Goal: Task Accomplishment & Management: Use online tool/utility

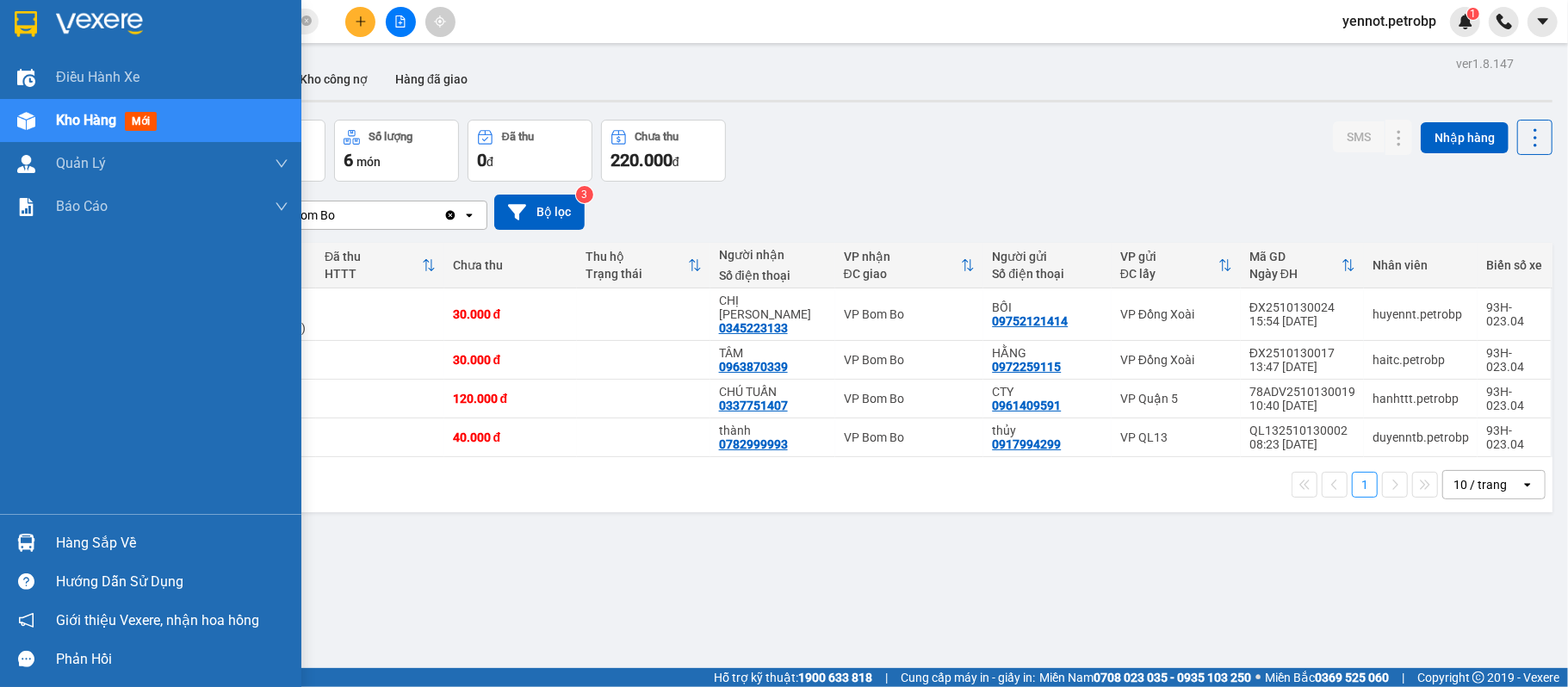
click at [32, 540] on img at bounding box center [26, 542] width 19 height 19
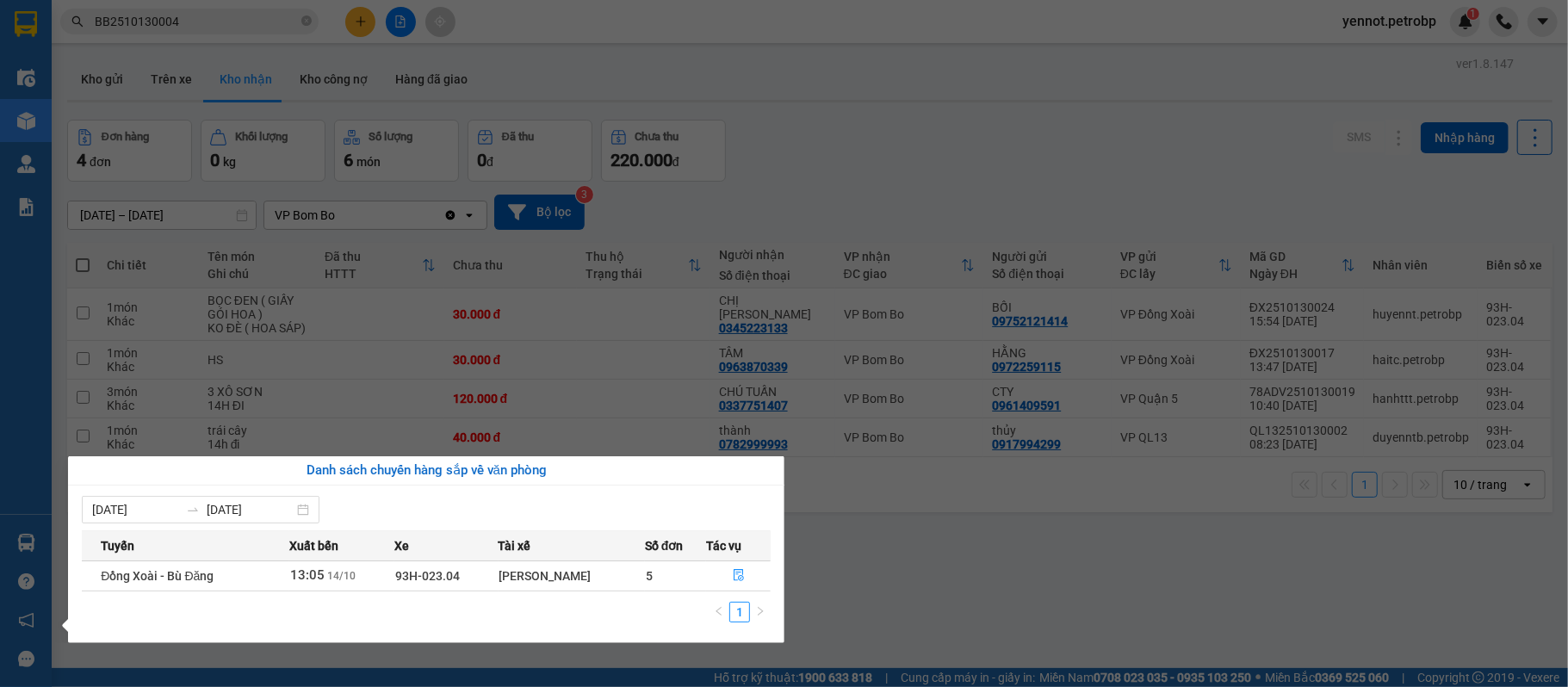
click at [940, 574] on section "Kết quả tìm kiếm ( 1 ) Bộ lọc Mã ĐH Trạng thái Món hàng Tổng cước Chưa cước Ngư…" at bounding box center [784, 343] width 1568 height 687
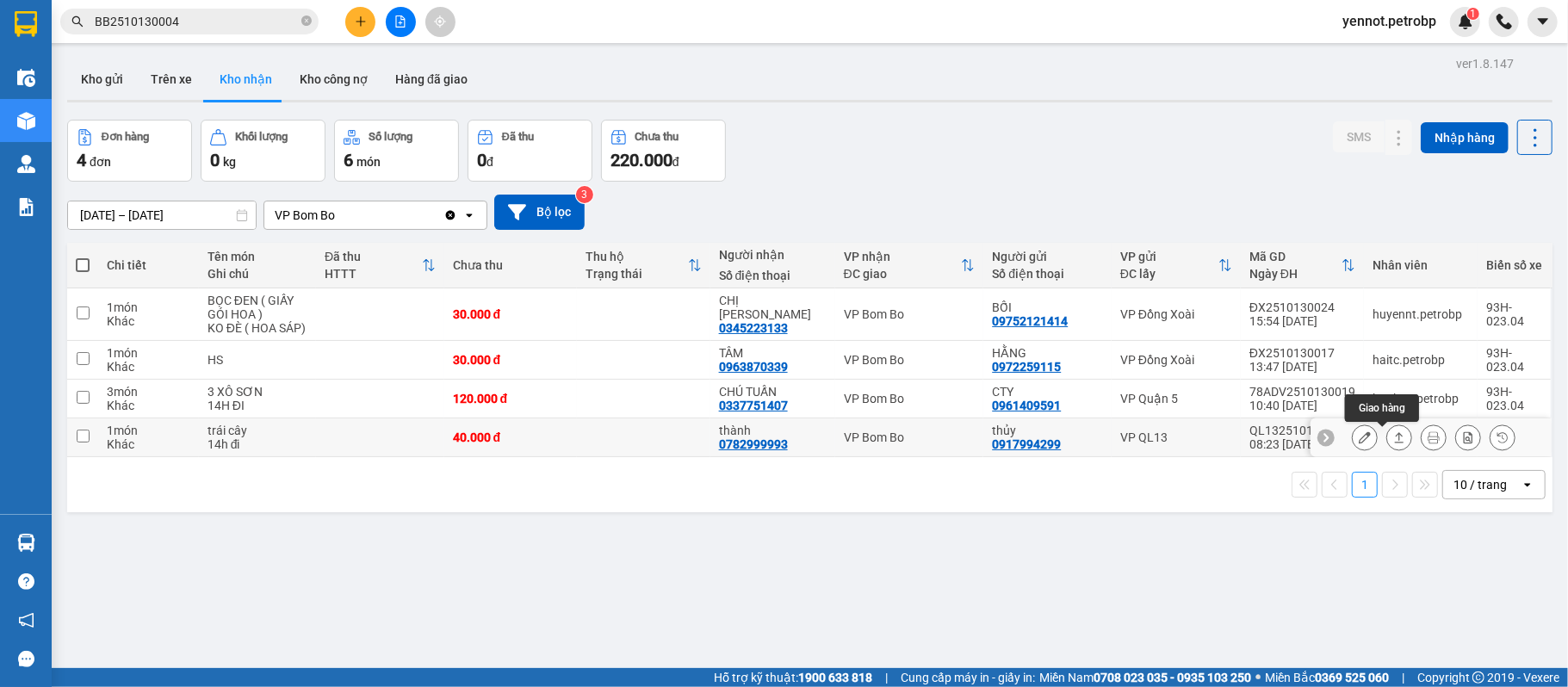
click at [1393, 439] on button at bounding box center [1399, 438] width 24 height 30
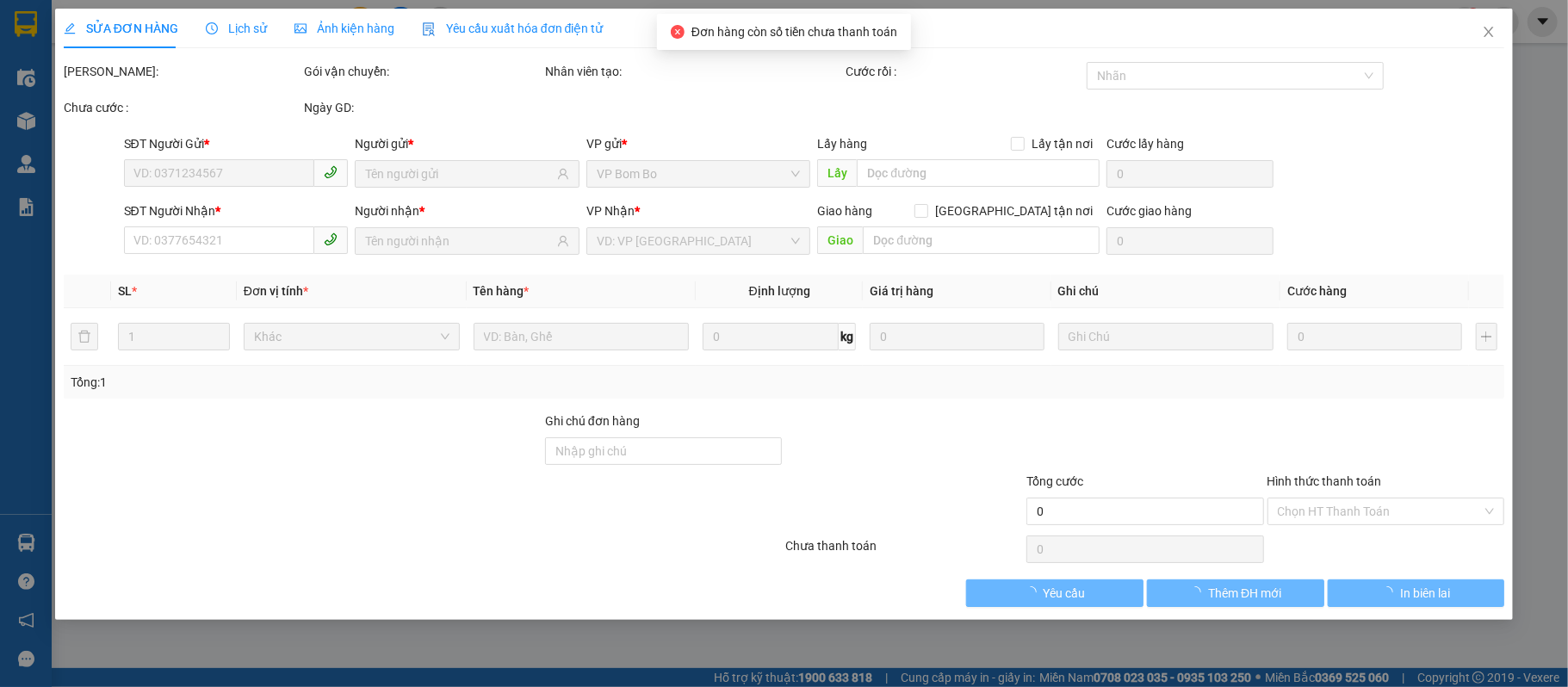
type input "0917994299"
type input "thủy"
type input "0782999993"
type input "thành"
type input "40.000"
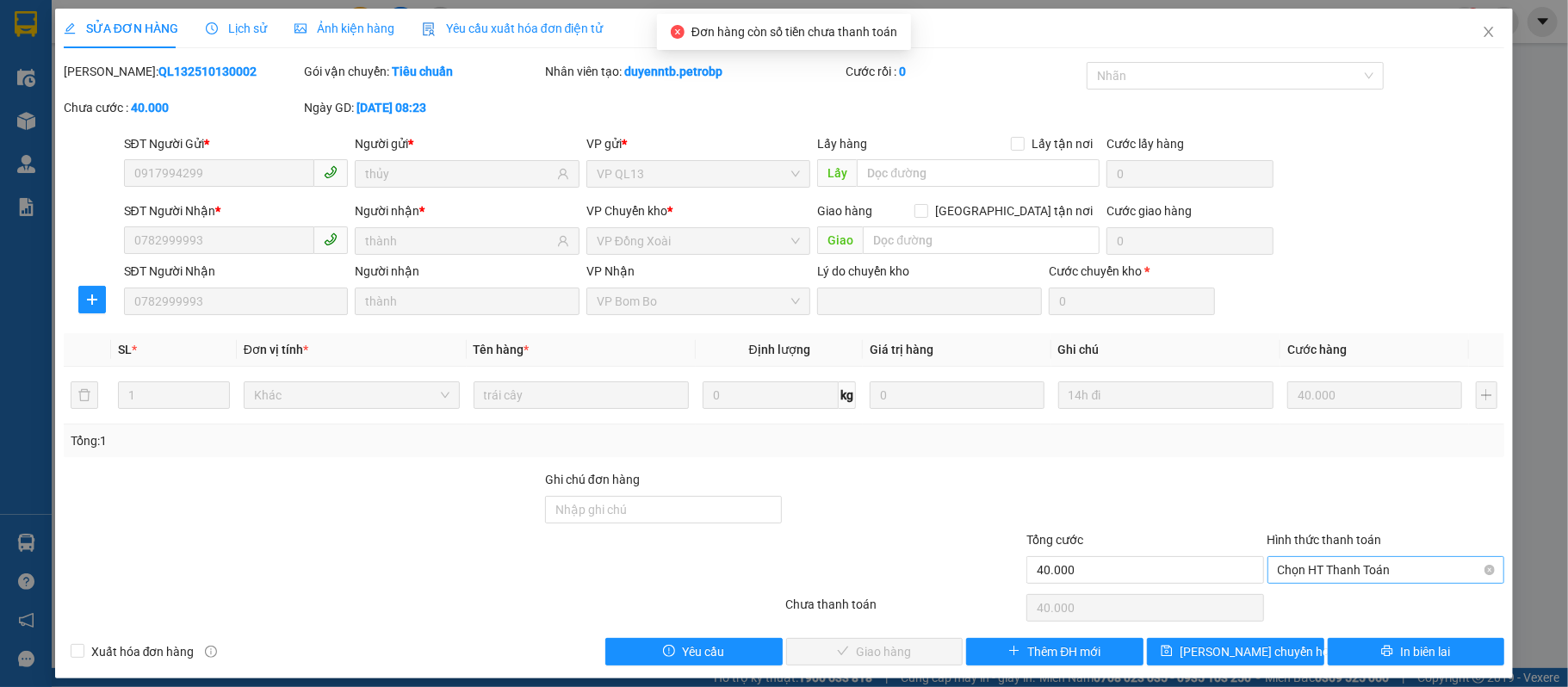
click at [1381, 565] on span "Chọn HT Thanh Toán" at bounding box center [1386, 570] width 217 height 25
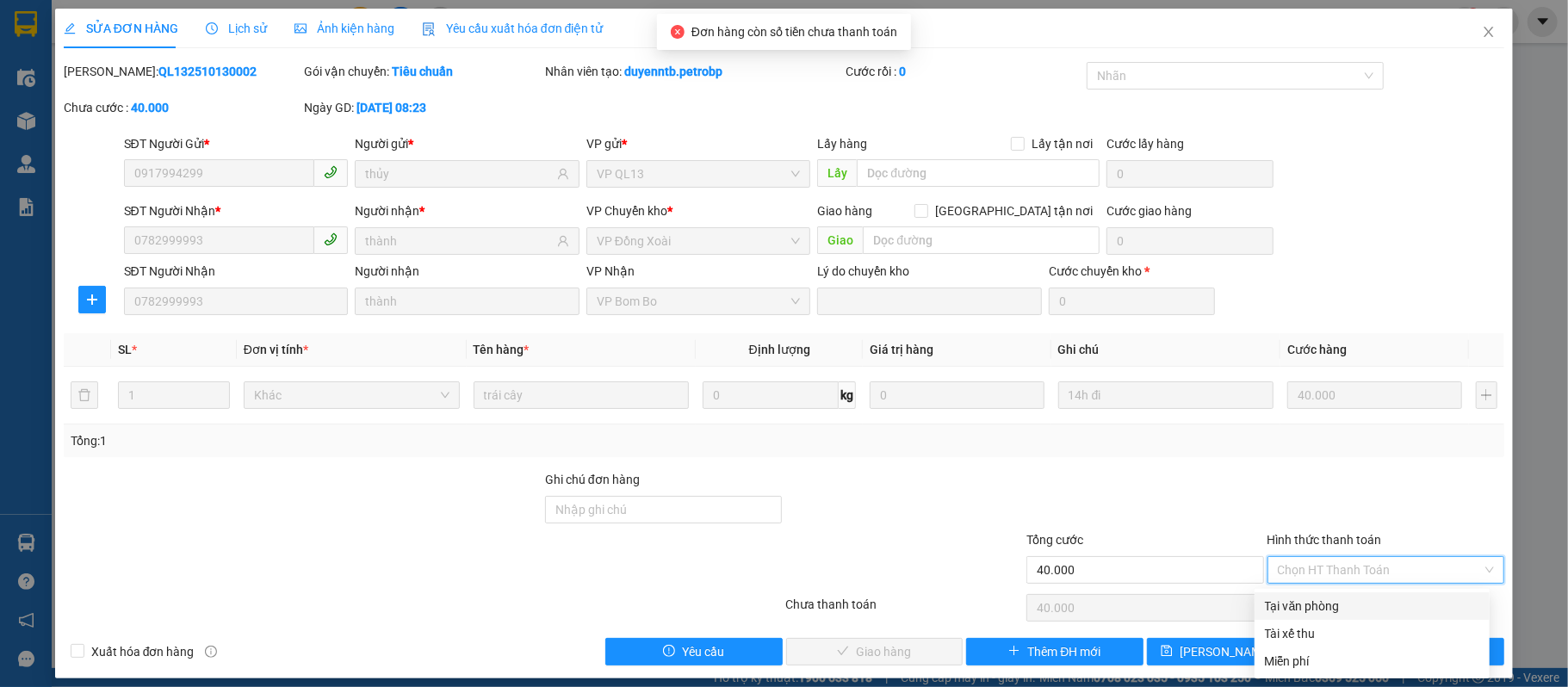
click at [1358, 608] on div "Tại văn phòng" at bounding box center [1372, 606] width 214 height 19
type input "0"
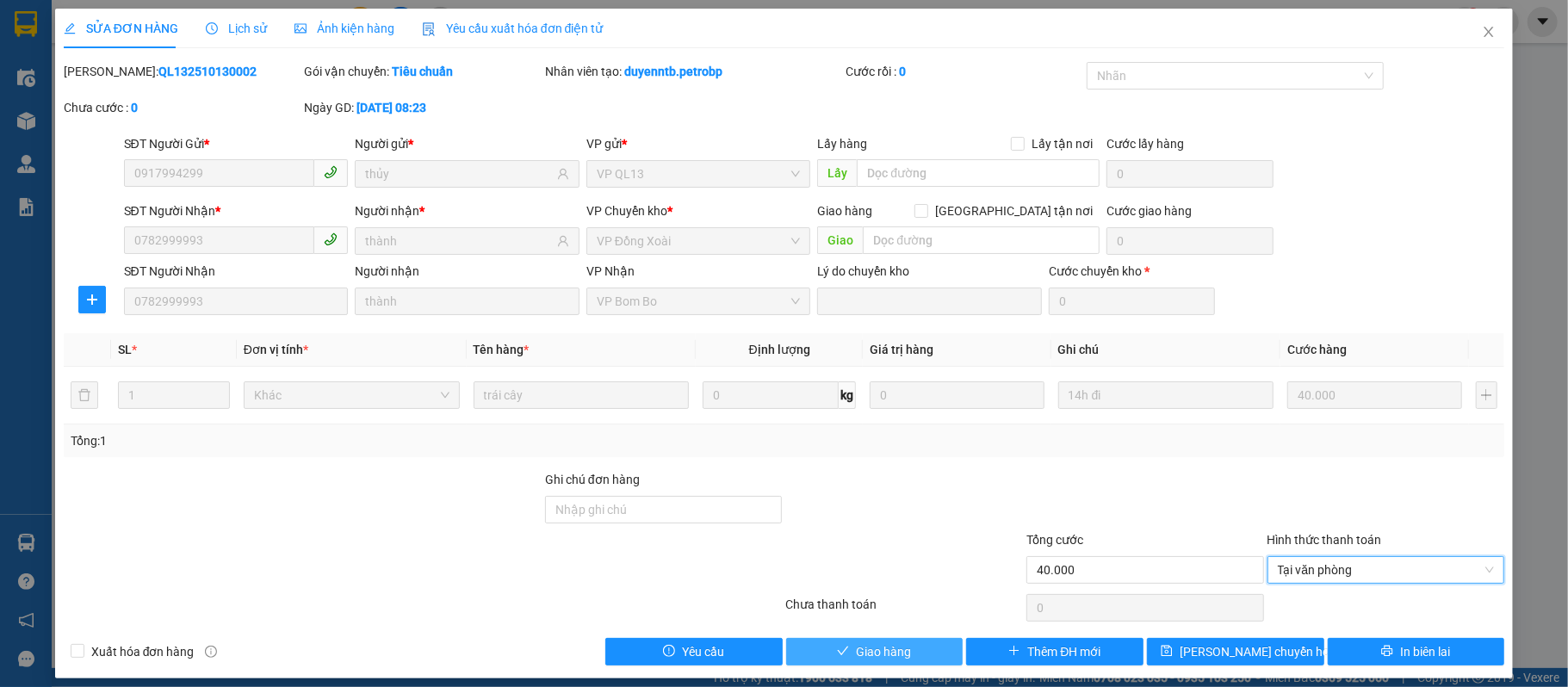
click at [891, 645] on span "Giao hàng" at bounding box center [884, 651] width 55 height 19
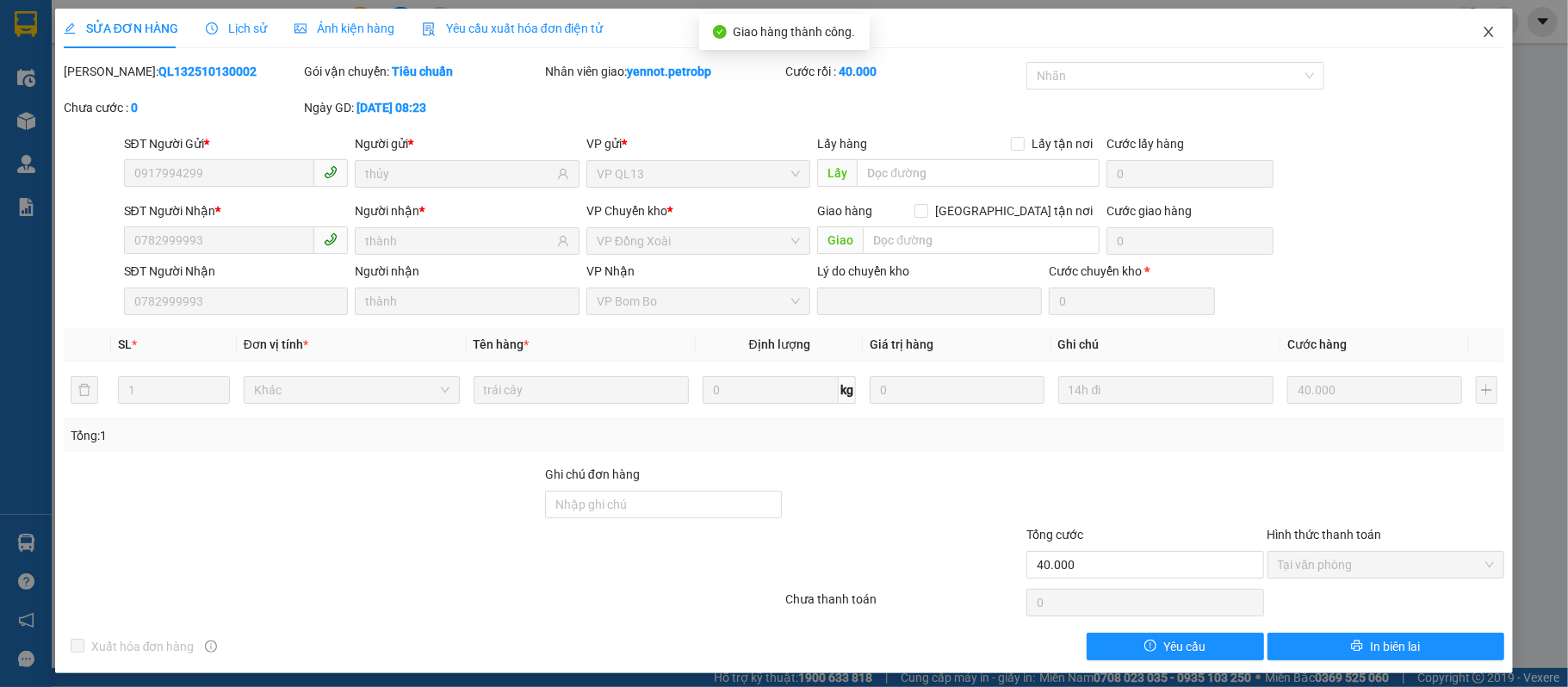
click at [1482, 32] on icon "close" at bounding box center [1489, 32] width 14 height 14
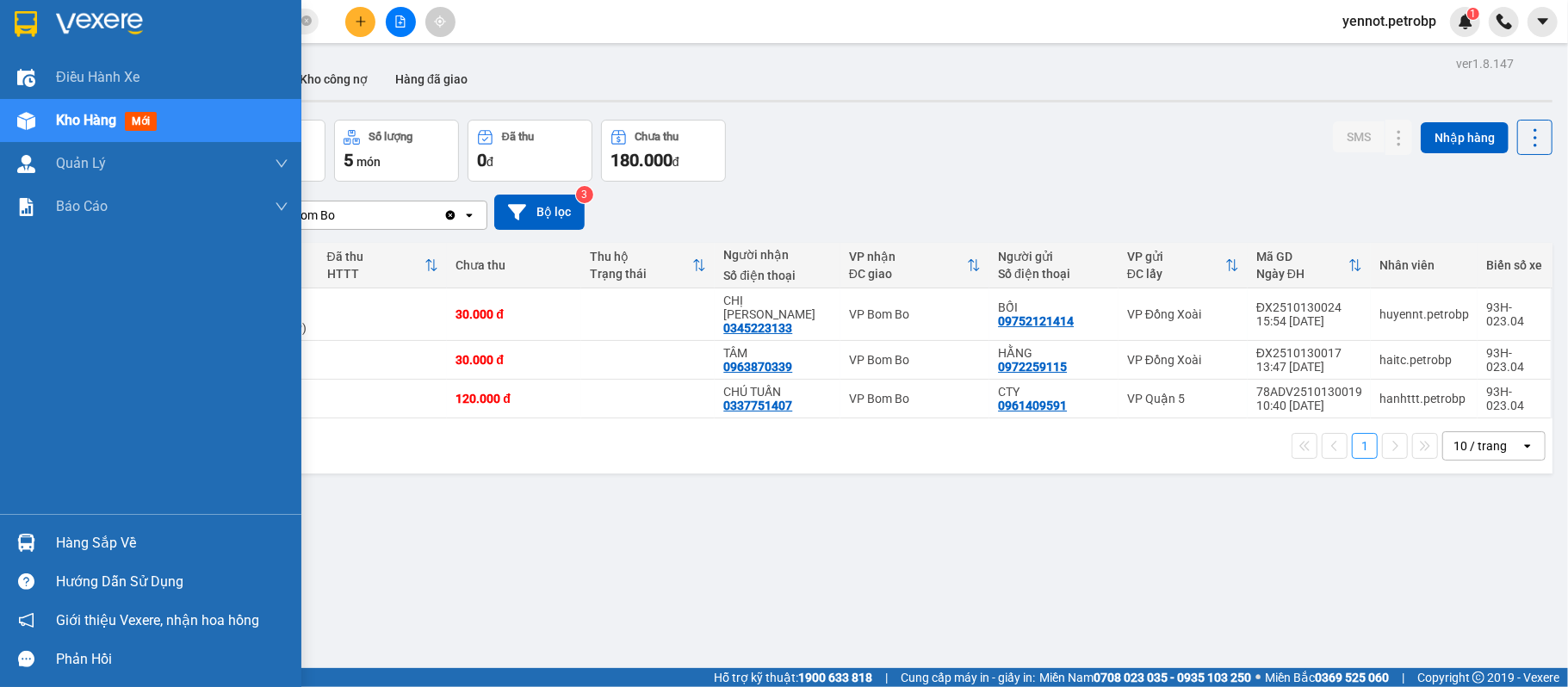
click at [40, 549] on div at bounding box center [25, 542] width 30 height 30
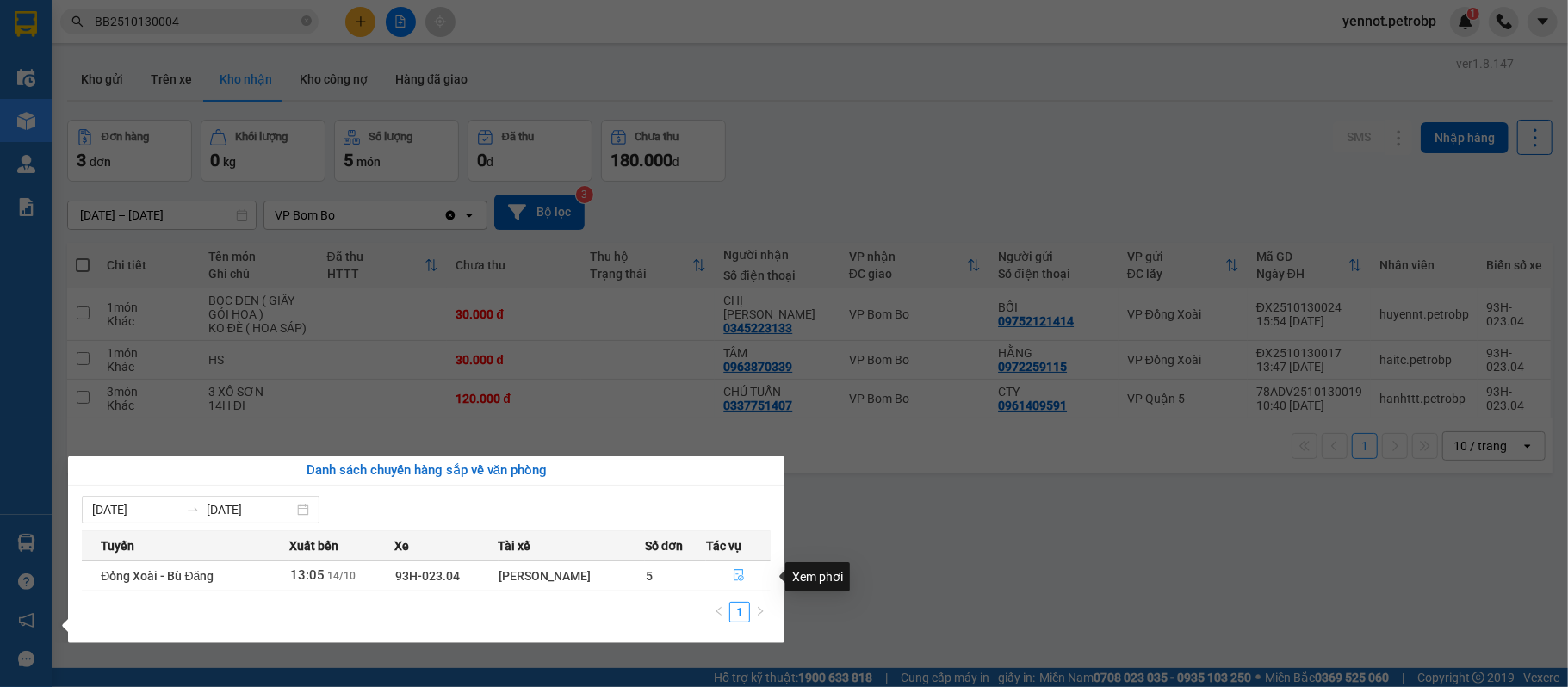
click at [737, 577] on icon "file-done" at bounding box center [739, 575] width 12 height 12
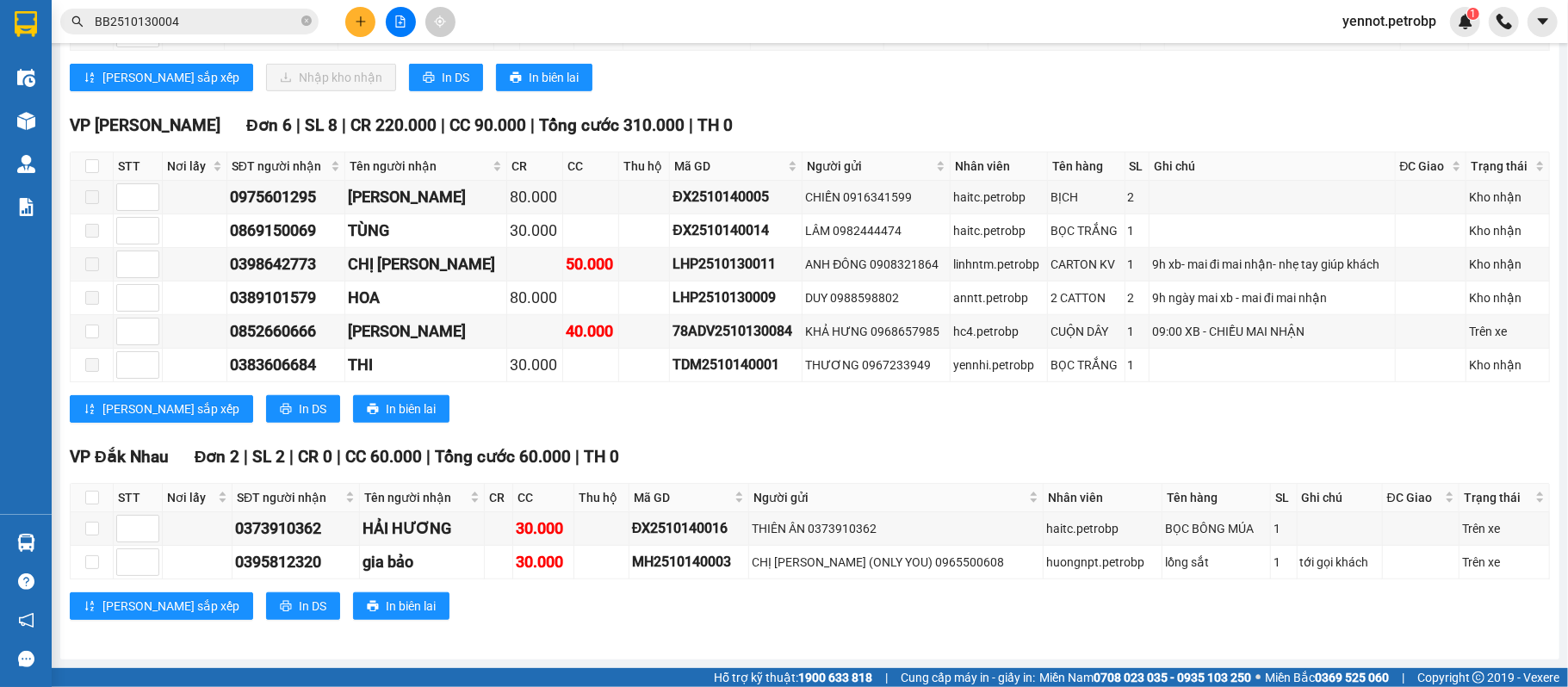
scroll to position [429, 0]
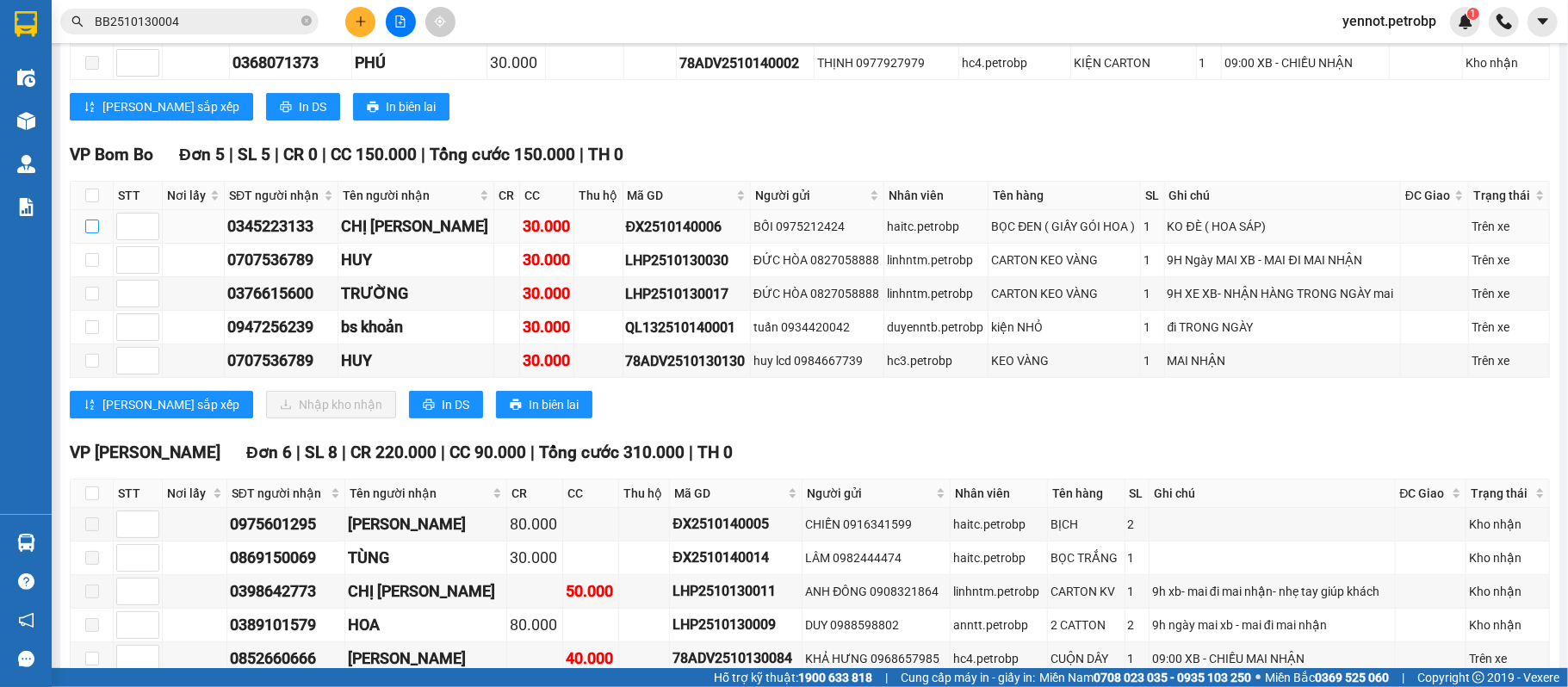
click at [83, 224] on td at bounding box center [92, 227] width 43 height 33
click at [98, 234] on input "checkbox" at bounding box center [92, 227] width 14 height 14
checkbox input "true"
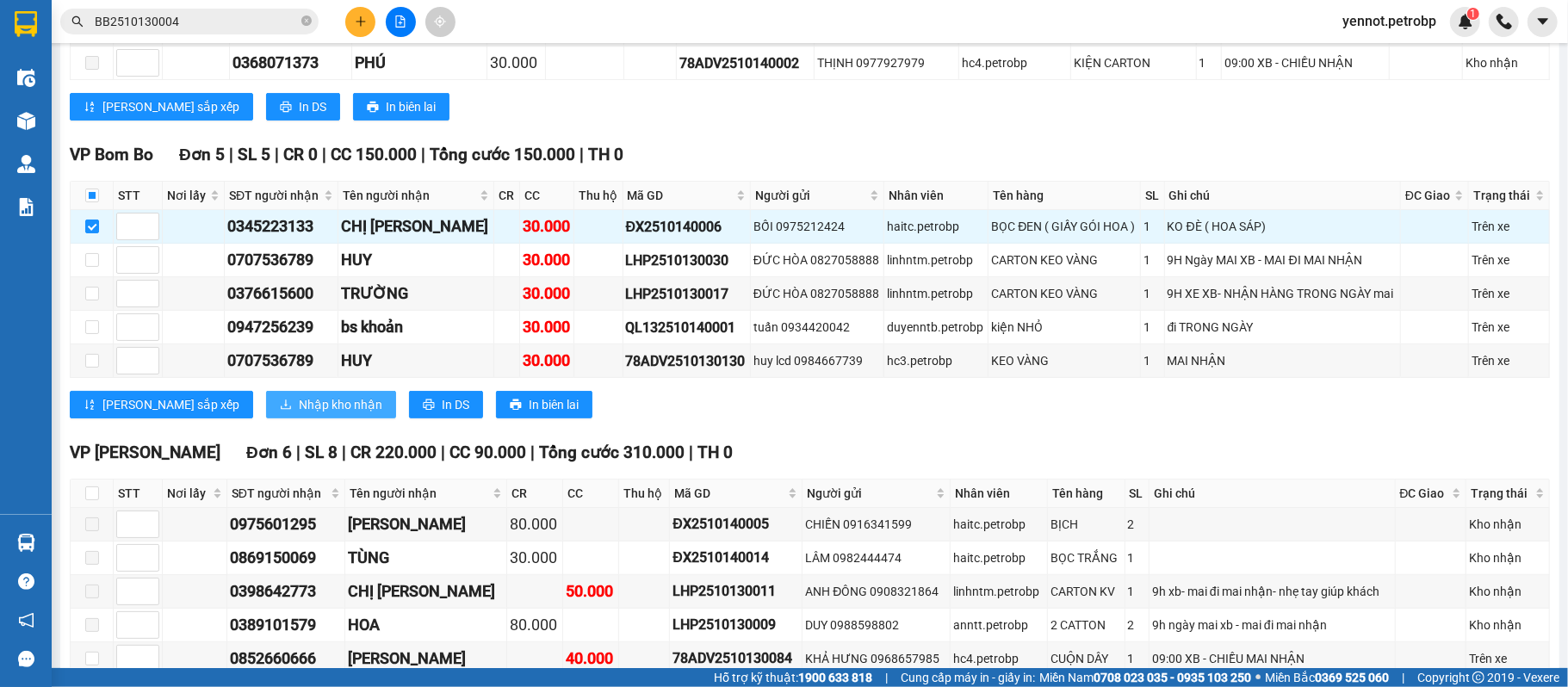
click at [299, 410] on span "Nhập kho nhận" at bounding box center [340, 404] width 83 height 19
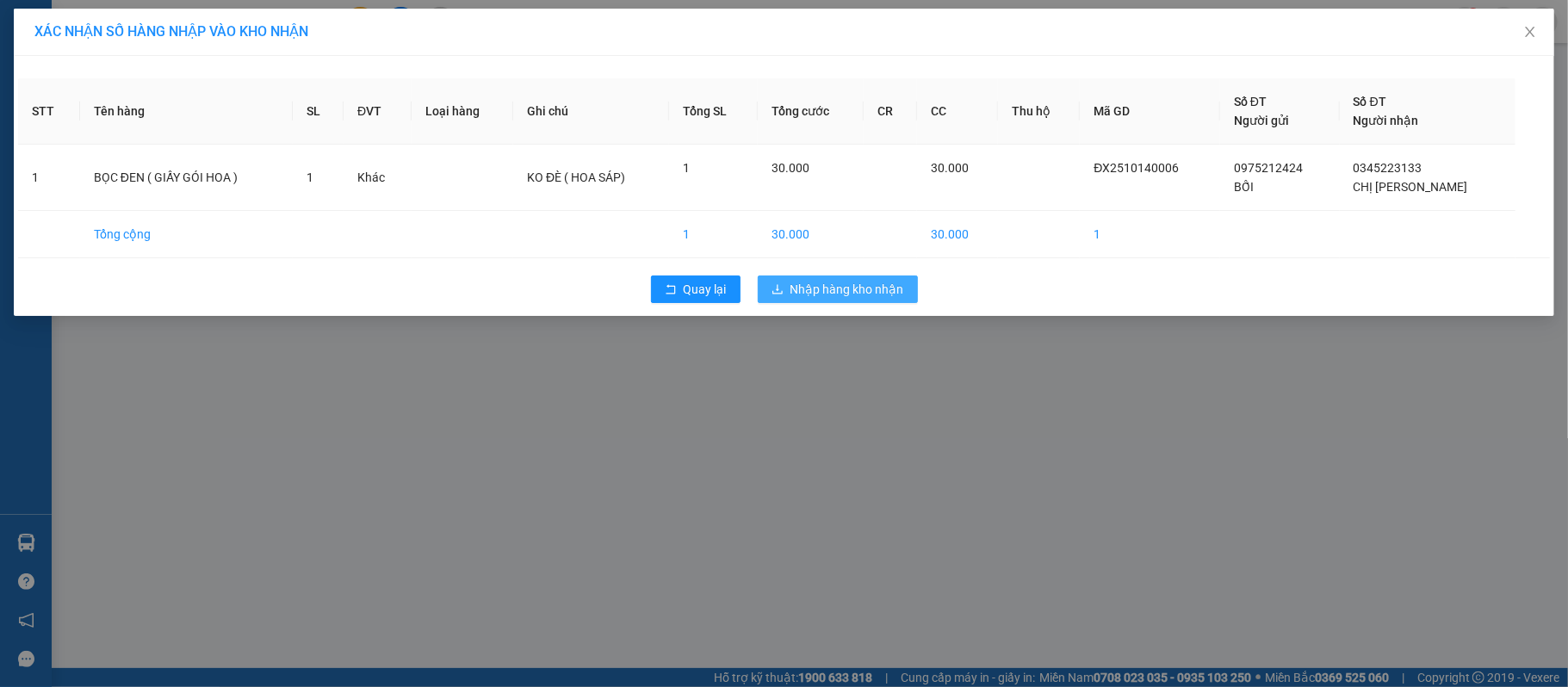
click at [827, 299] on span "Nhập hàng kho nhận" at bounding box center [848, 288] width 113 height 19
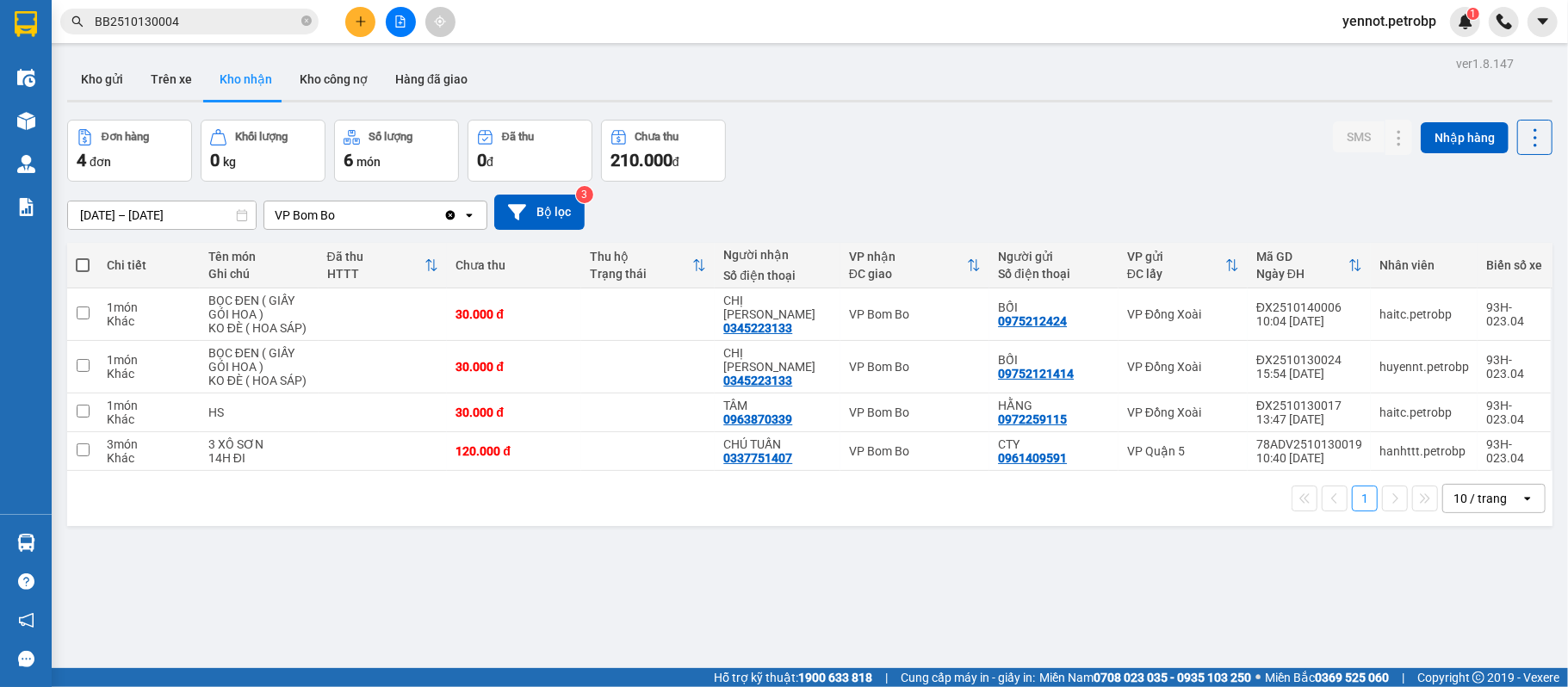
click at [1462, 510] on div "10 / trang" at bounding box center [1482, 498] width 77 height 27
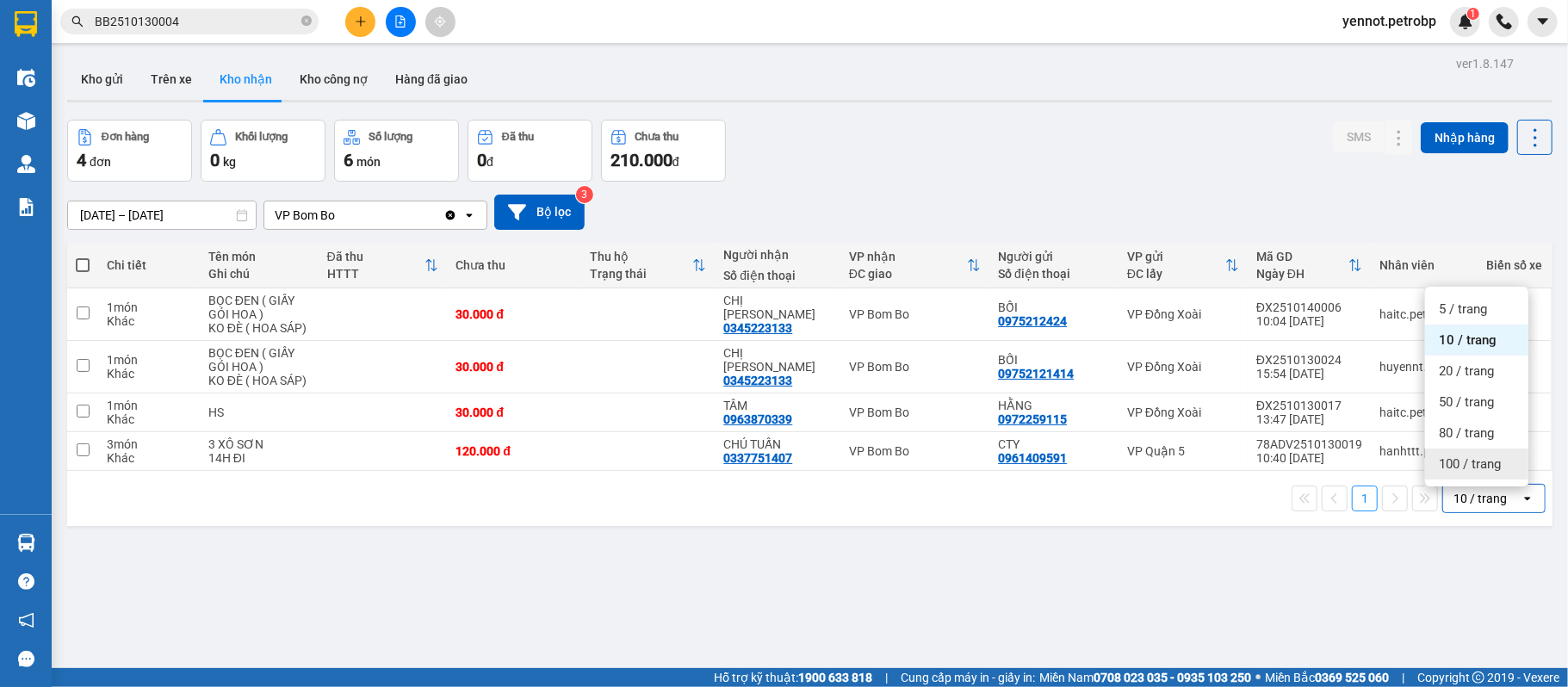
click at [1467, 459] on span "100 / trang" at bounding box center [1469, 464] width 62 height 18
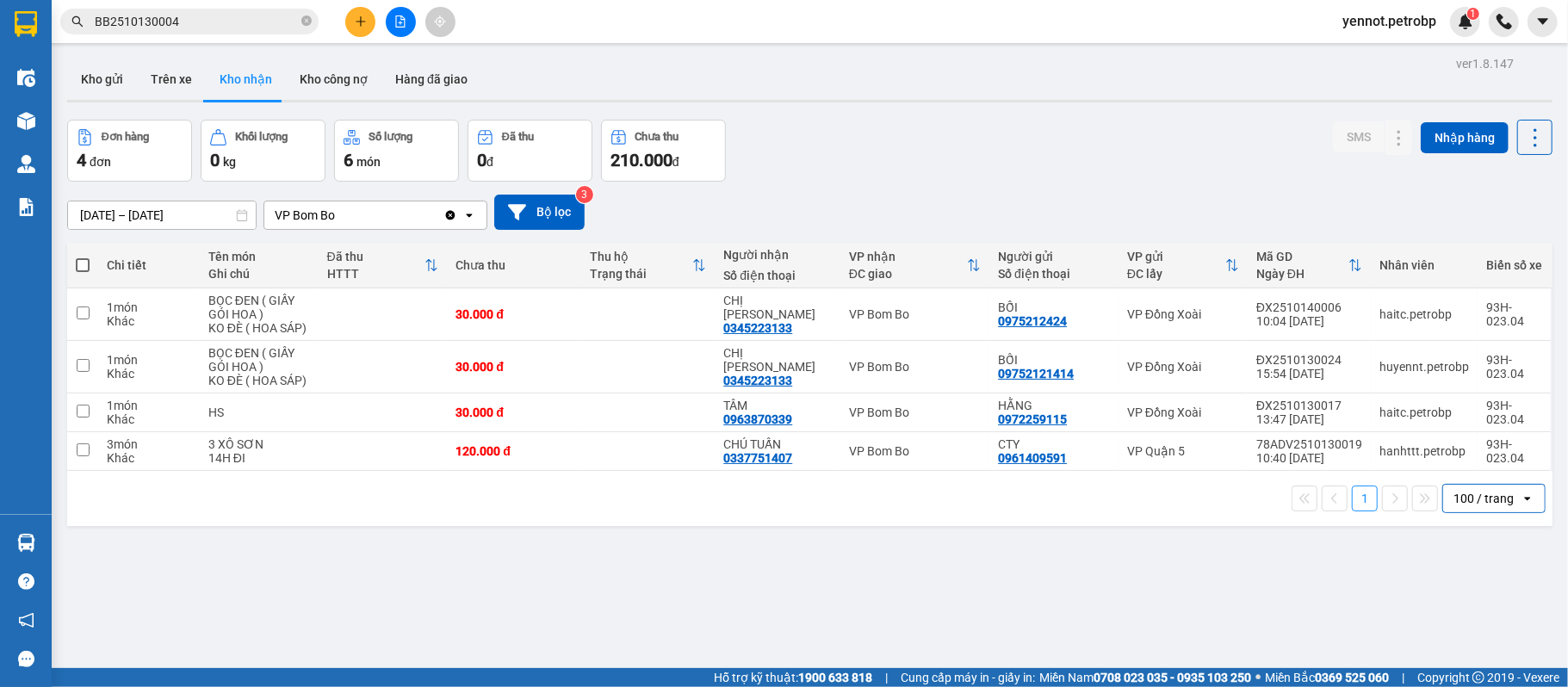
scroll to position [79, 0]
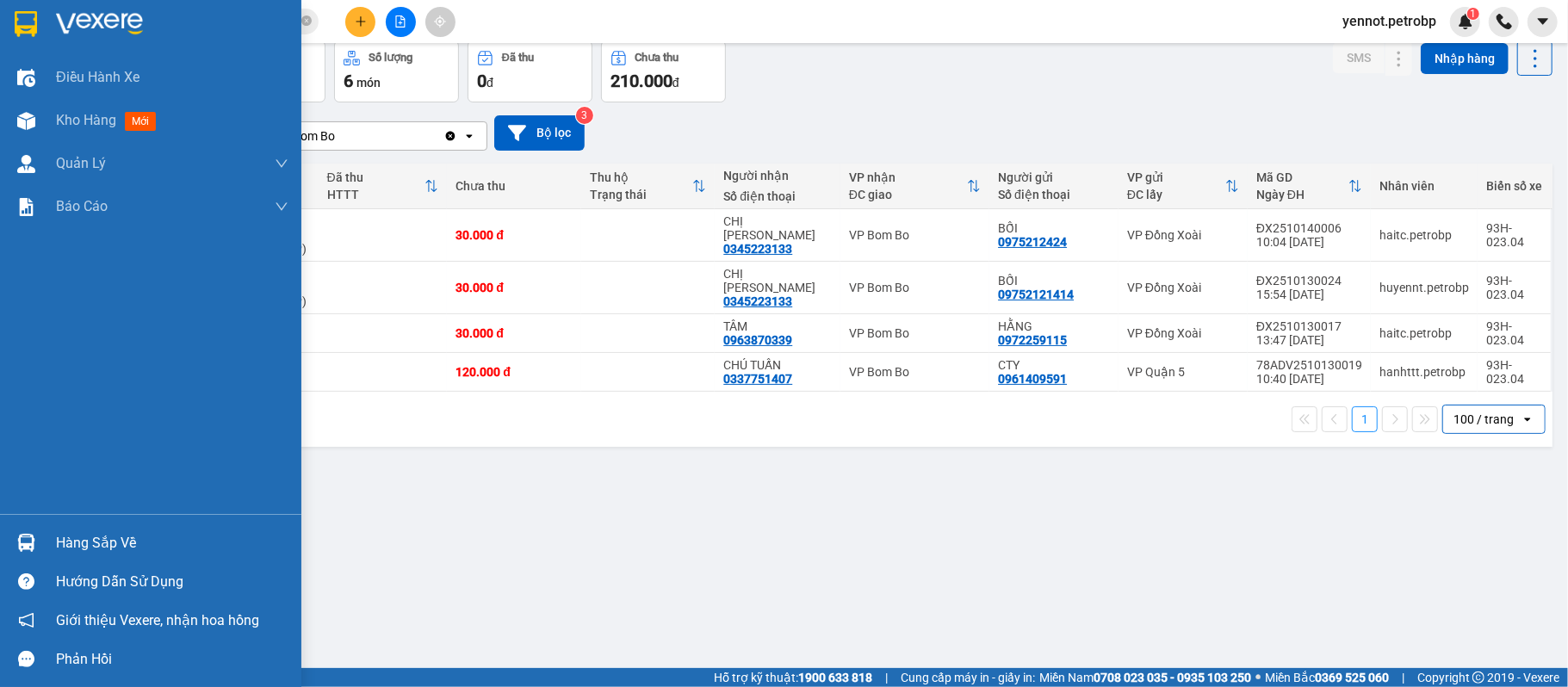
click at [53, 534] on div "Hàng sắp về" at bounding box center [151, 543] width 301 height 39
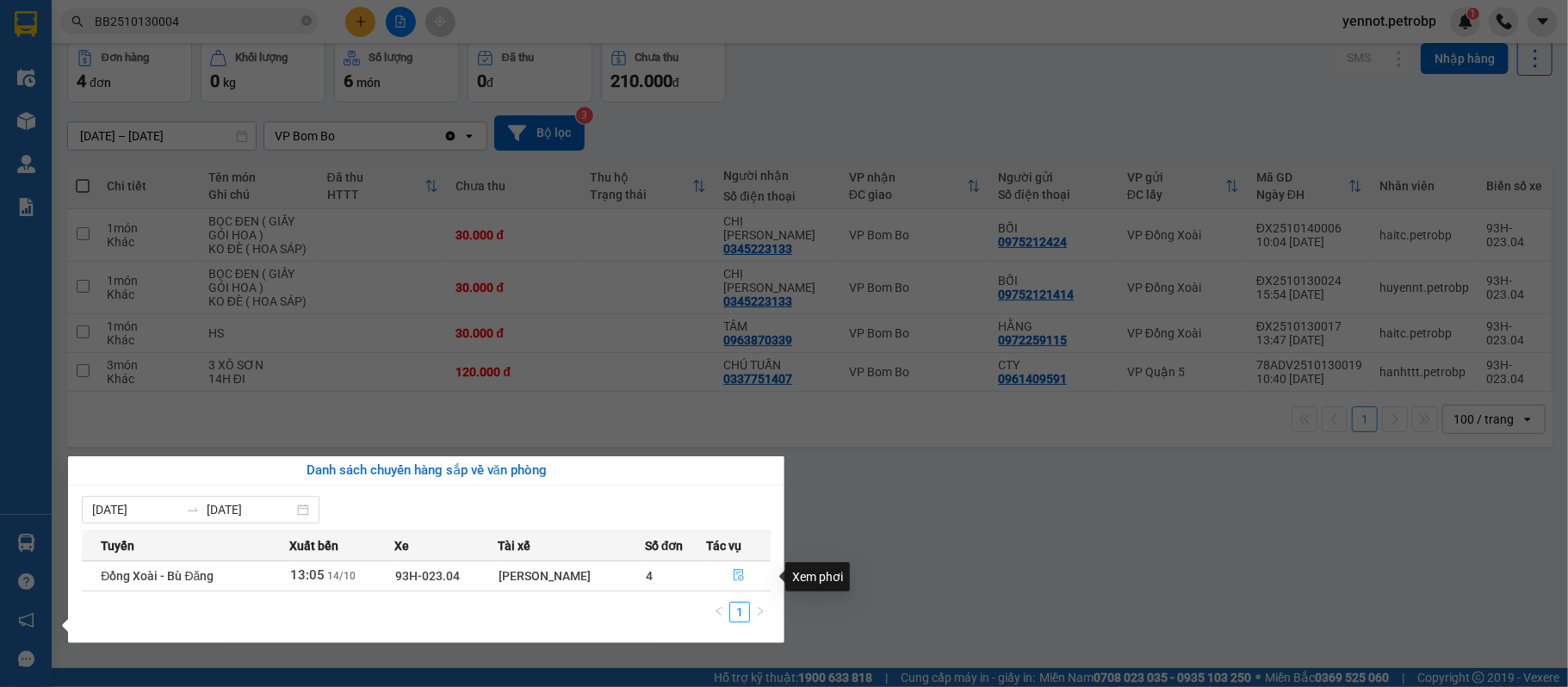
click at [742, 579] on icon "file-done" at bounding box center [739, 575] width 12 height 12
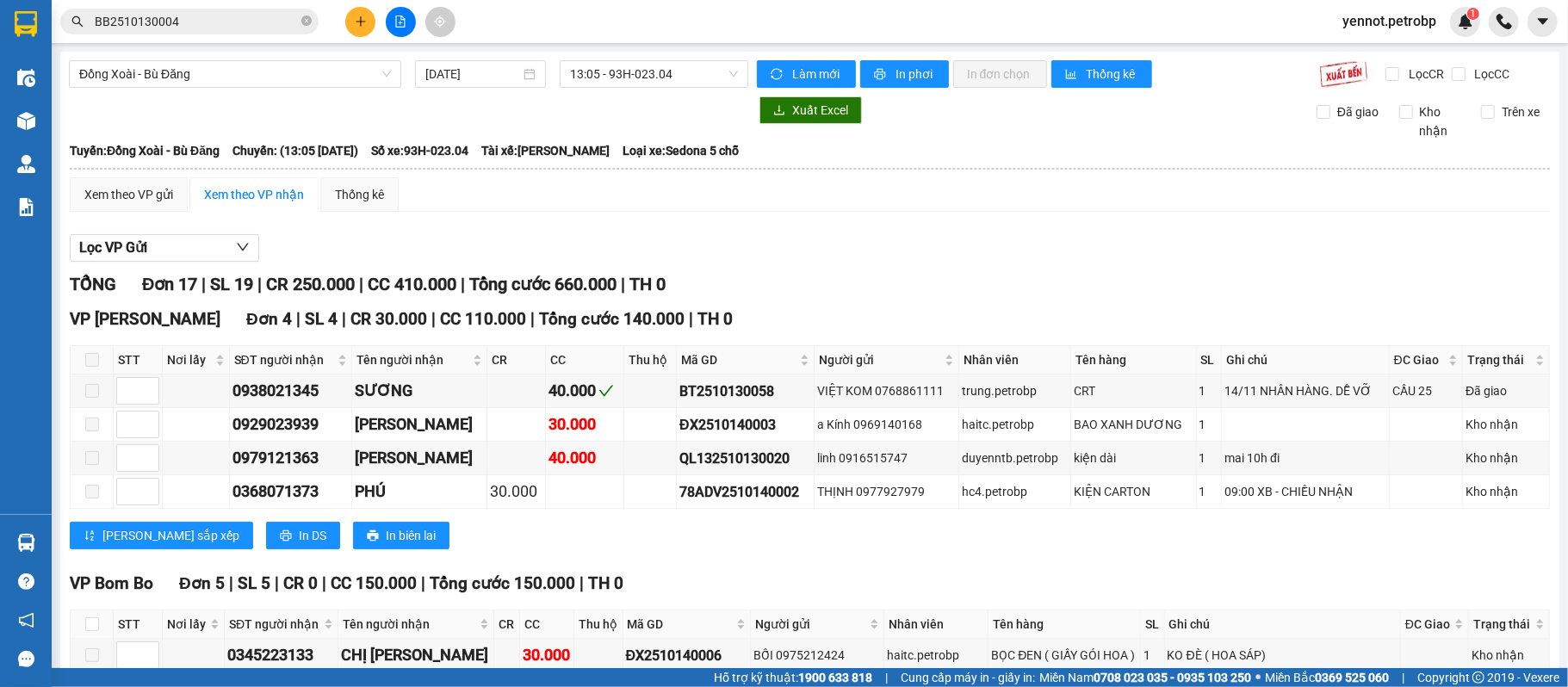
scroll to position [459, 0]
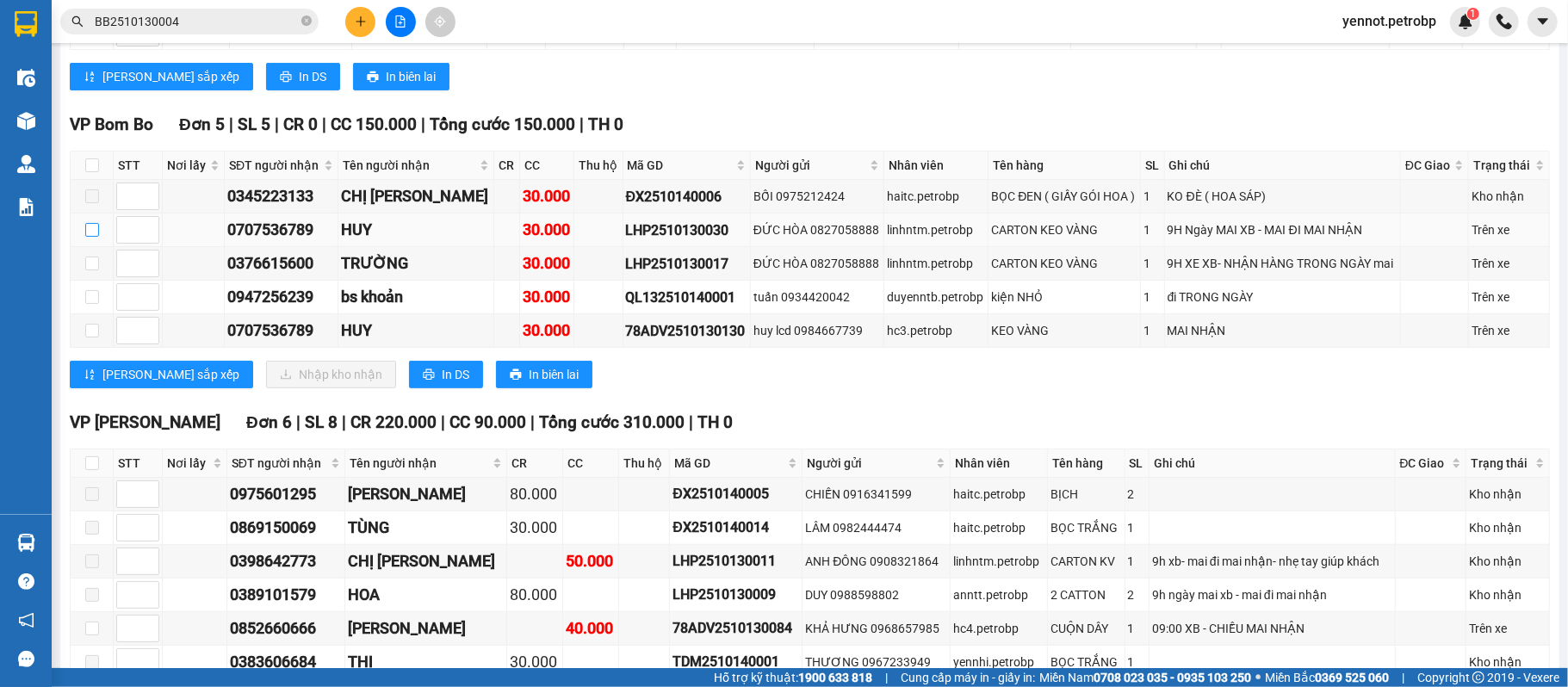
click at [97, 233] on input "checkbox" at bounding box center [92, 230] width 14 height 14
checkbox input "true"
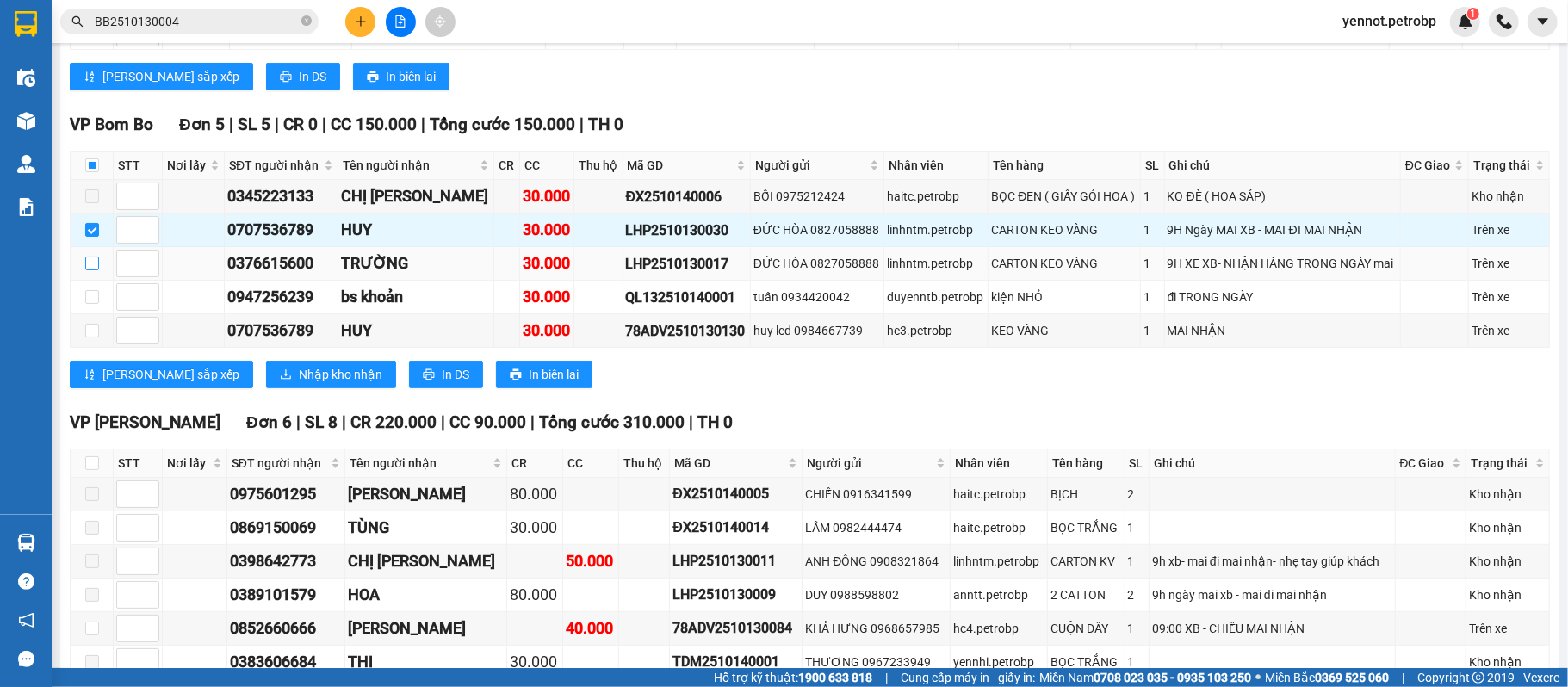
click at [93, 267] on input "checkbox" at bounding box center [92, 264] width 14 height 14
checkbox input "true"
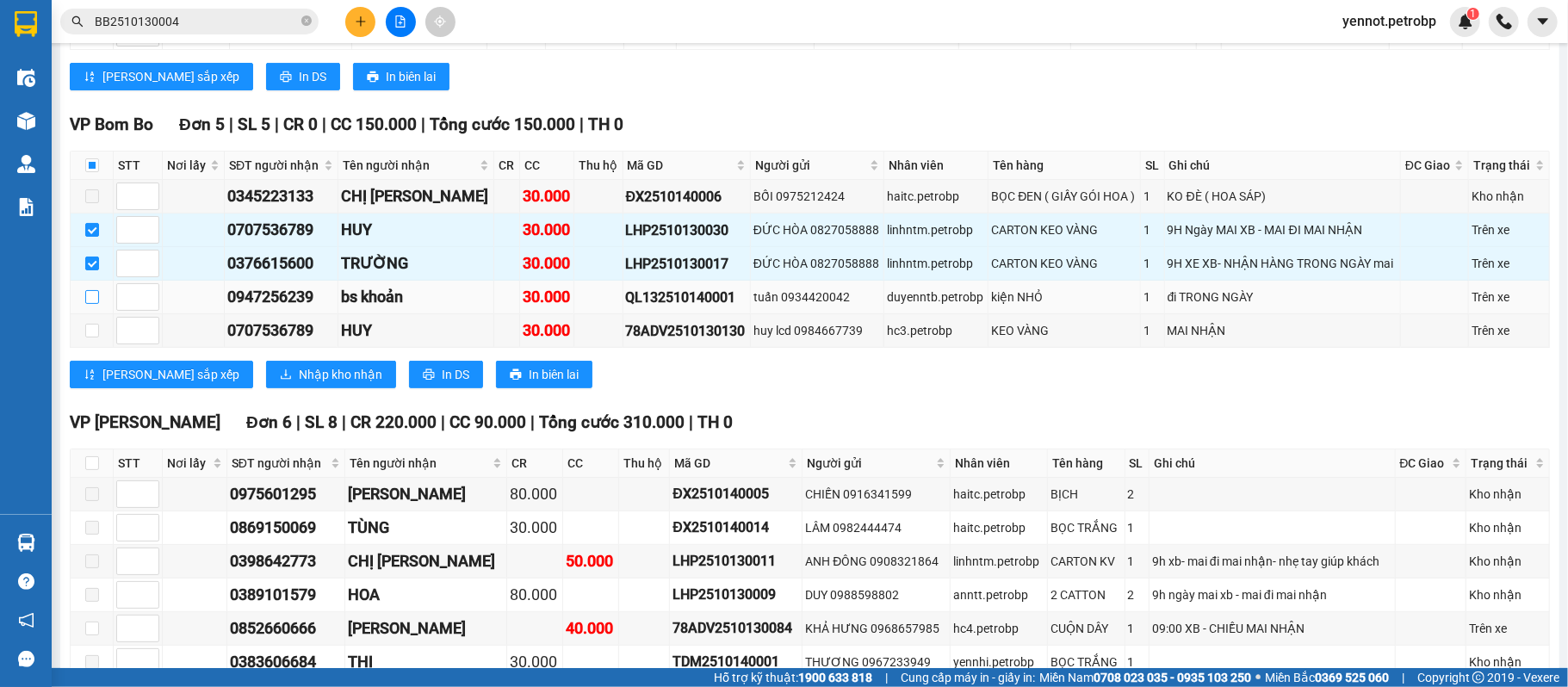
click at [93, 304] on input "checkbox" at bounding box center [92, 297] width 14 height 14
checkbox input "true"
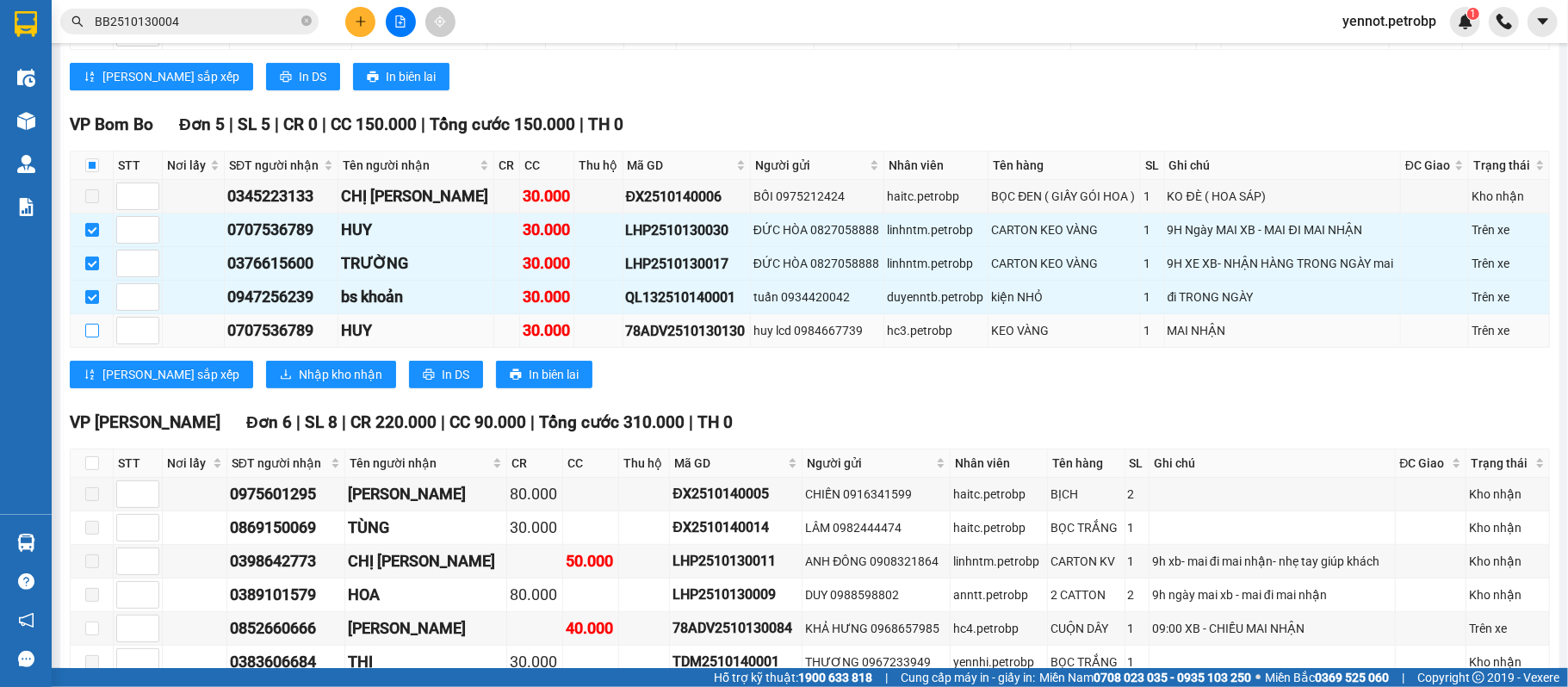
click at [91, 331] on label at bounding box center [92, 330] width 14 height 19
click at [91, 331] on input "checkbox" at bounding box center [92, 330] width 14 height 14
checkbox input "true"
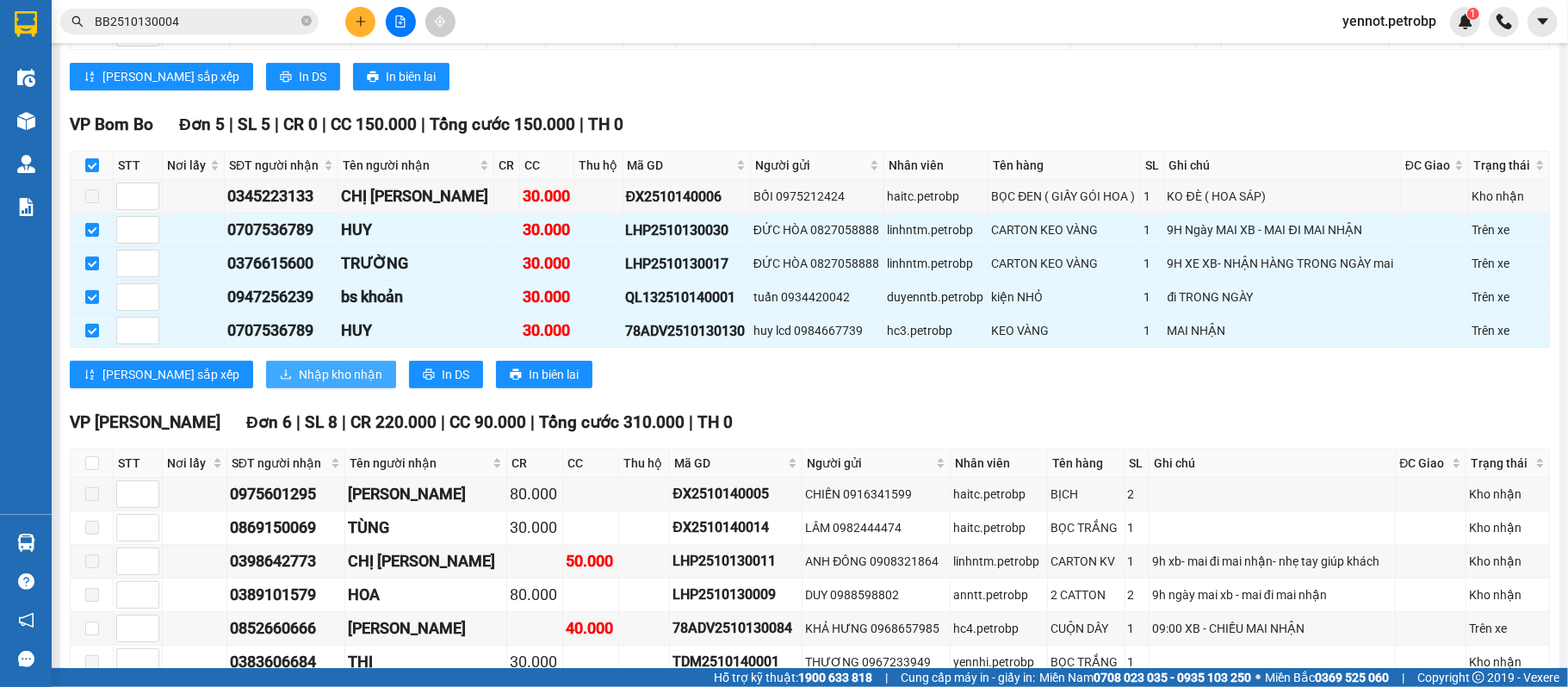
click at [299, 383] on span "Nhập kho nhận" at bounding box center [340, 374] width 83 height 19
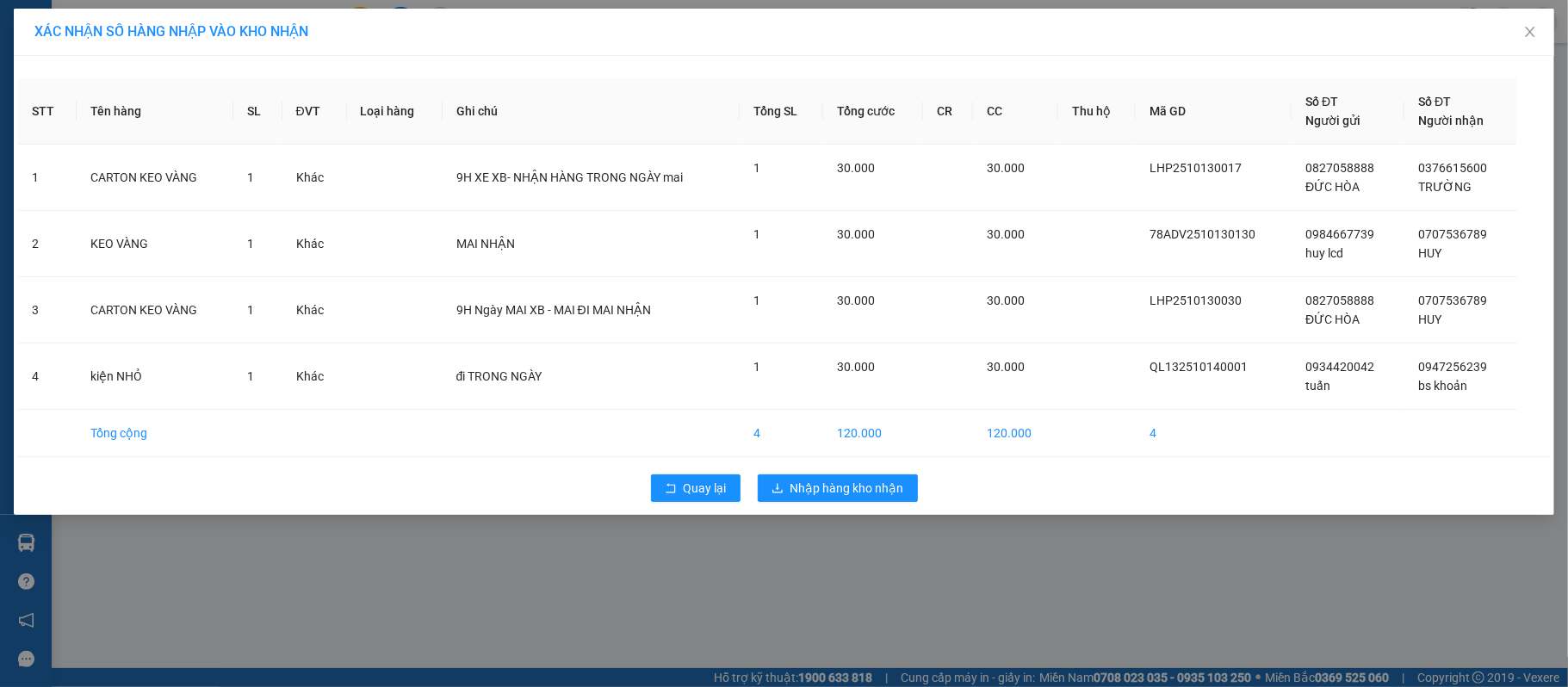
click at [879, 503] on div "Quay lại Nhập hàng kho nhận" at bounding box center [784, 489] width 1532 height 45
click at [879, 497] on span "Nhập hàng kho nhận" at bounding box center [848, 488] width 113 height 19
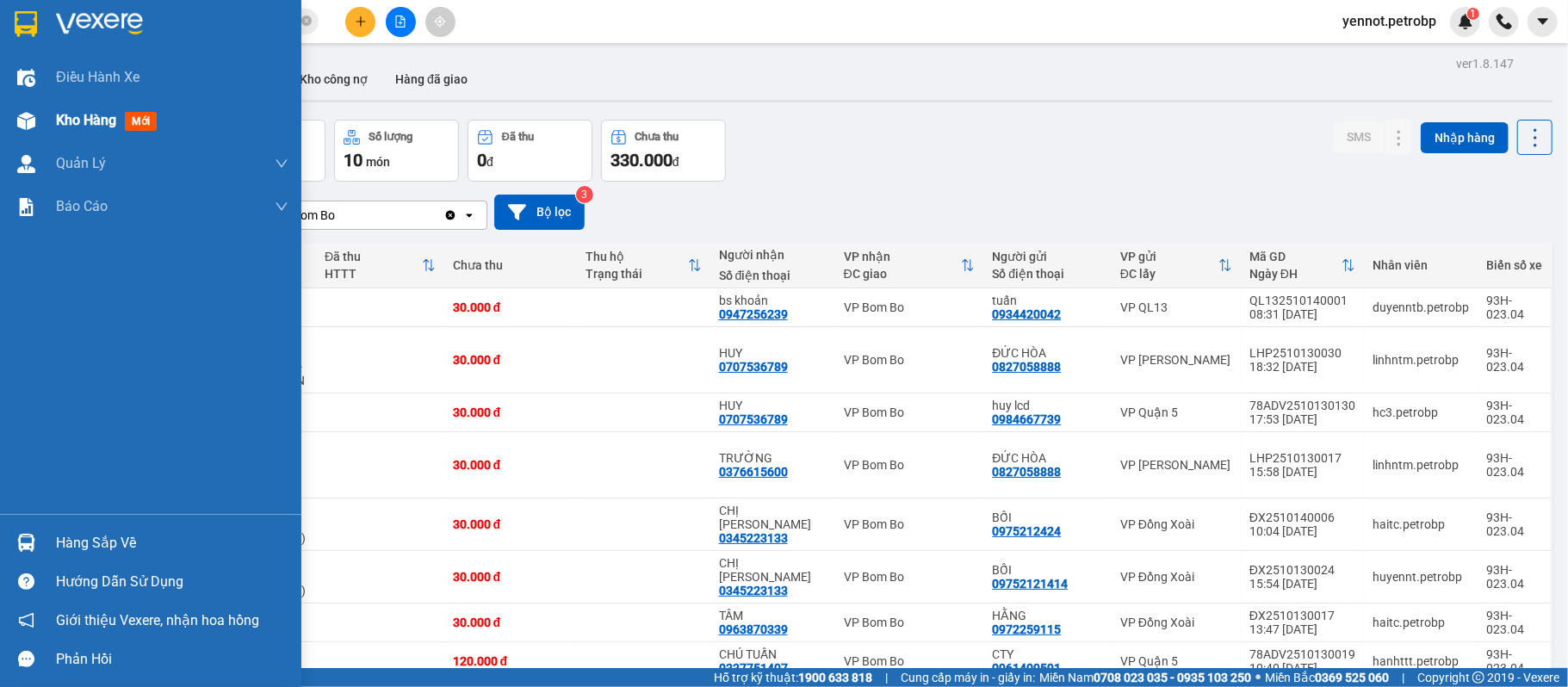
click at [35, 120] on div at bounding box center [25, 120] width 30 height 30
click at [83, 118] on span "Kho hàng" at bounding box center [86, 120] width 61 height 17
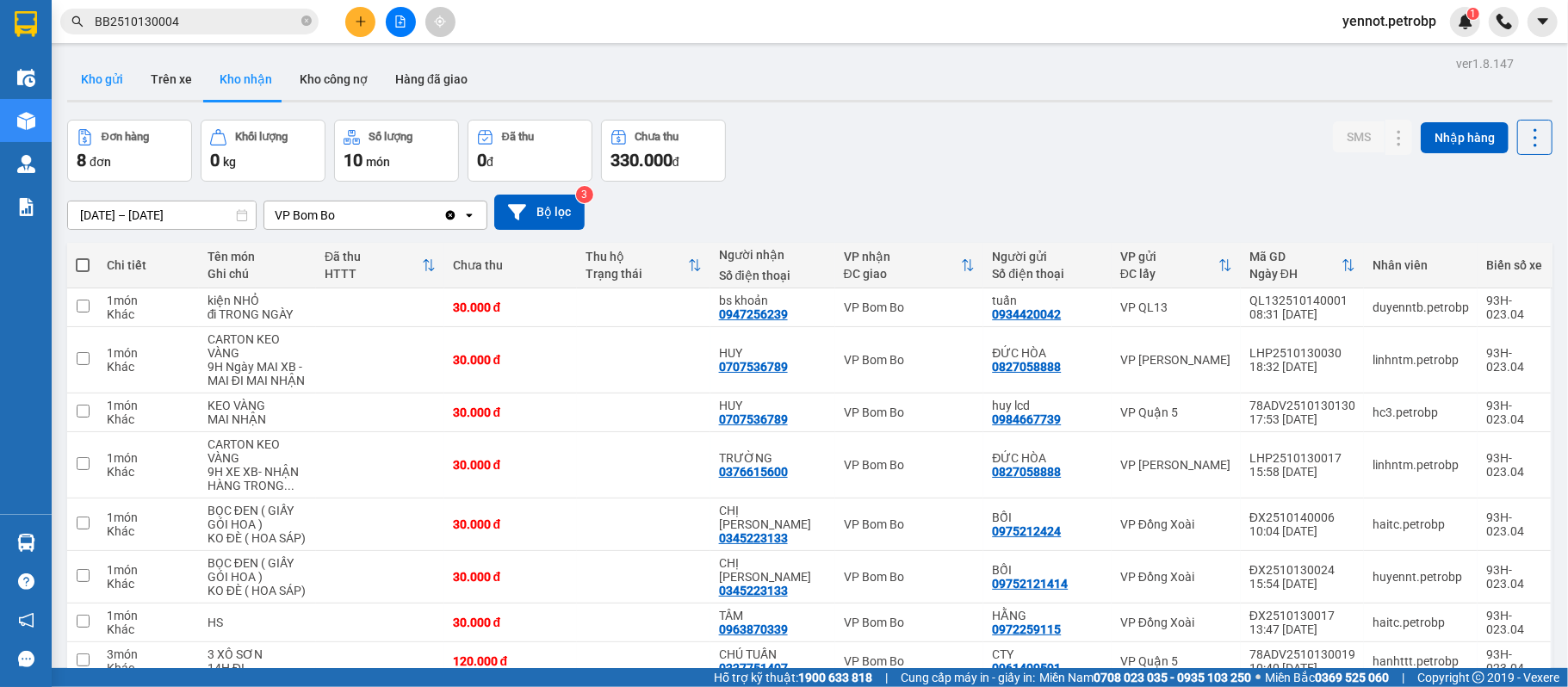
click at [84, 91] on button "Kho gửi" at bounding box center [102, 79] width 69 height 41
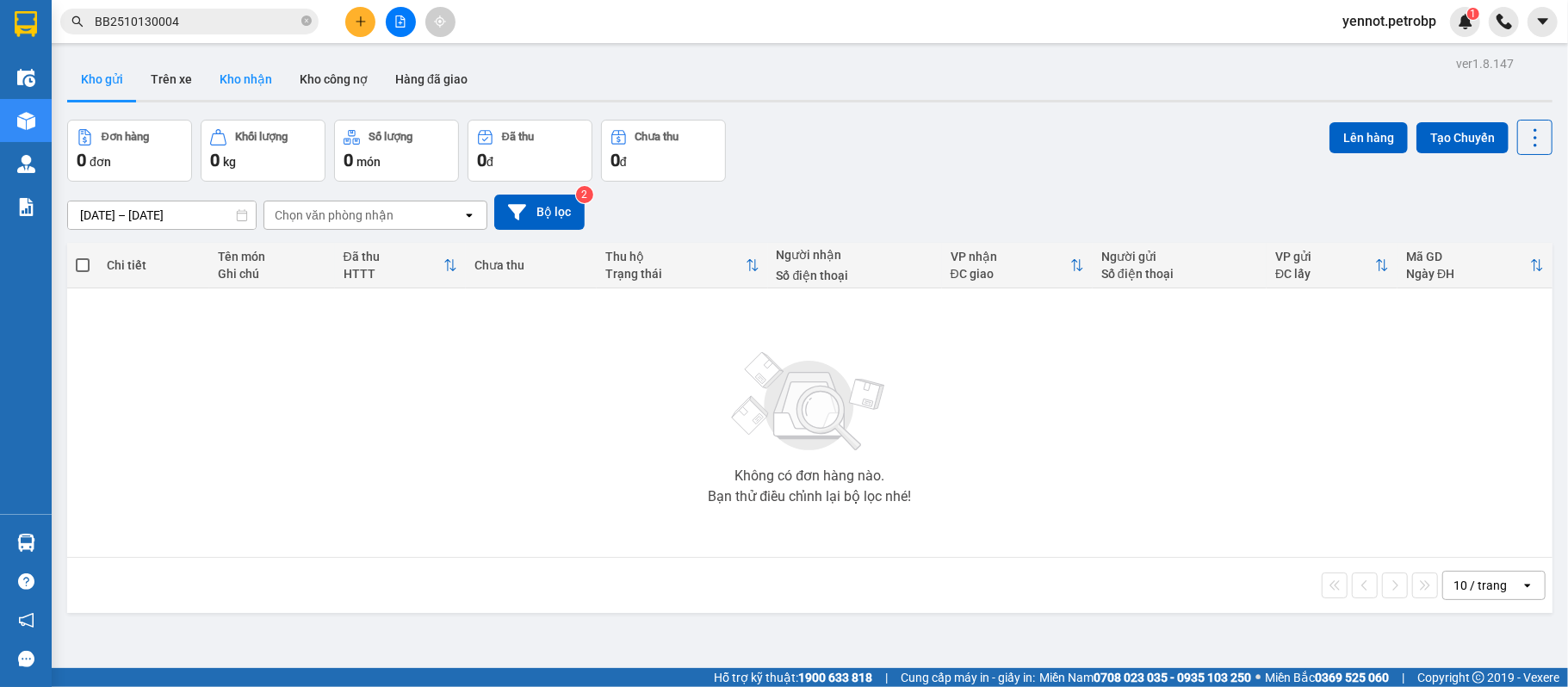
click at [242, 77] on button "Kho nhận" at bounding box center [246, 79] width 80 height 41
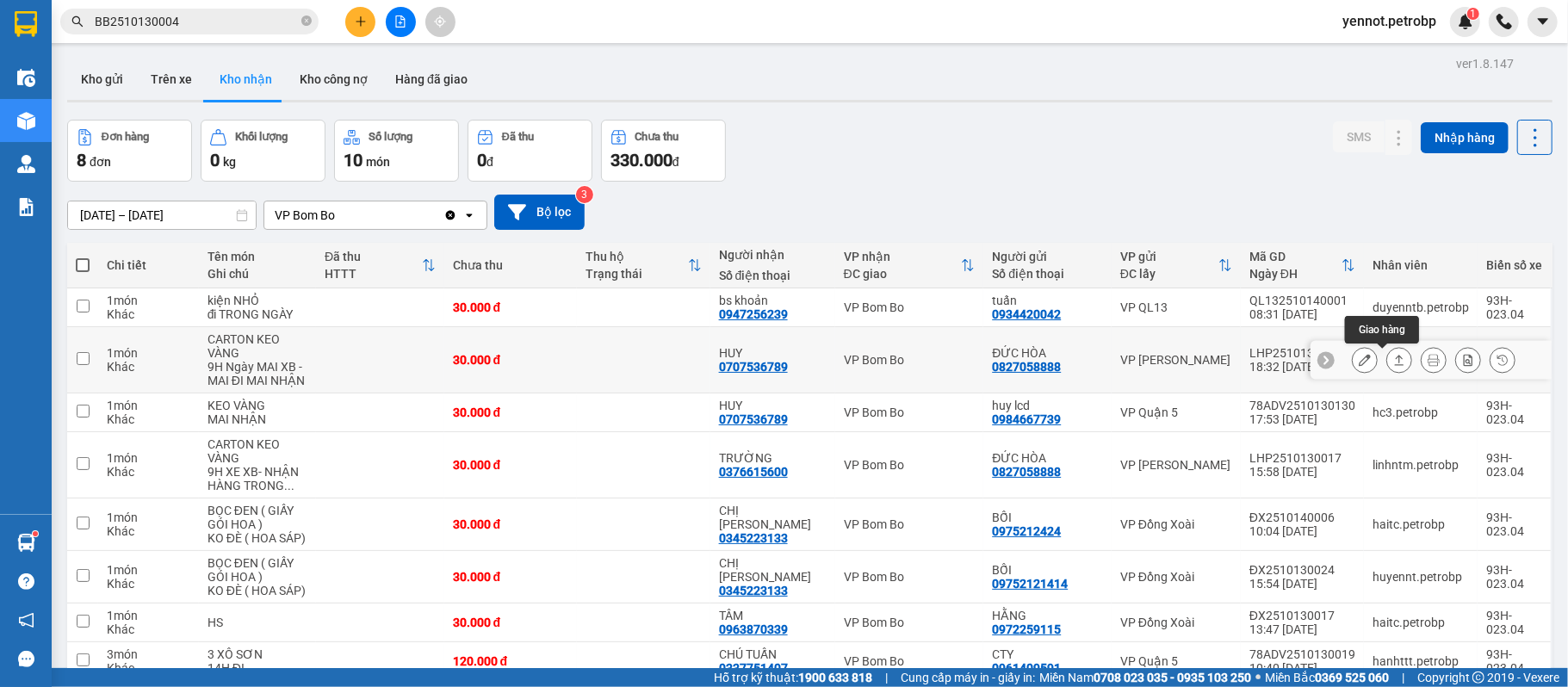
click at [1393, 362] on icon at bounding box center [1399, 360] width 12 height 12
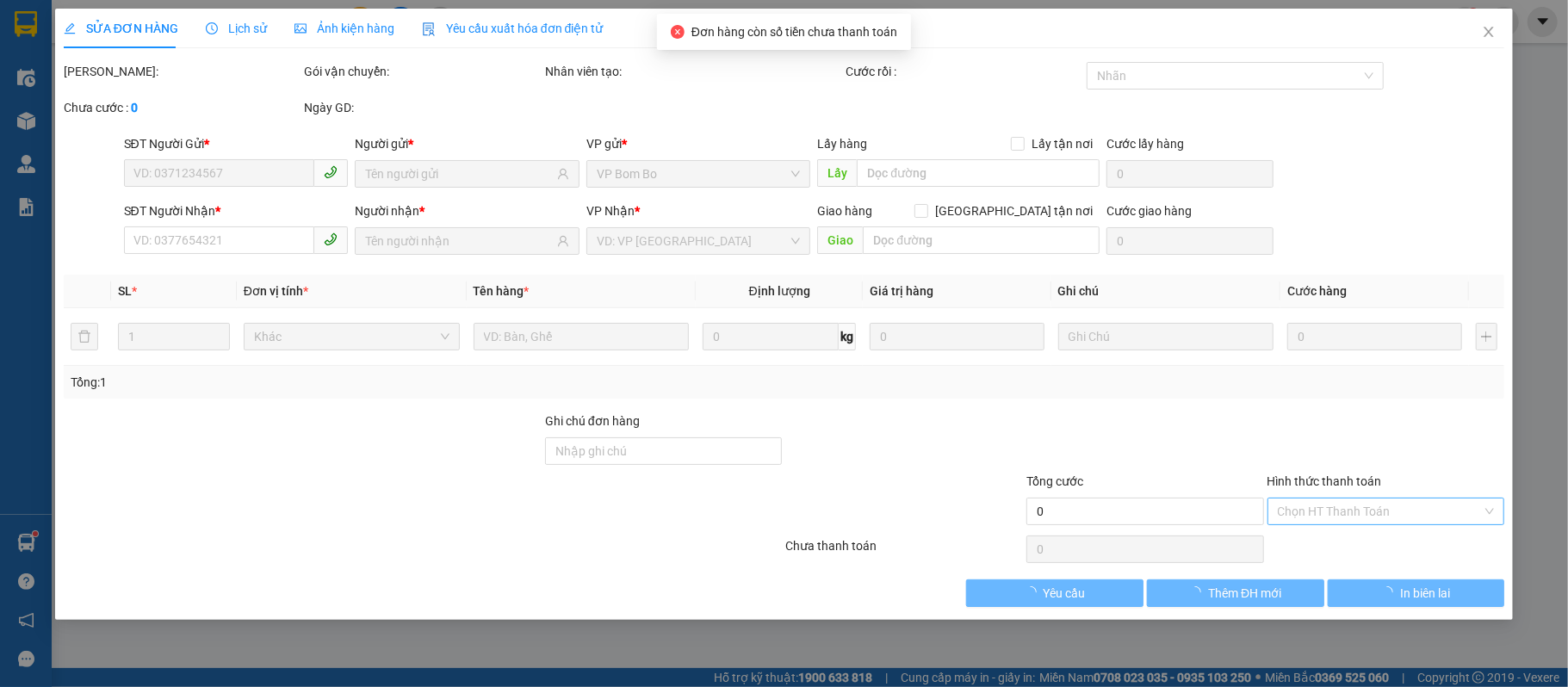
click at [1359, 472] on div at bounding box center [1386, 442] width 241 height 61
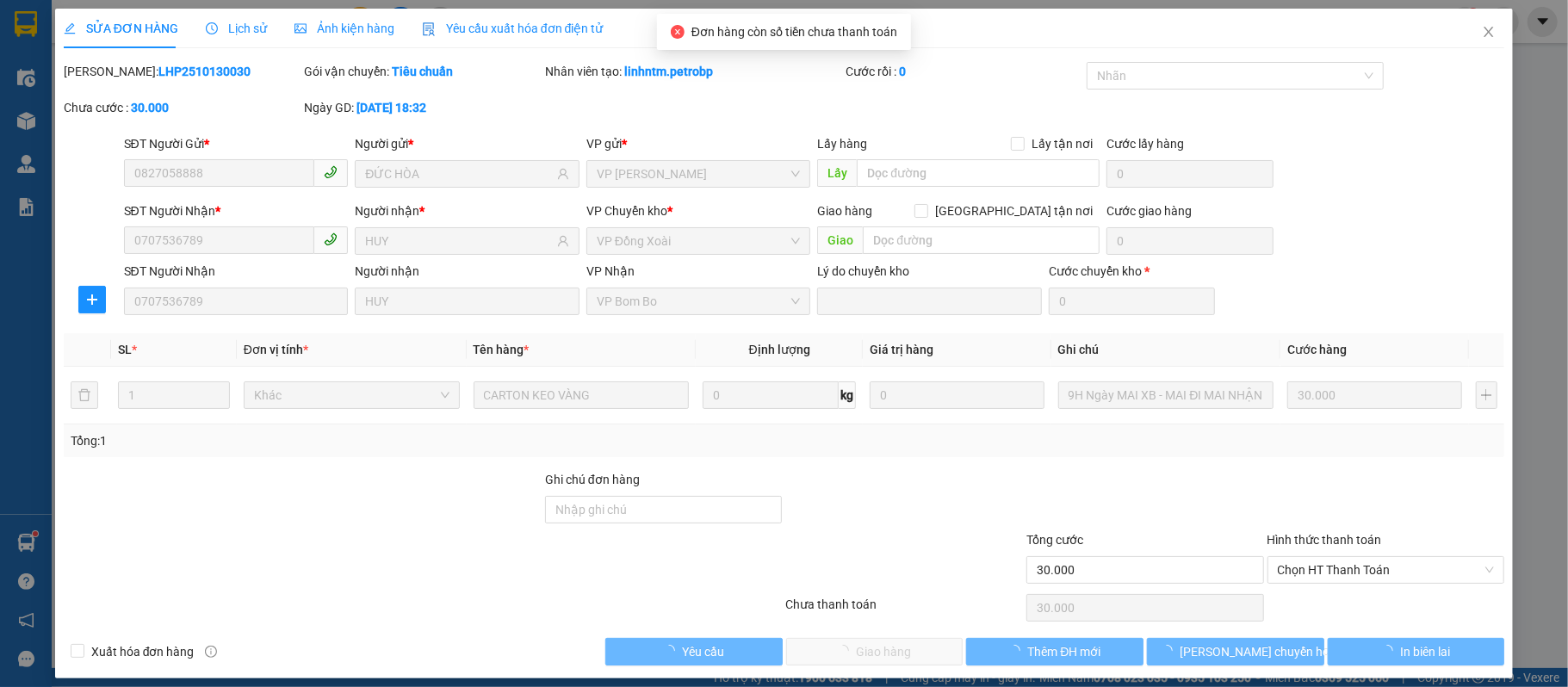
type input "0827058888"
type input "ĐỨC HÒA"
type input "0707536789"
type input "HUY"
type input "30.000"
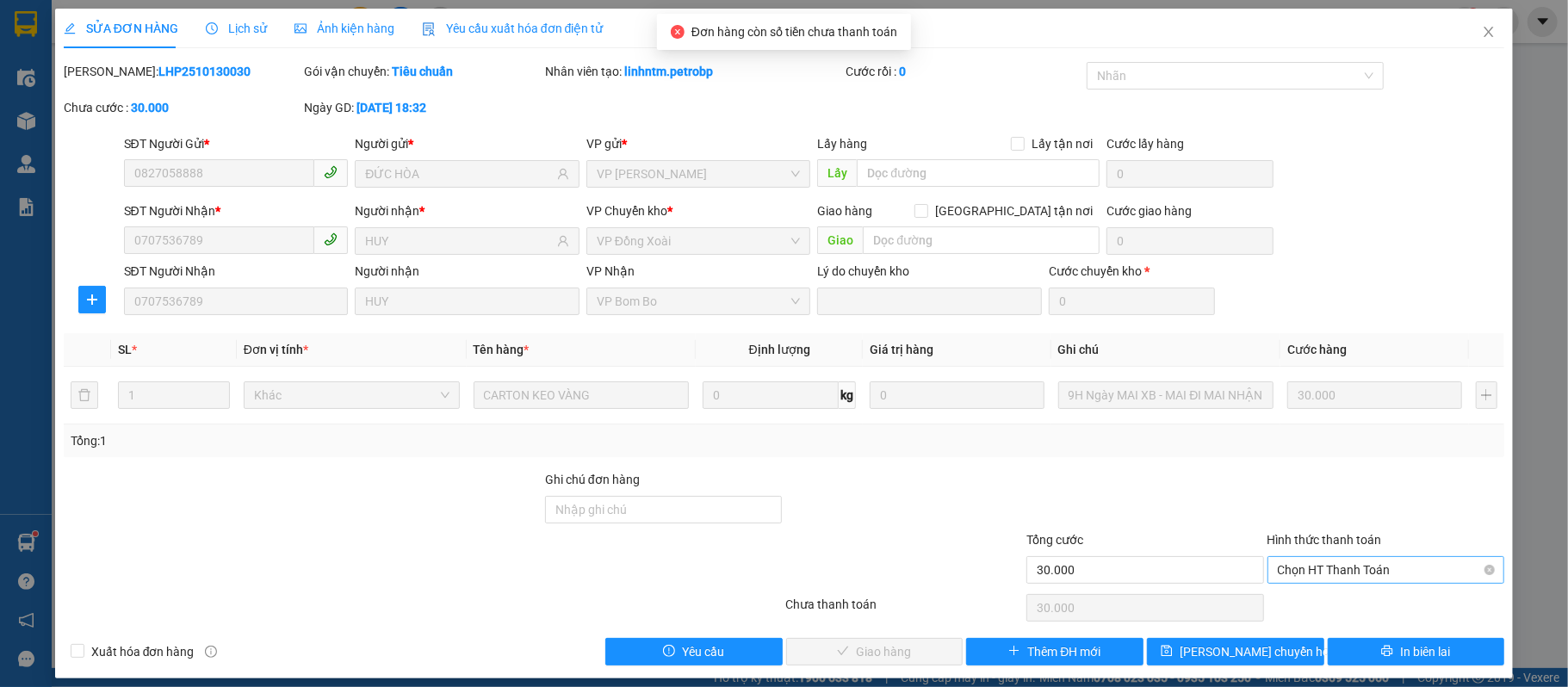
click at [1325, 570] on span "Chọn HT Thanh Toán" at bounding box center [1386, 570] width 217 height 25
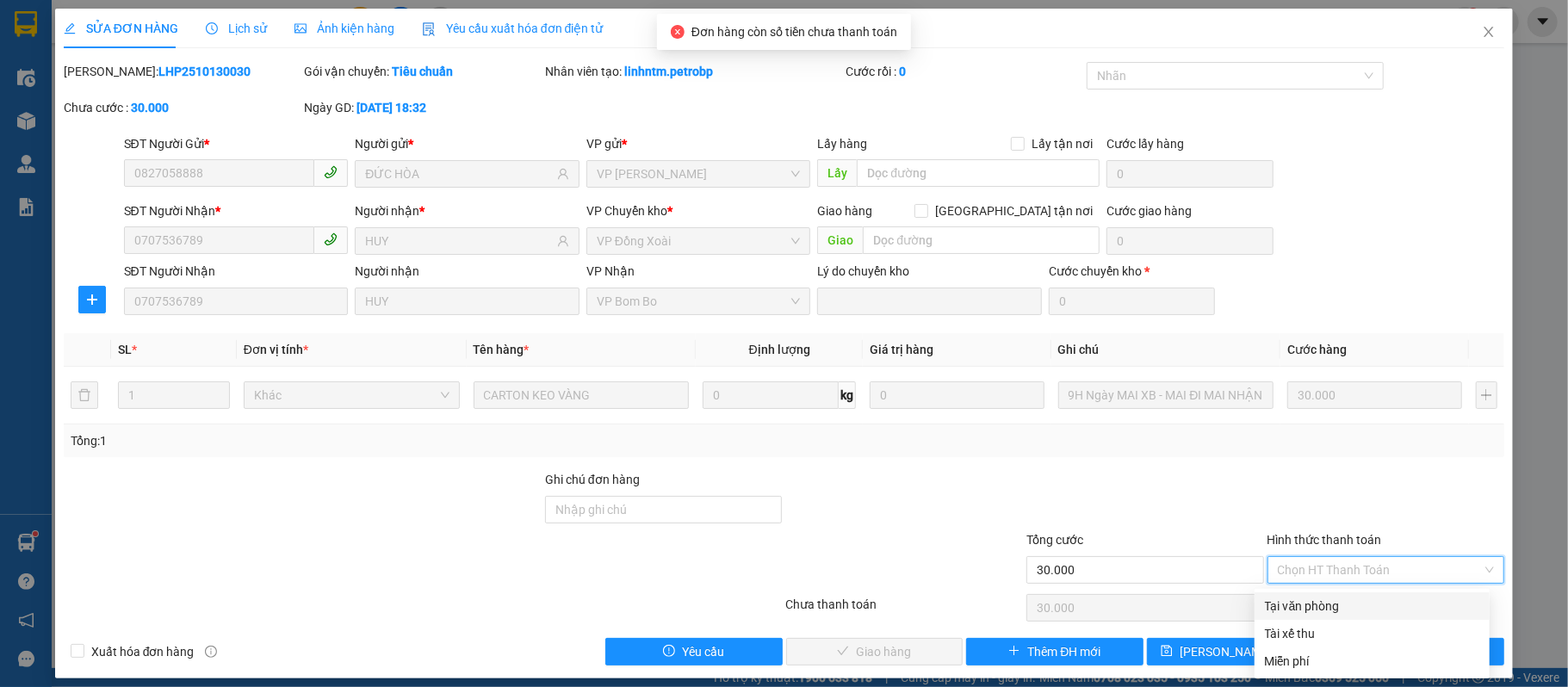
click at [1292, 608] on div "Tại văn phòng" at bounding box center [1372, 606] width 214 height 19
type input "0"
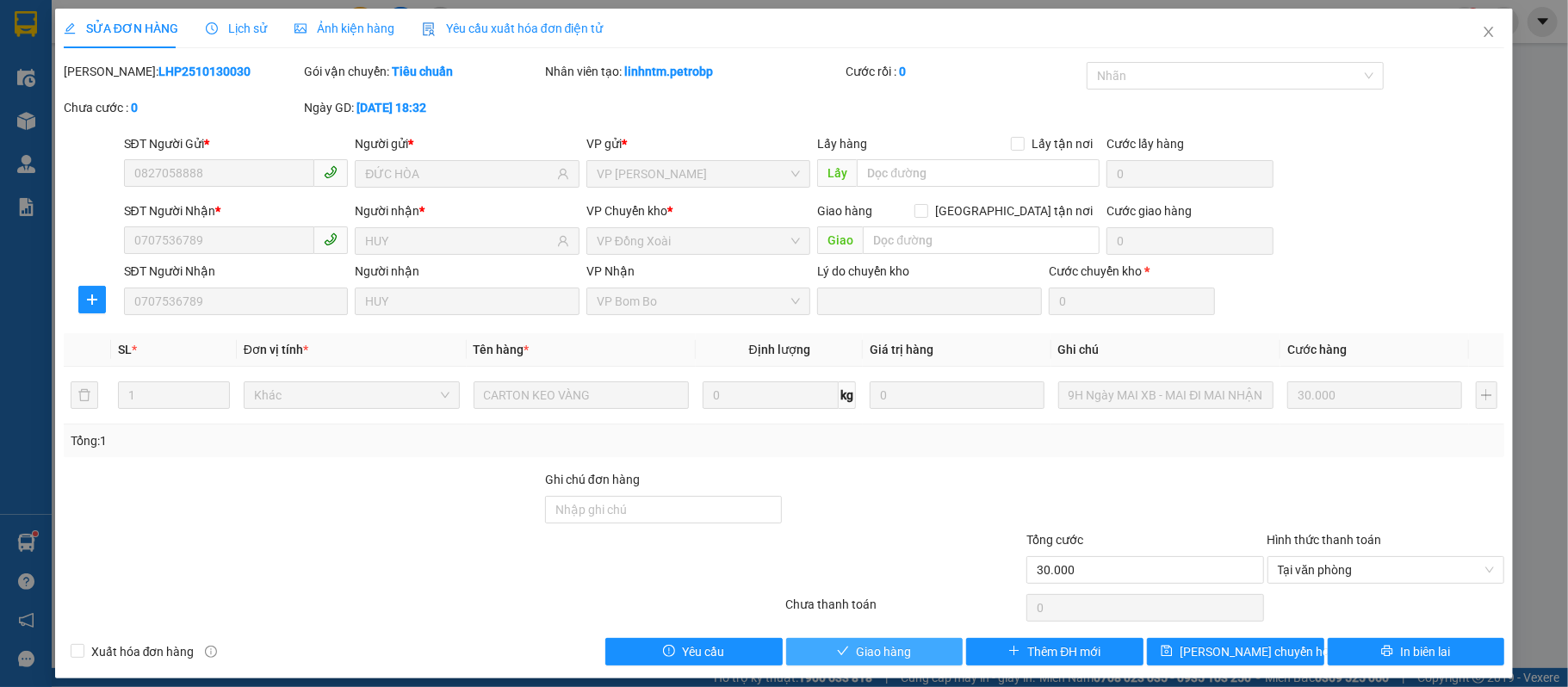
click at [893, 648] on span "Giao hàng" at bounding box center [884, 651] width 55 height 19
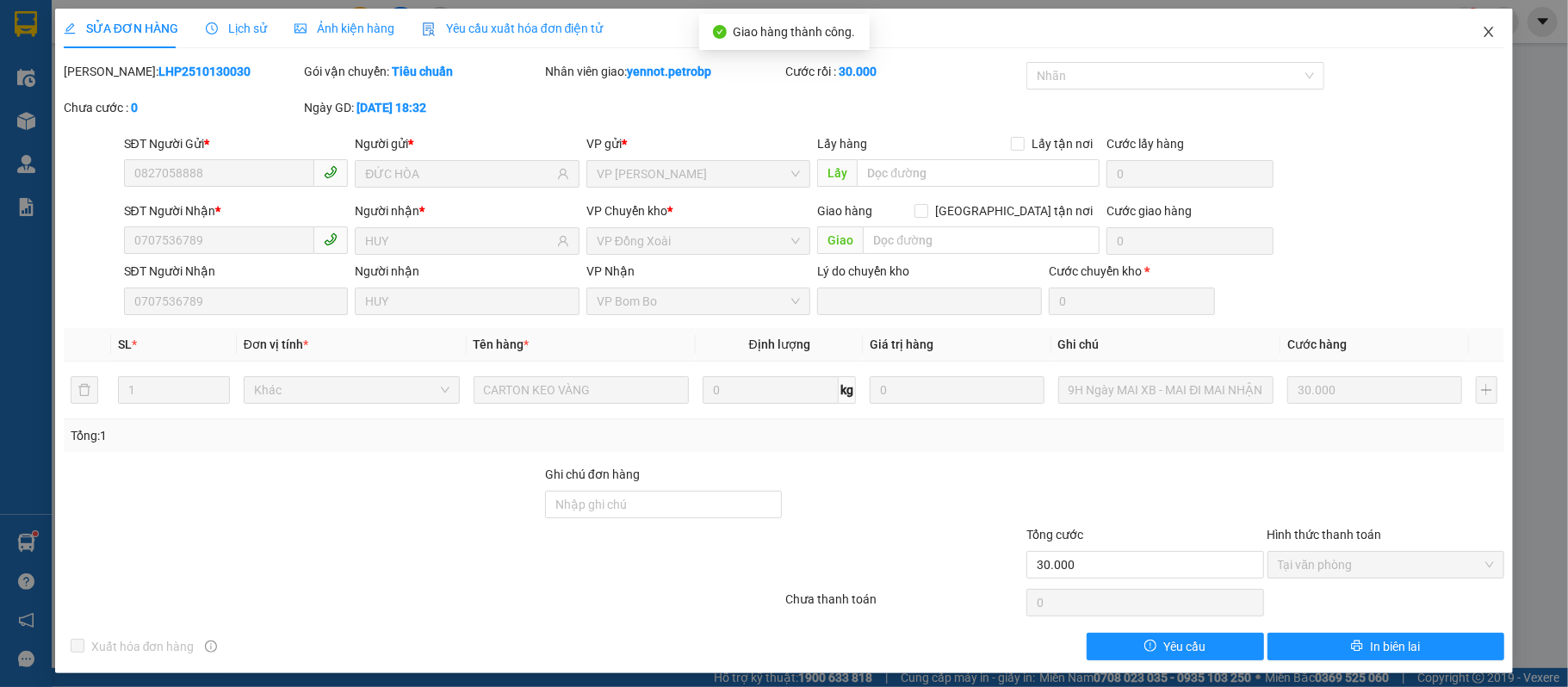
click at [1482, 28] on icon "close" at bounding box center [1489, 32] width 14 height 14
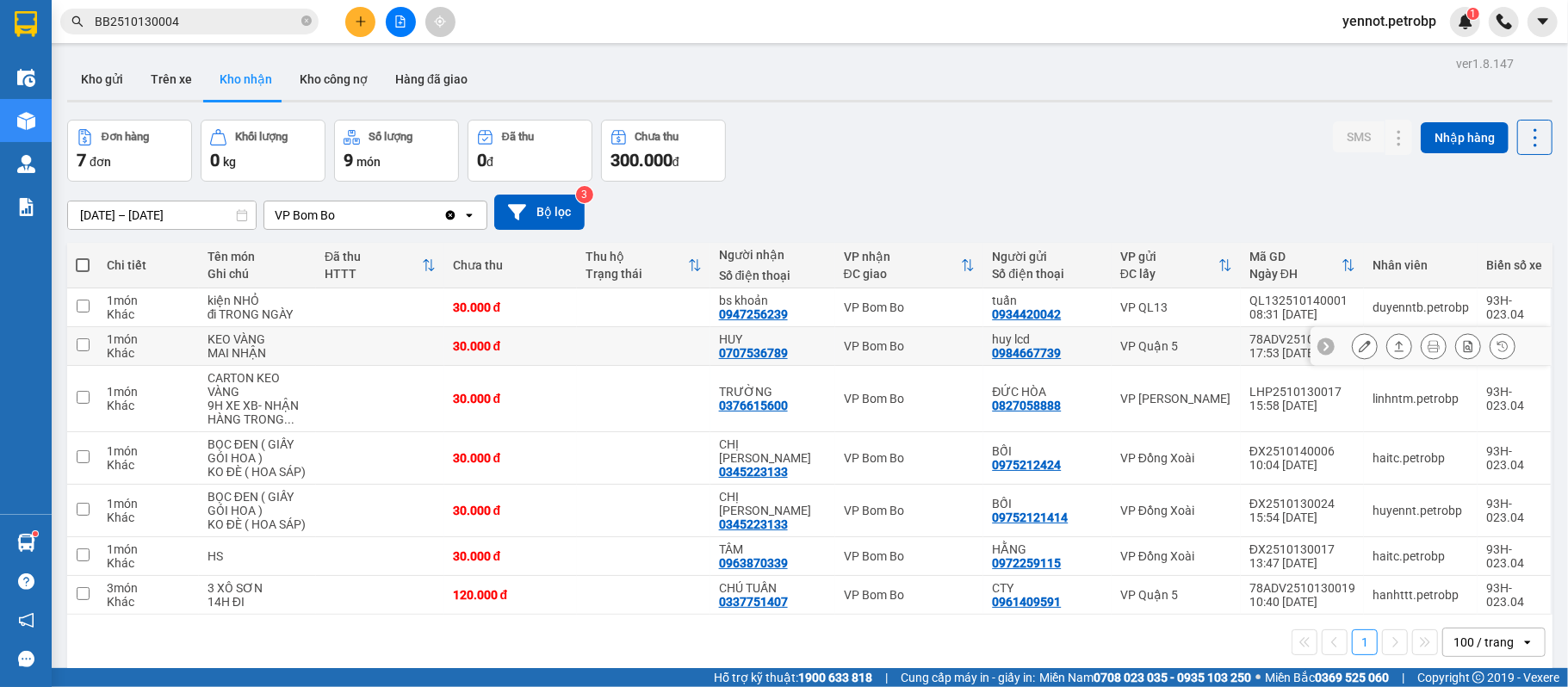
click at [1393, 351] on icon at bounding box center [1399, 346] width 12 height 12
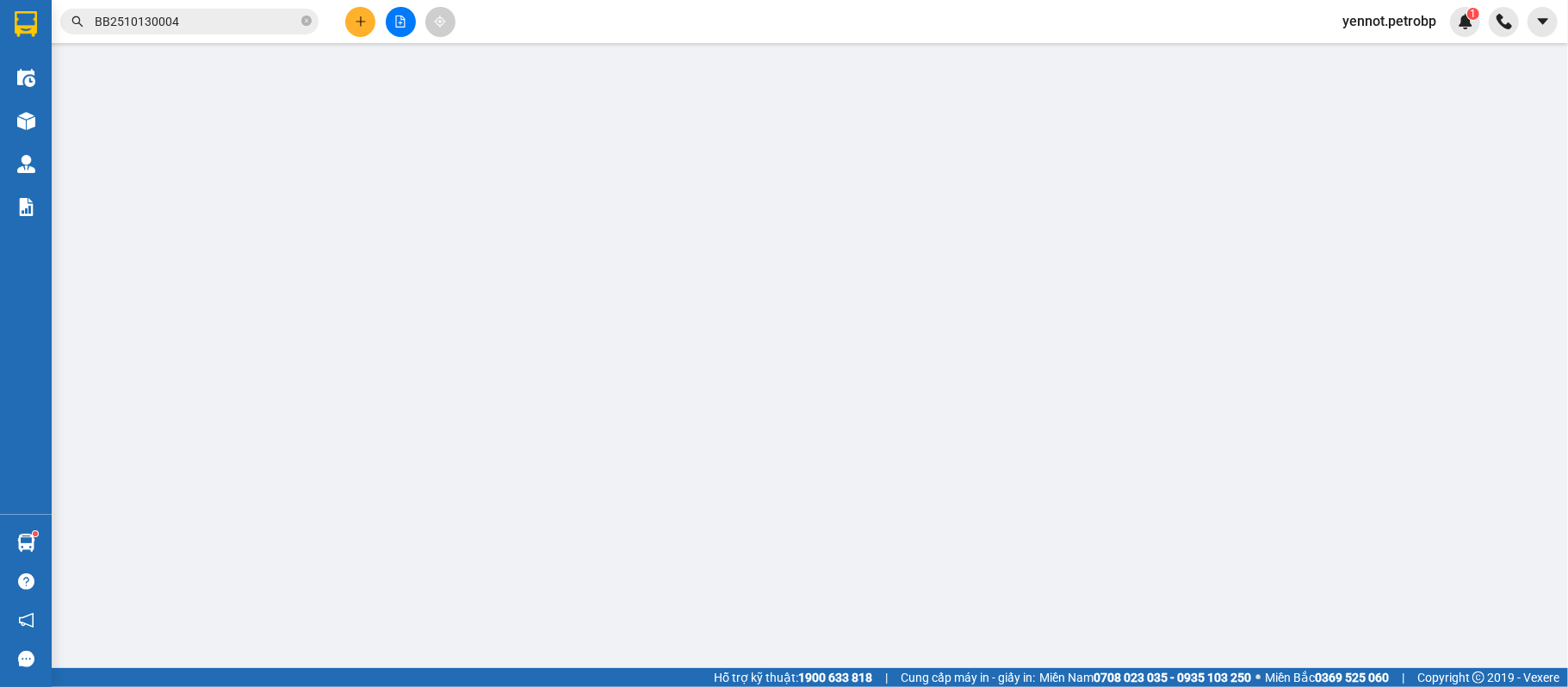
type input "0984667739"
type input "huy lcd"
type input "0707536789"
type input "HUY"
type input "30.000"
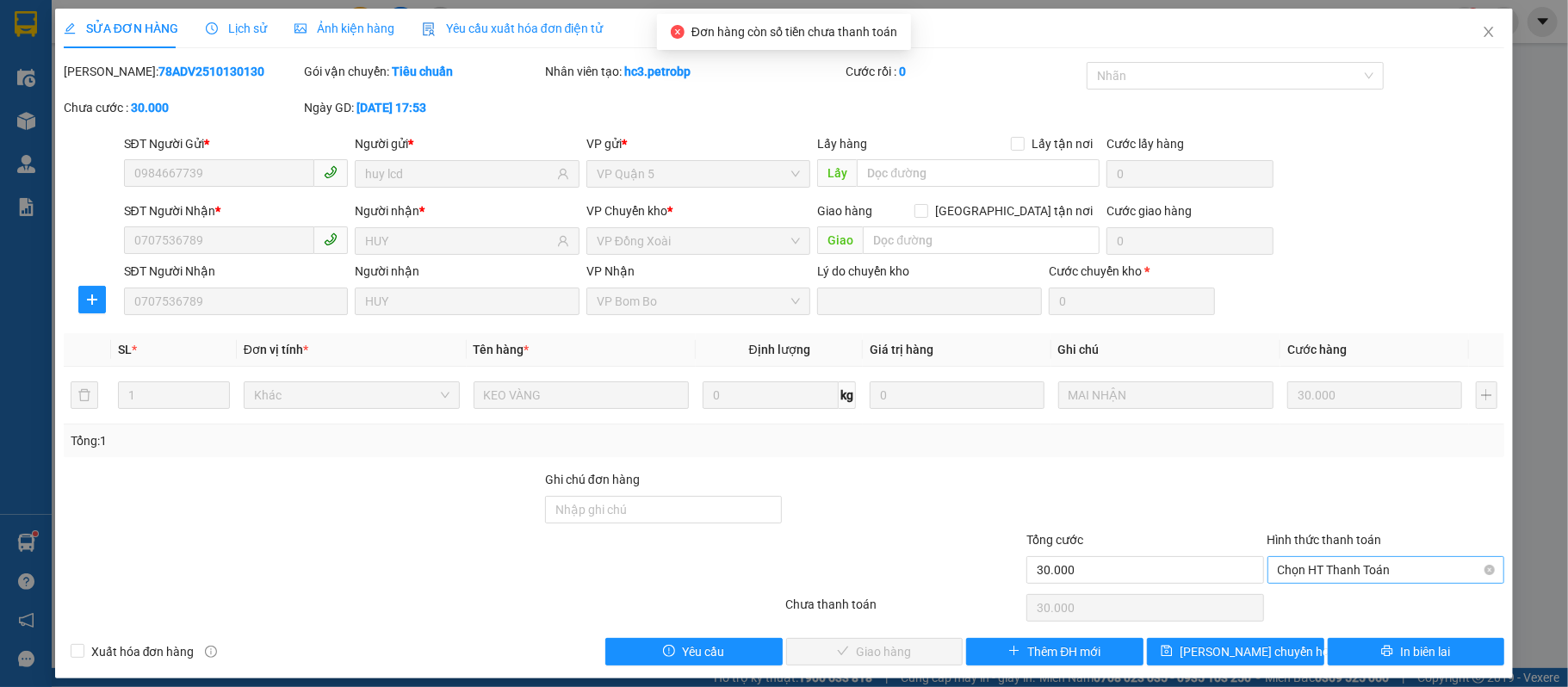
click at [1317, 560] on span "Chọn HT Thanh Toán" at bounding box center [1386, 570] width 217 height 25
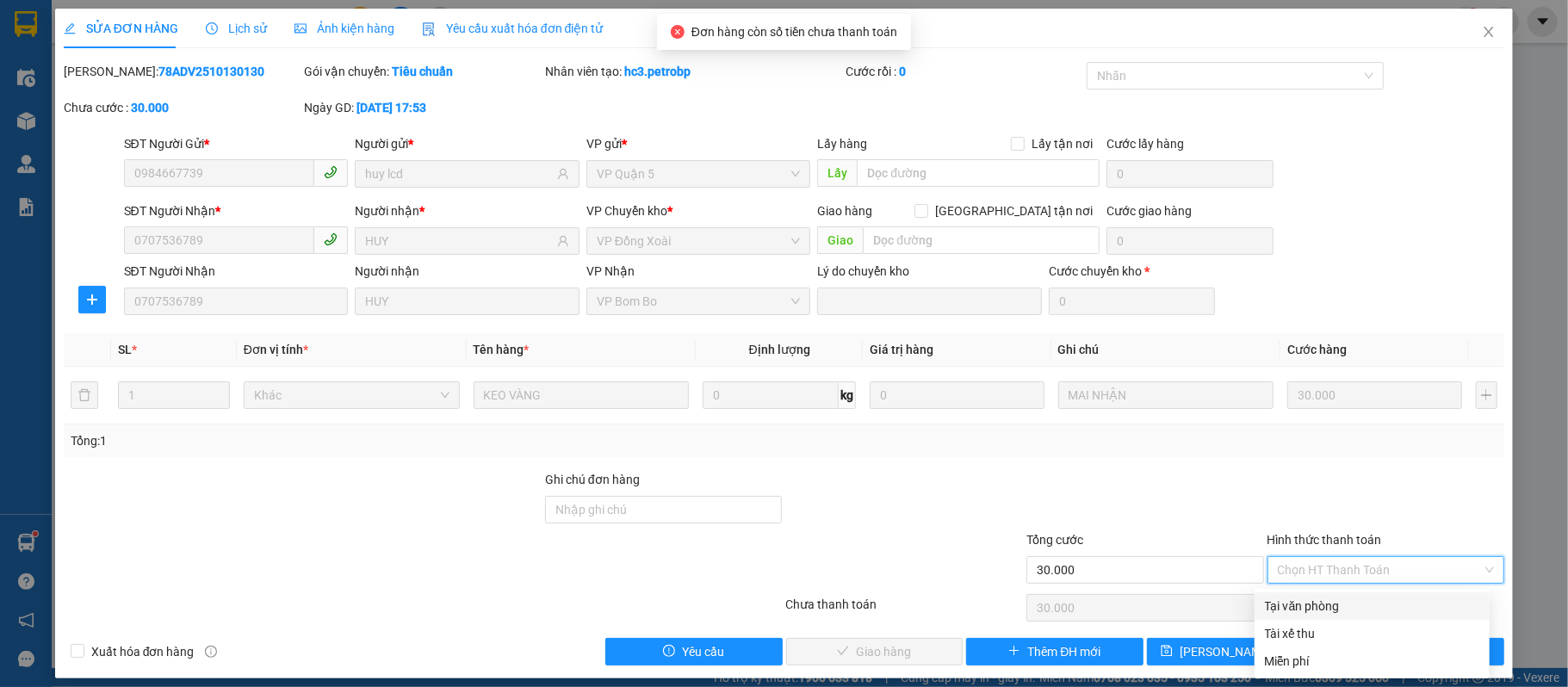
click at [1302, 599] on div "Tại văn phòng" at bounding box center [1372, 606] width 214 height 19
type input "0"
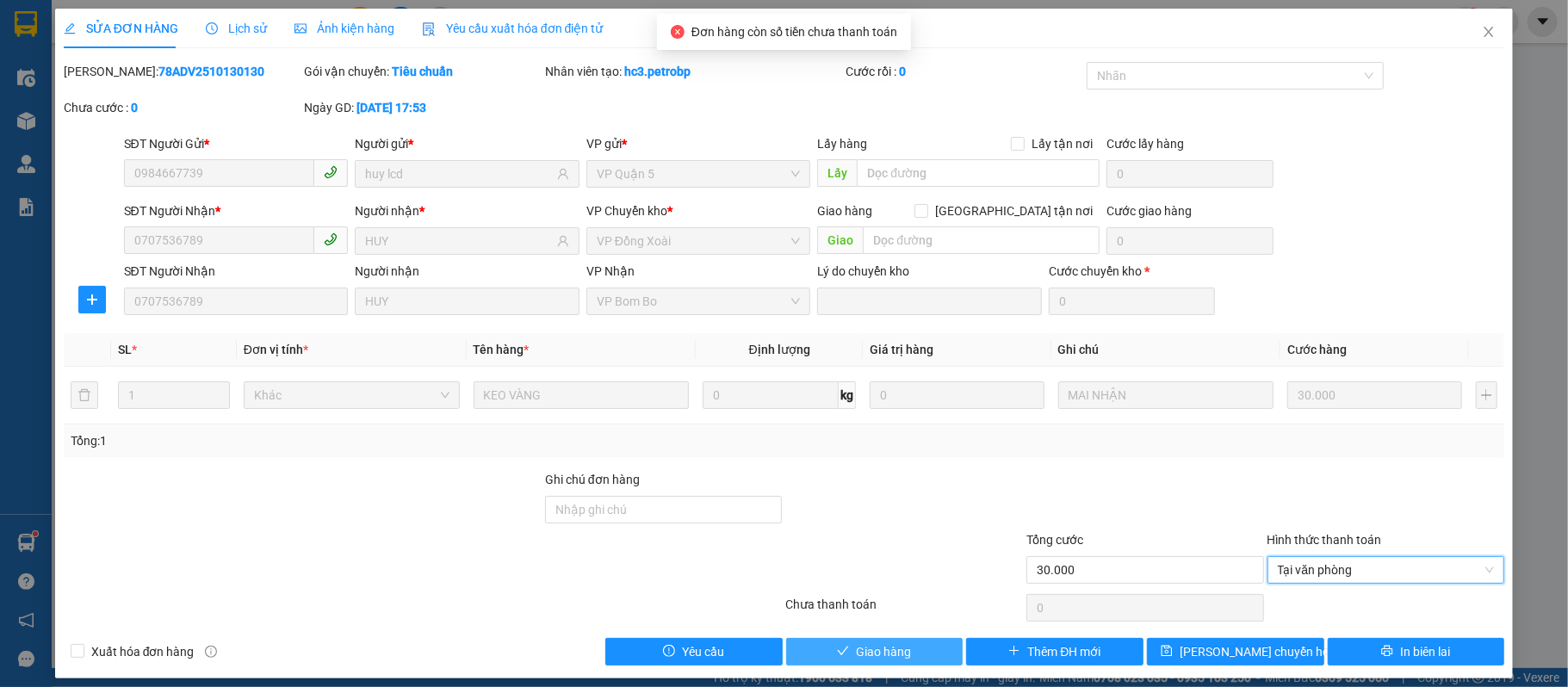
click at [891, 655] on span "Giao hàng" at bounding box center [884, 651] width 55 height 19
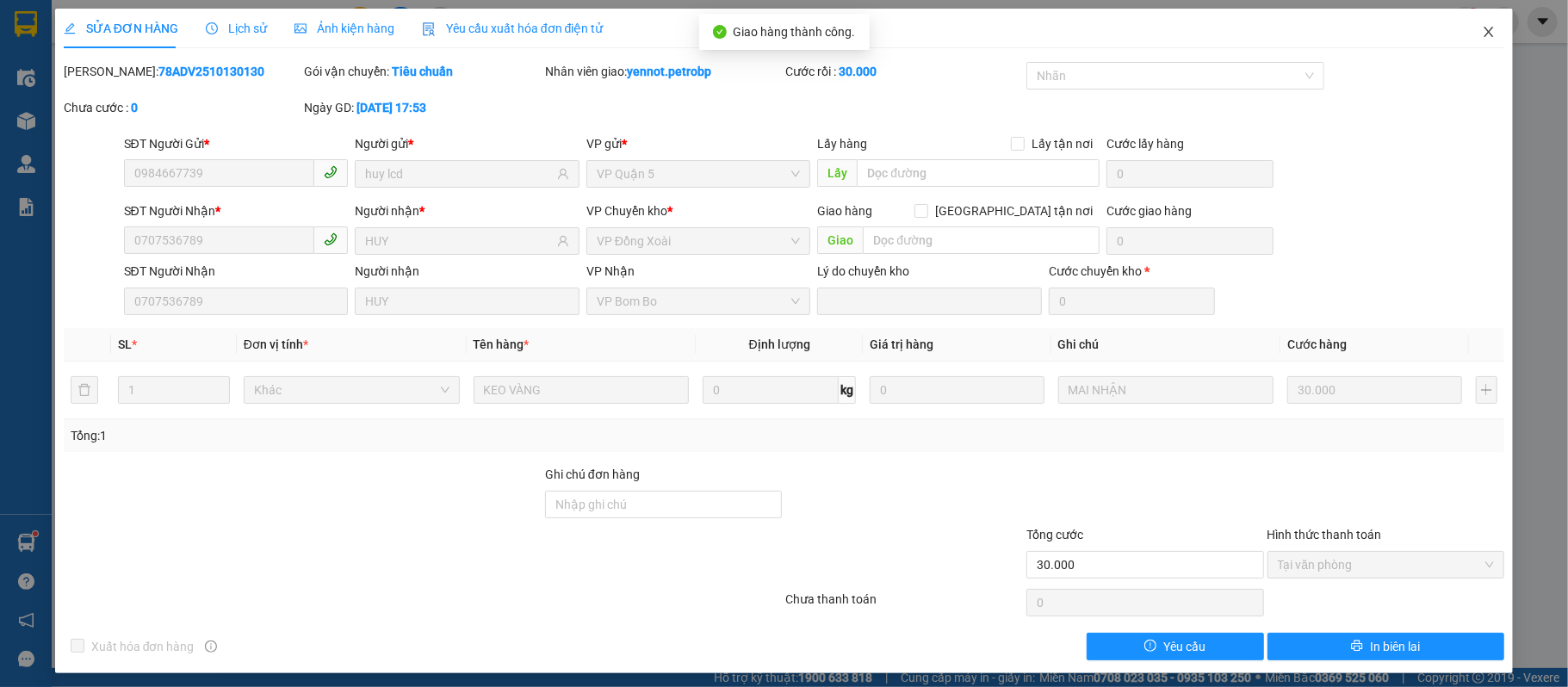
click at [1482, 31] on icon "close" at bounding box center [1489, 32] width 14 height 14
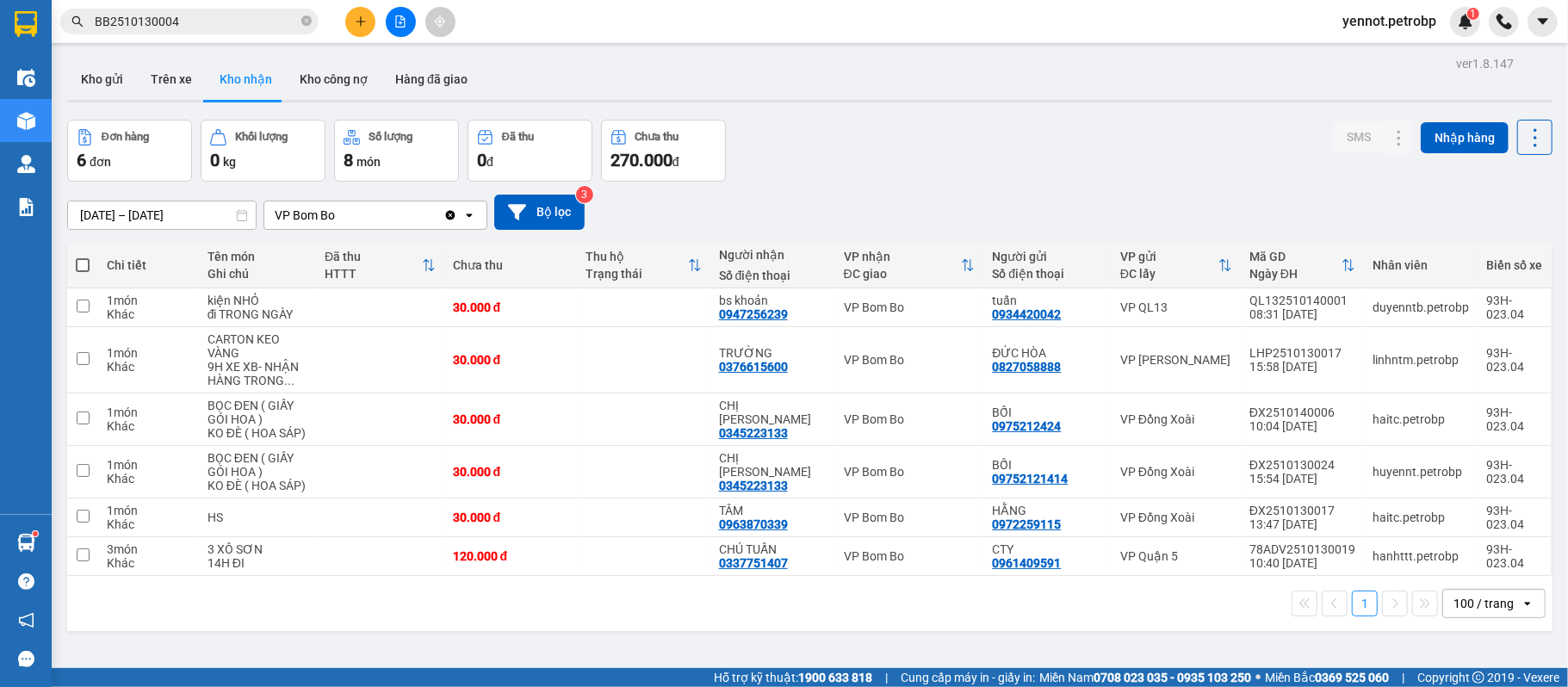
click at [356, 28] on button at bounding box center [360, 21] width 30 height 30
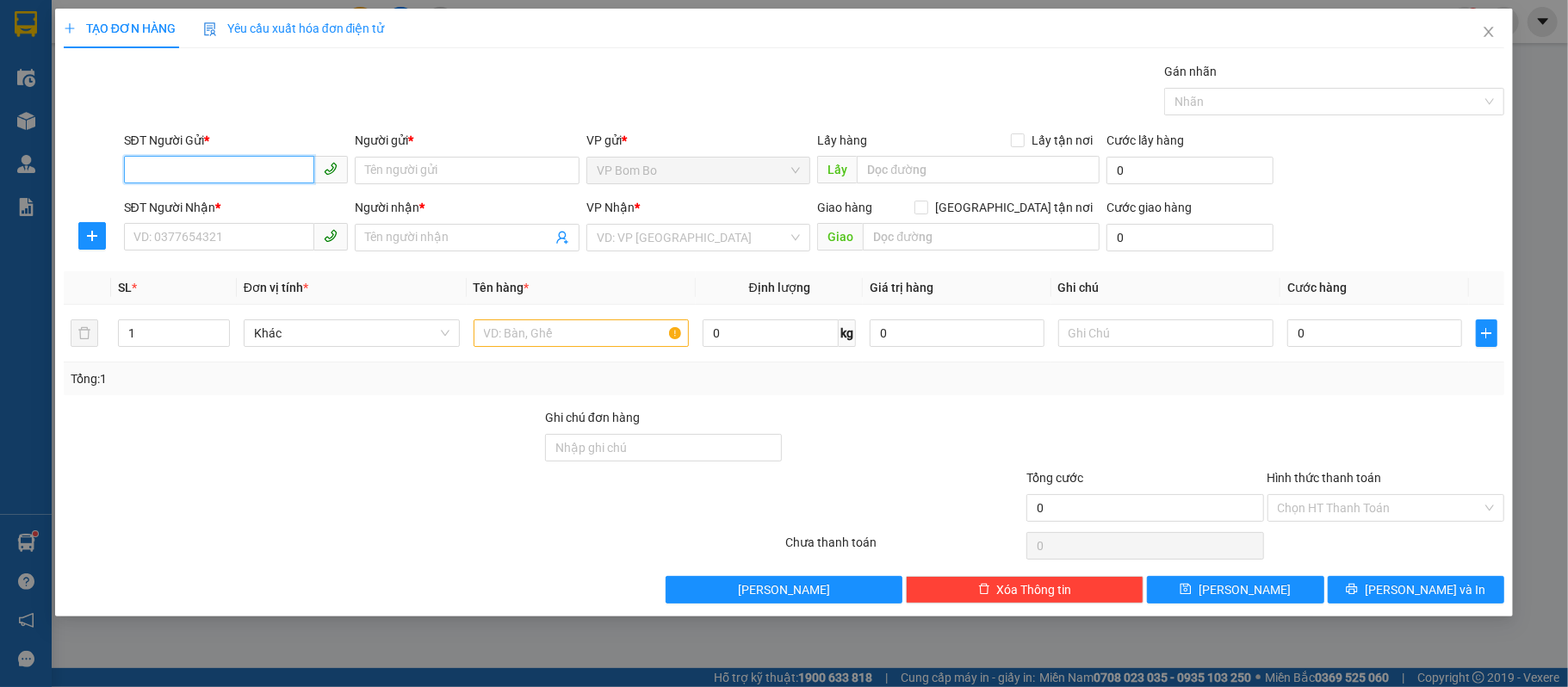
click at [263, 163] on input "SĐT Người Gửi *" at bounding box center [220, 169] width 192 height 27
type input "0866500"
type input "0866500075"
click at [235, 204] on div "0866500075 - BOMBO" at bounding box center [236, 205] width 204 height 19
type input "BOMBO"
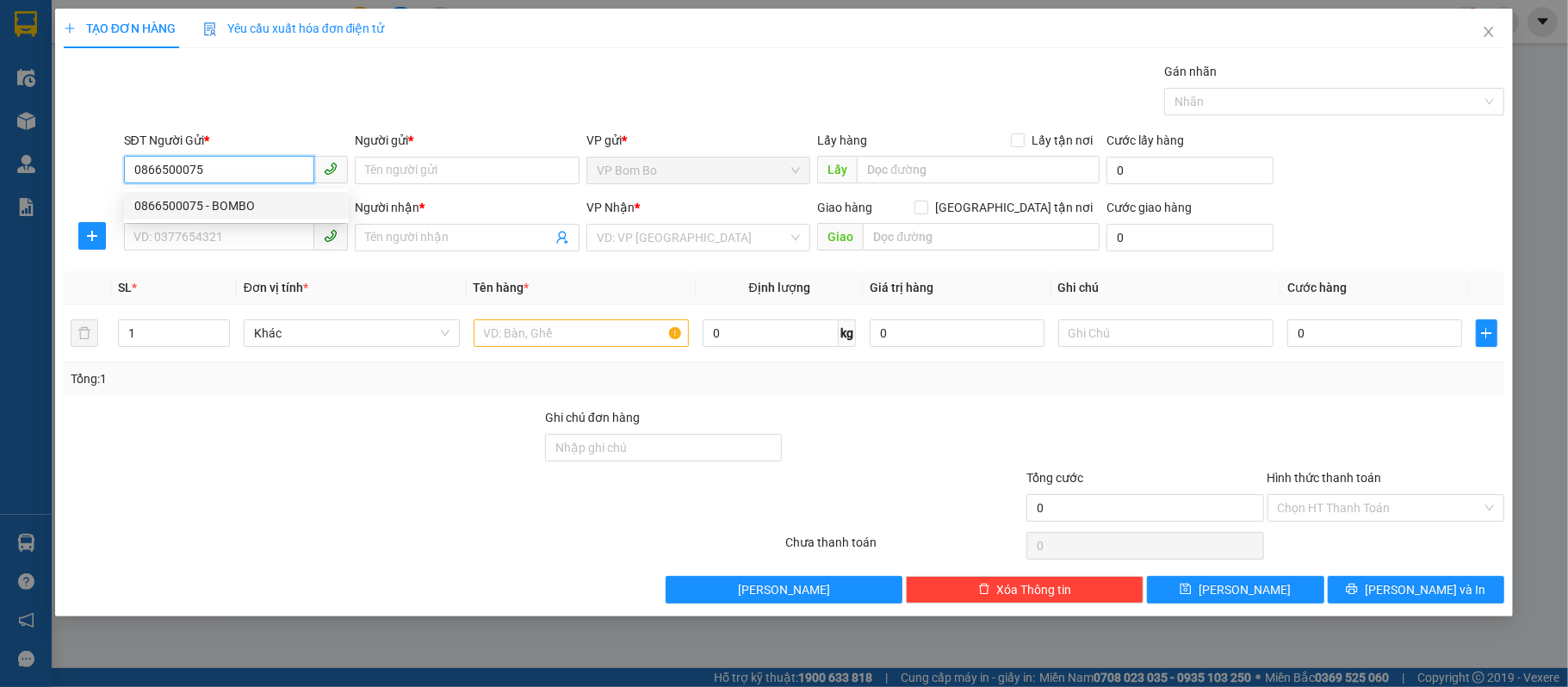
type input "0869303979"
type input "NHI KT"
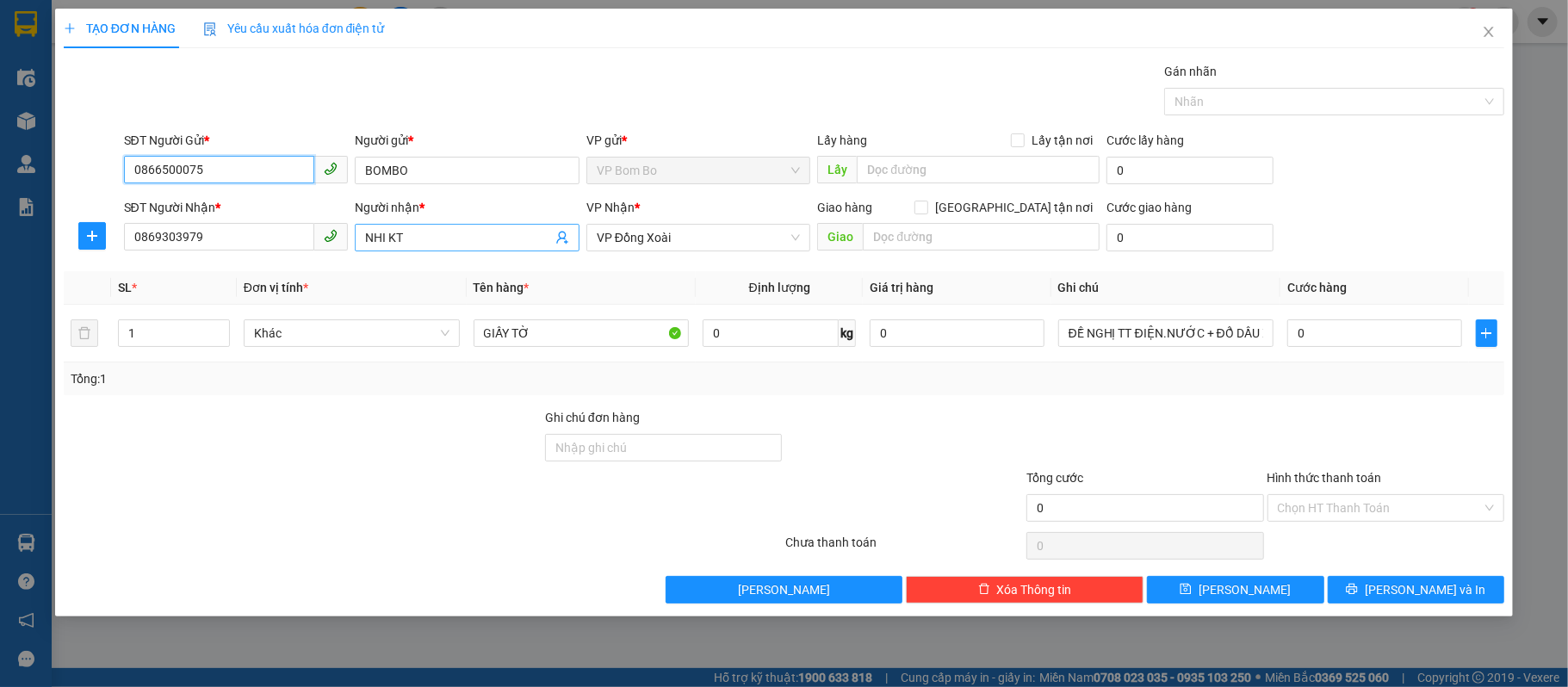
type input "0866500075"
click at [567, 232] on icon "user-add" at bounding box center [562, 237] width 14 height 14
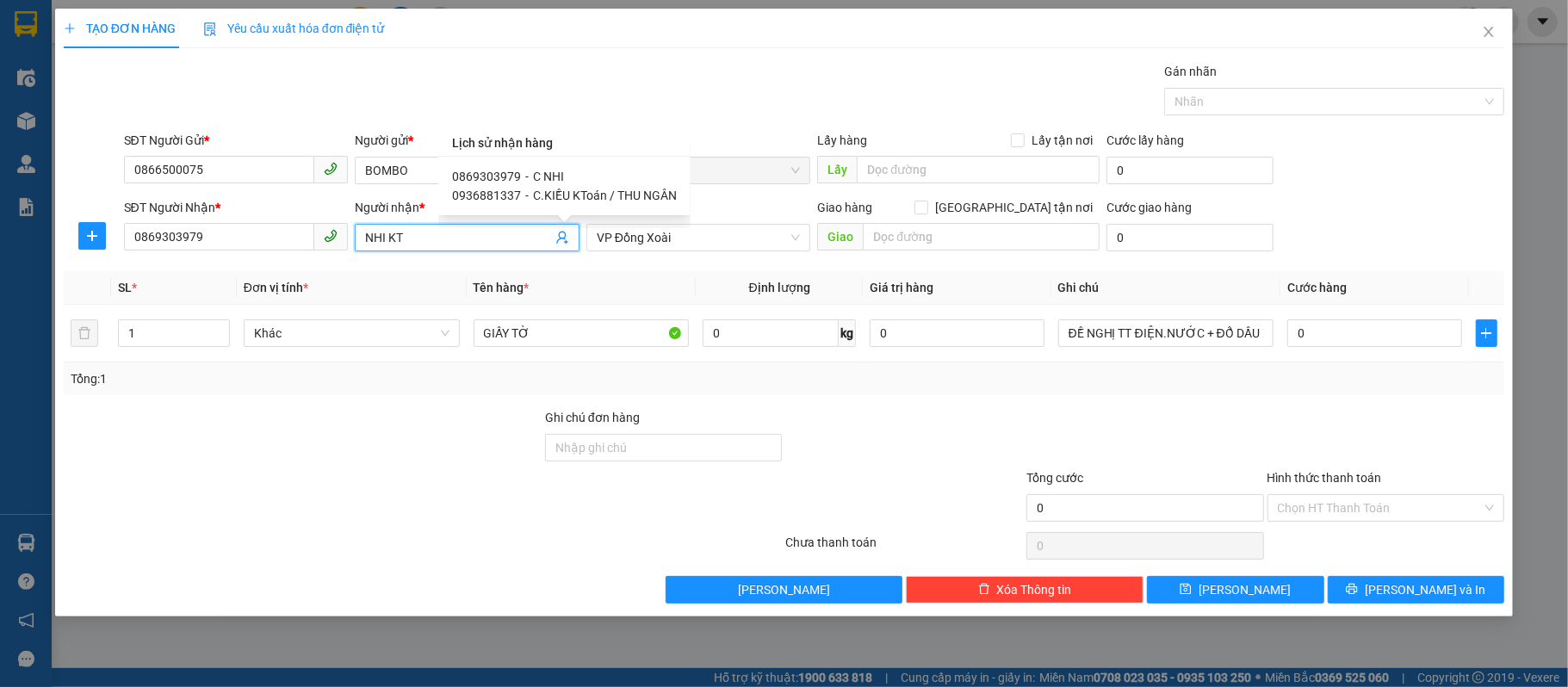
click at [518, 193] on div "0936881337 - C.KIỀU KToán / THU NGÂN" at bounding box center [565, 194] width 225 height 19
type input "0936881337"
type input "C.KIỀU KToán / THU NGÂN"
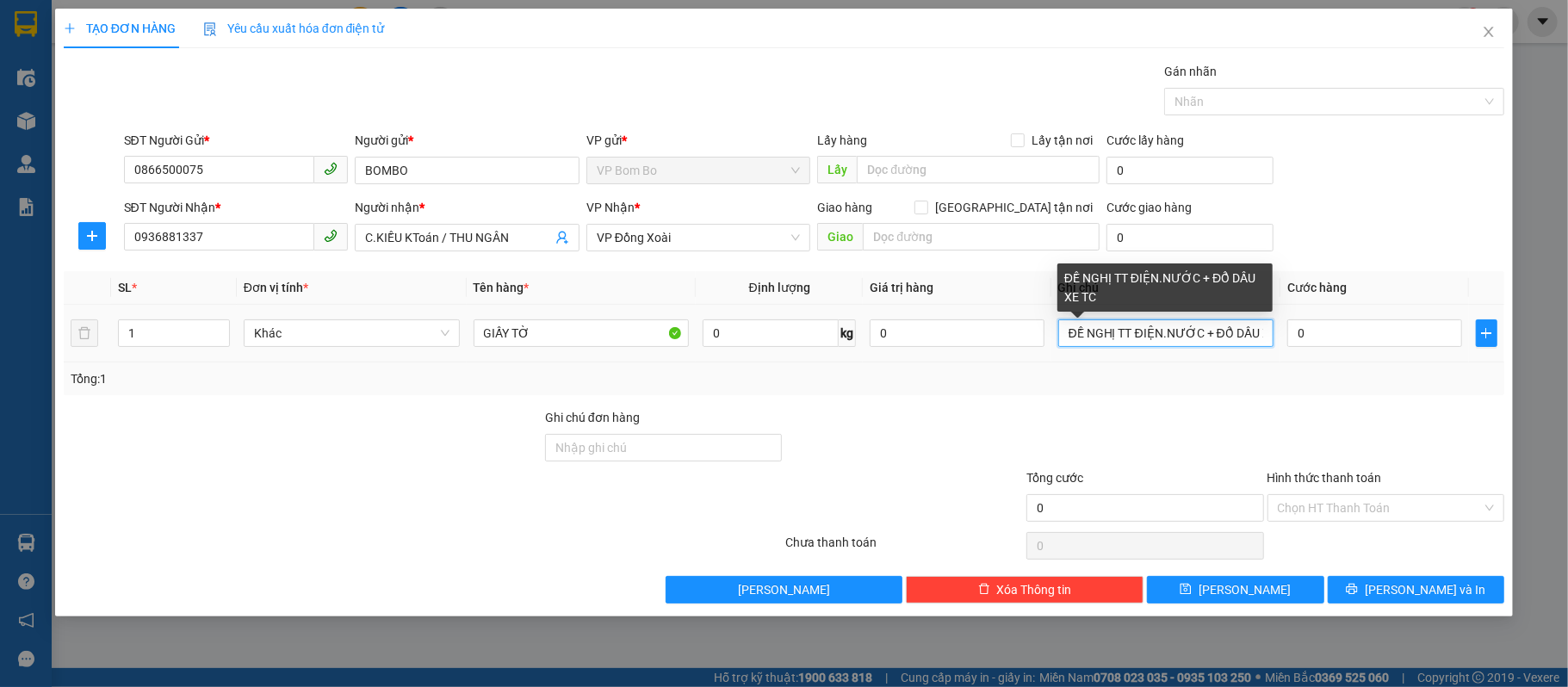
click at [1171, 342] on input "ĐỀ NGHỊ TT ĐIỆN.NƯỚC + ĐỔ DẦU XE TC" at bounding box center [1166, 333] width 216 height 27
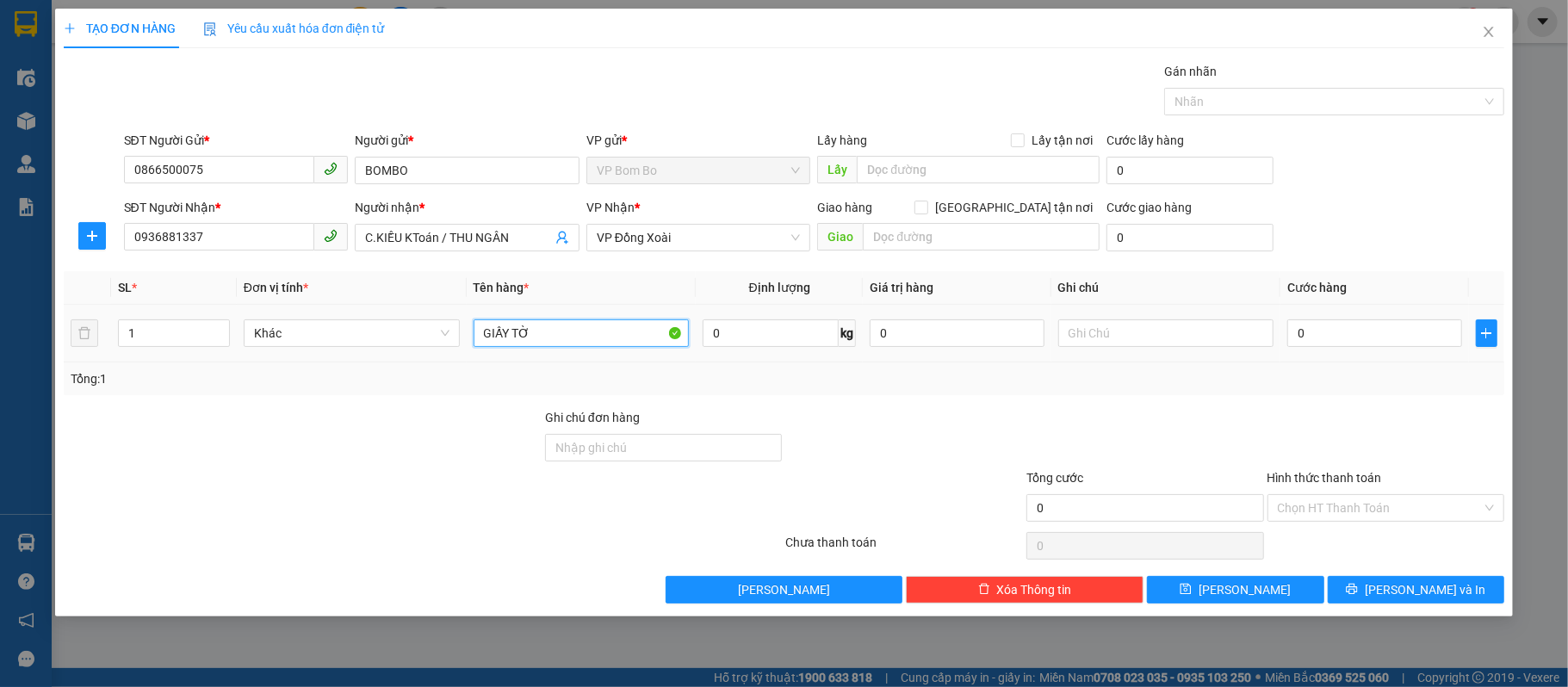
click at [603, 339] on input "GIẤY TỜ" at bounding box center [582, 333] width 216 height 27
type input "T"
type input "PHONG BÌ"
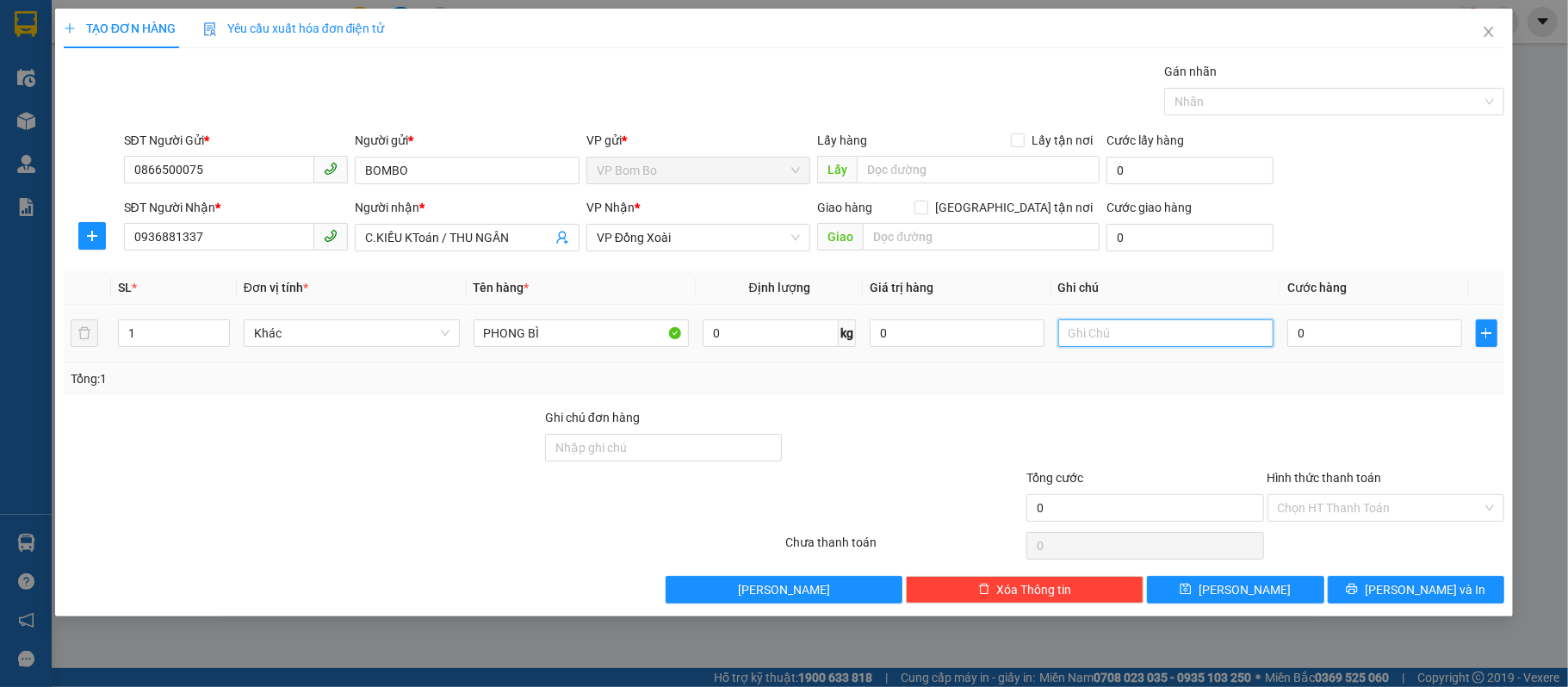
click at [1108, 342] on input "text" at bounding box center [1166, 333] width 216 height 27
type input "TTHH 14/10 700K"
click at [1406, 518] on input "Hình thức thanh toán" at bounding box center [1380, 508] width 205 height 25
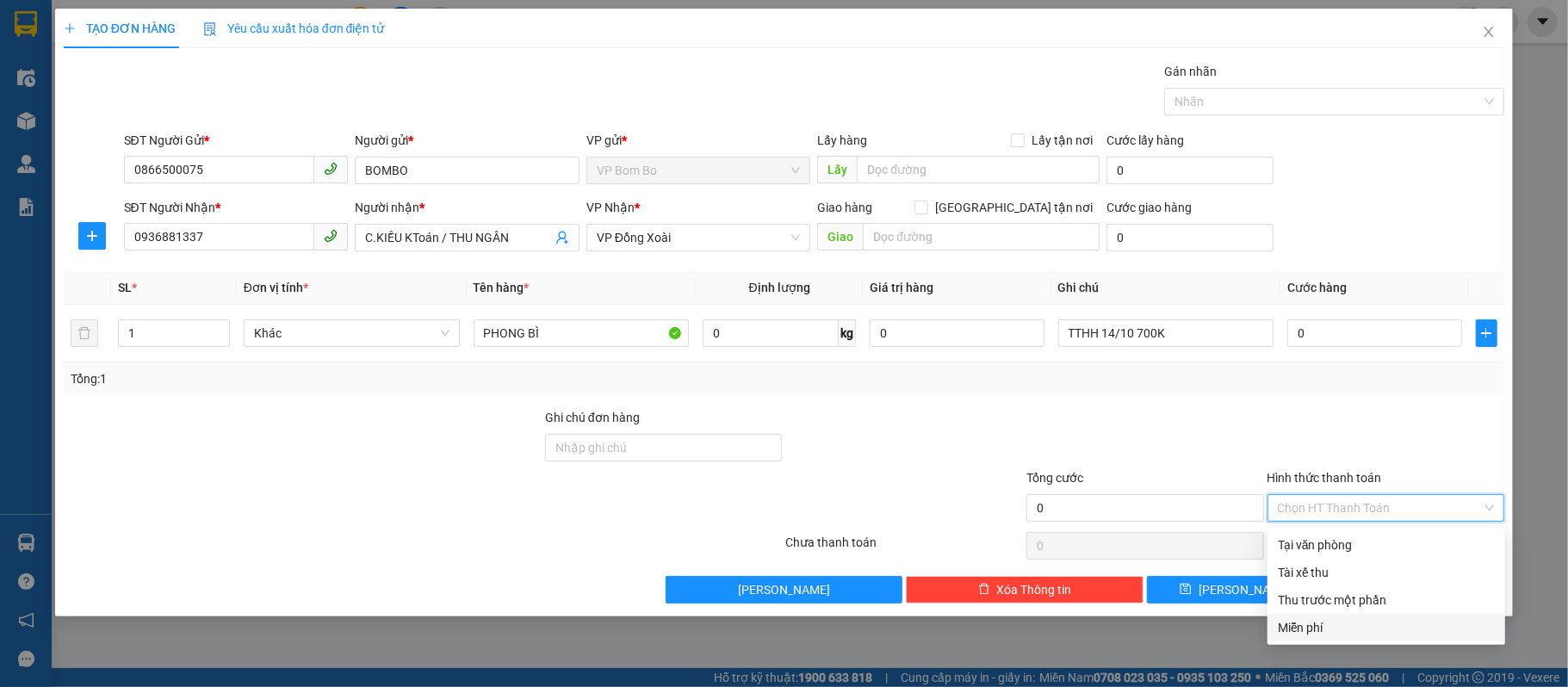
click at [1376, 621] on div "Miễn phí" at bounding box center [1386, 627] width 217 height 19
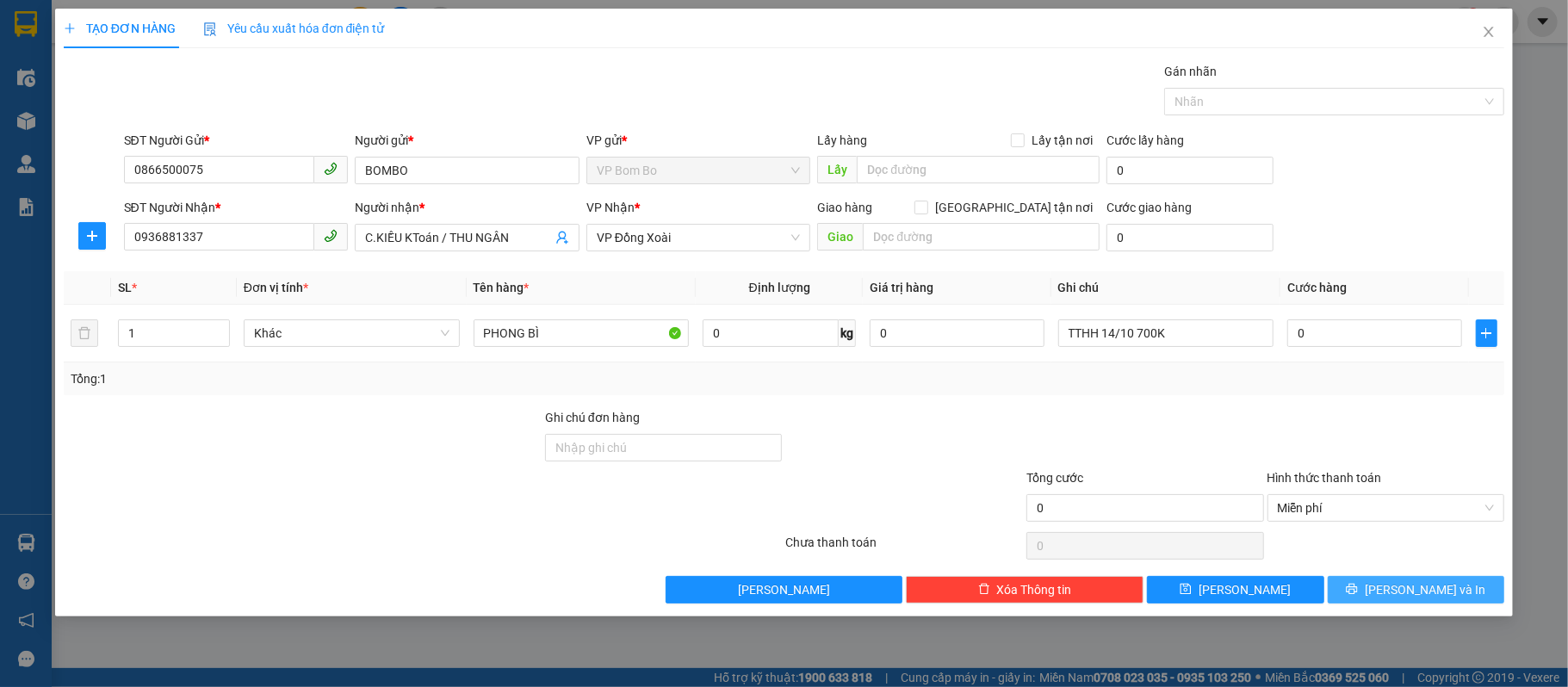
click at [1414, 592] on span "[PERSON_NAME] và In" at bounding box center [1424, 589] width 120 height 19
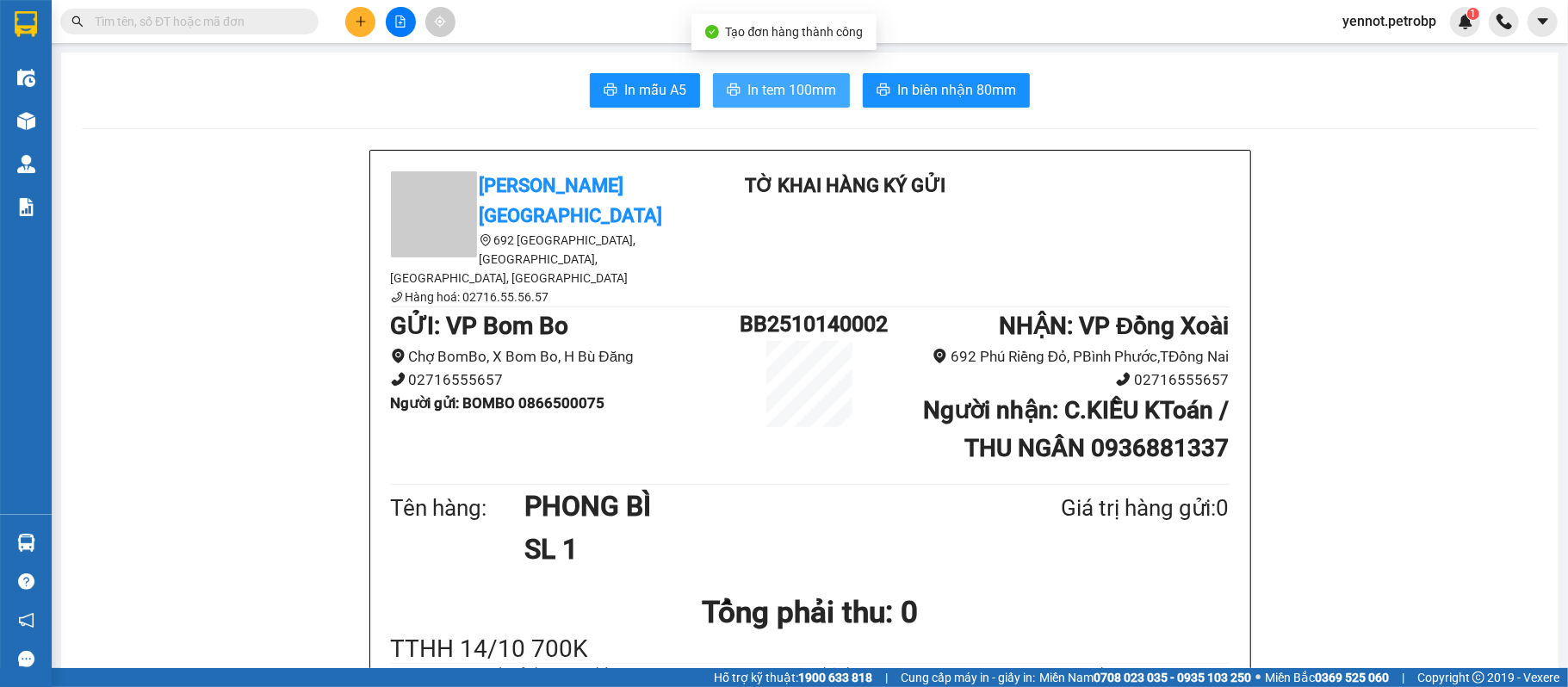
click at [813, 87] on span "In tem 100mm" at bounding box center [792, 90] width 89 height 21
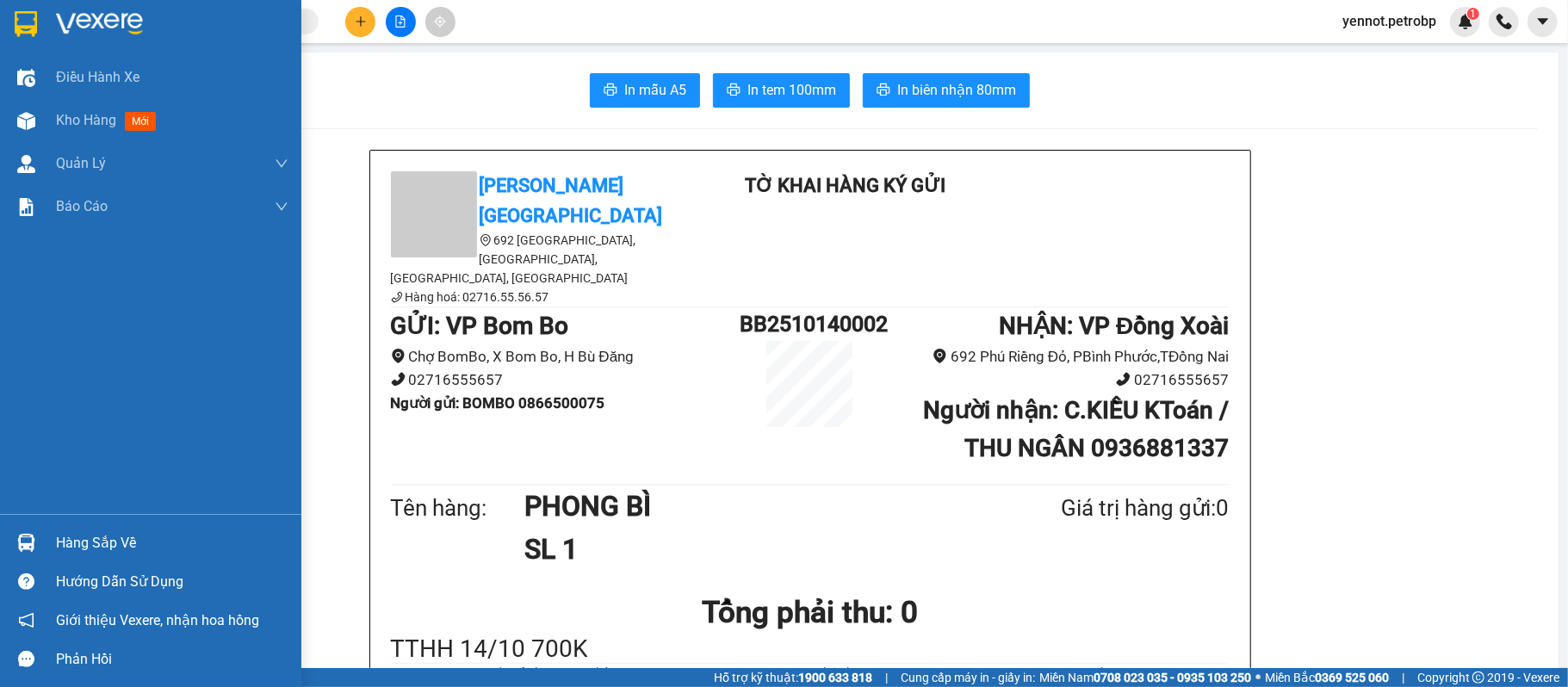
click at [46, 546] on div "Hàng sắp về" at bounding box center [151, 543] width 301 height 39
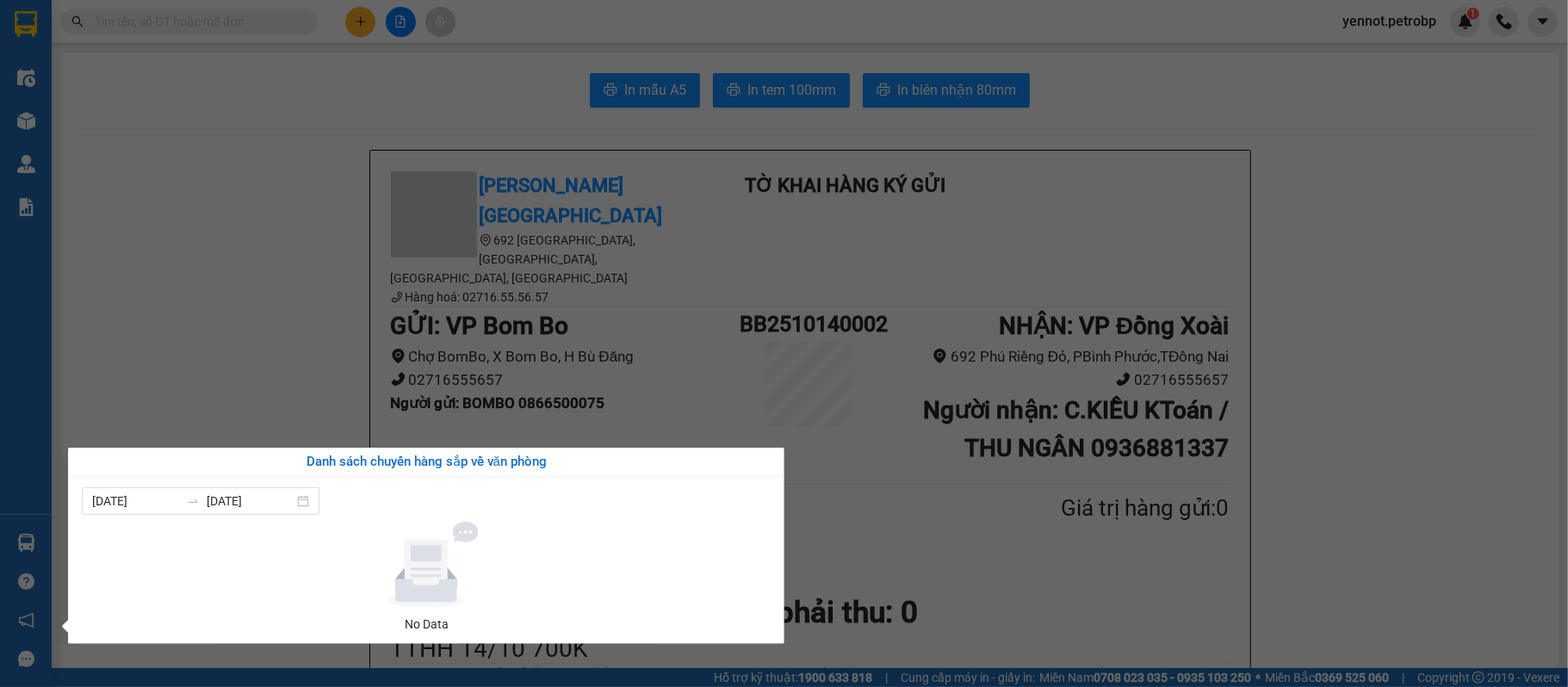
click at [152, 386] on section "Kết quả tìm kiếm ( 0 ) Bộ lọc No Data yennot.petrobp 1 Điều hành xe Kho hàng mớ…" at bounding box center [784, 343] width 1568 height 687
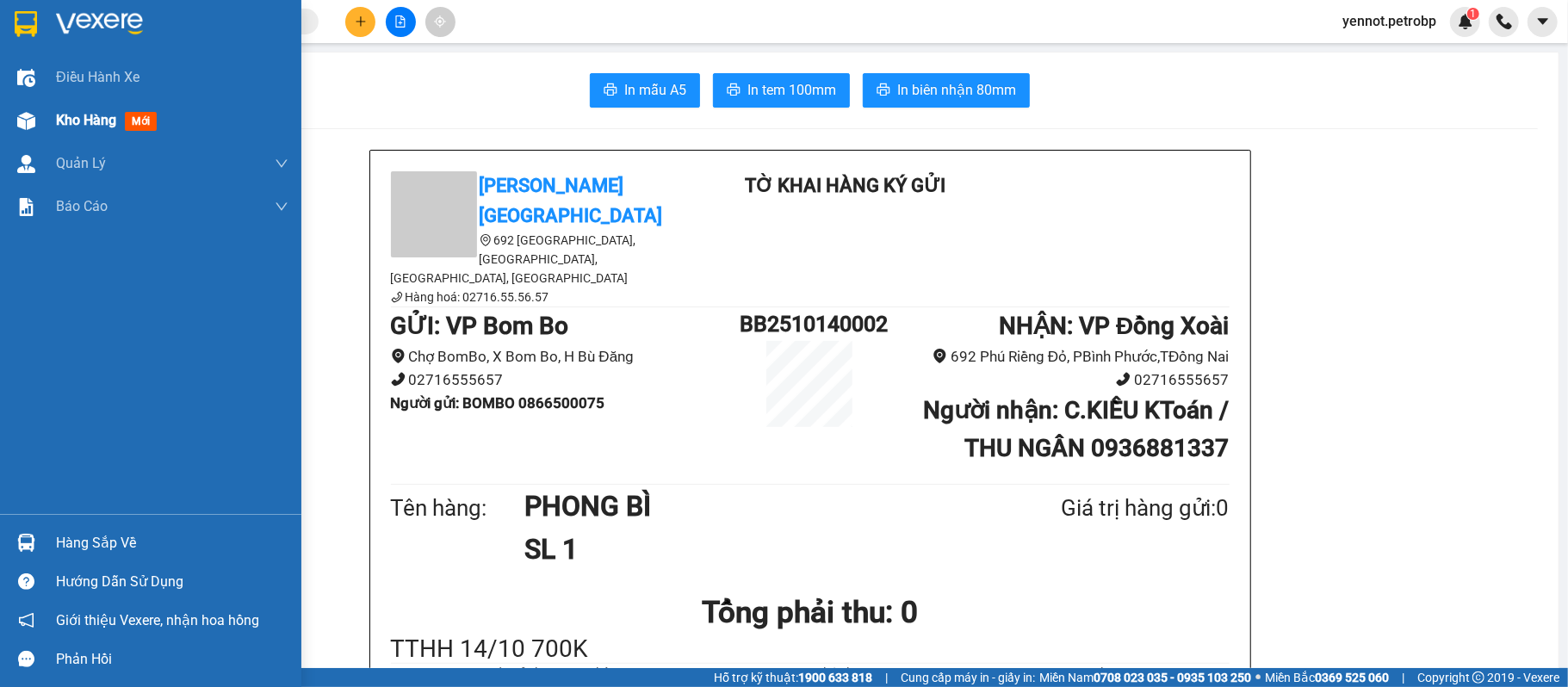
click at [38, 113] on div at bounding box center [25, 120] width 30 height 30
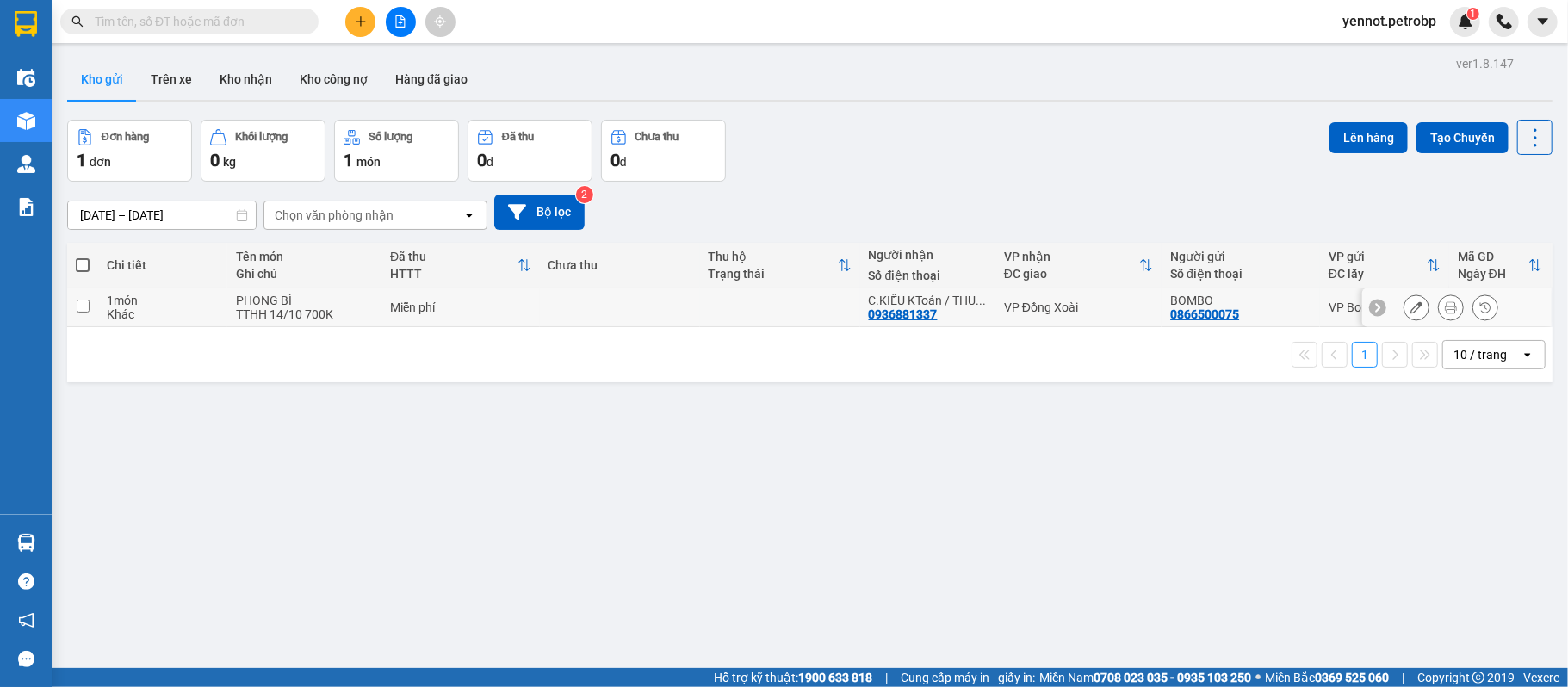
click at [128, 303] on div "1 món" at bounding box center [162, 300] width 112 height 14
checkbox input "true"
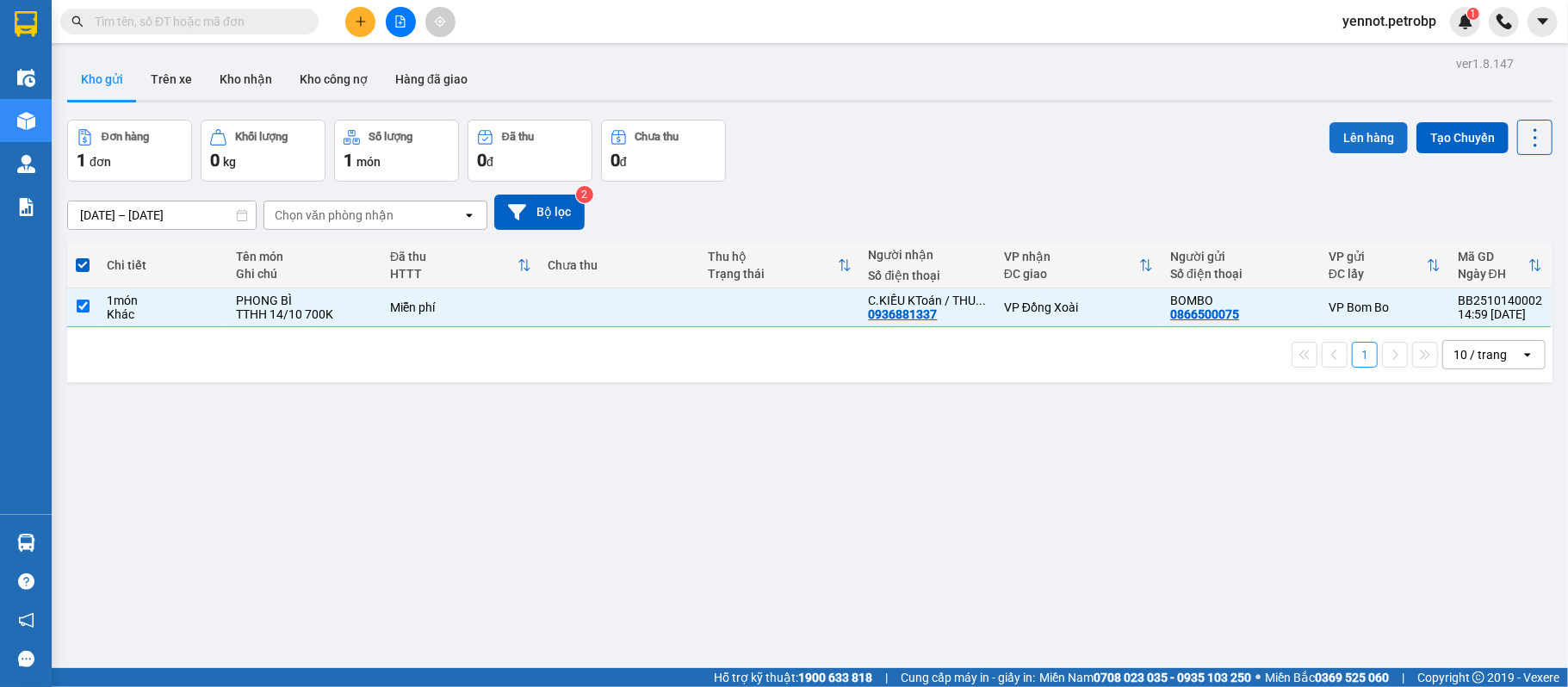
click at [1347, 139] on button "Lên hàng" at bounding box center [1369, 138] width 78 height 31
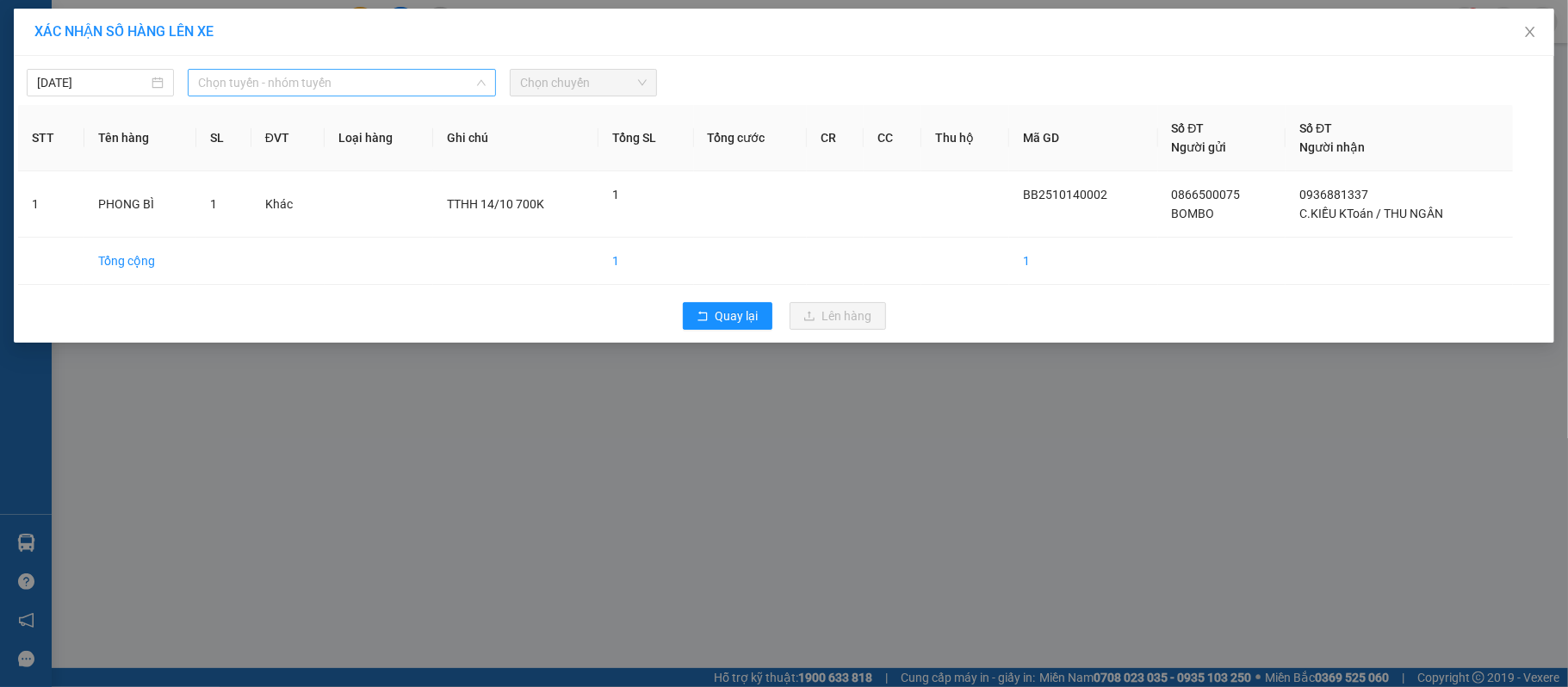
click at [453, 83] on span "Chọn tuyến - nhóm tuyến" at bounding box center [342, 82] width 287 height 25
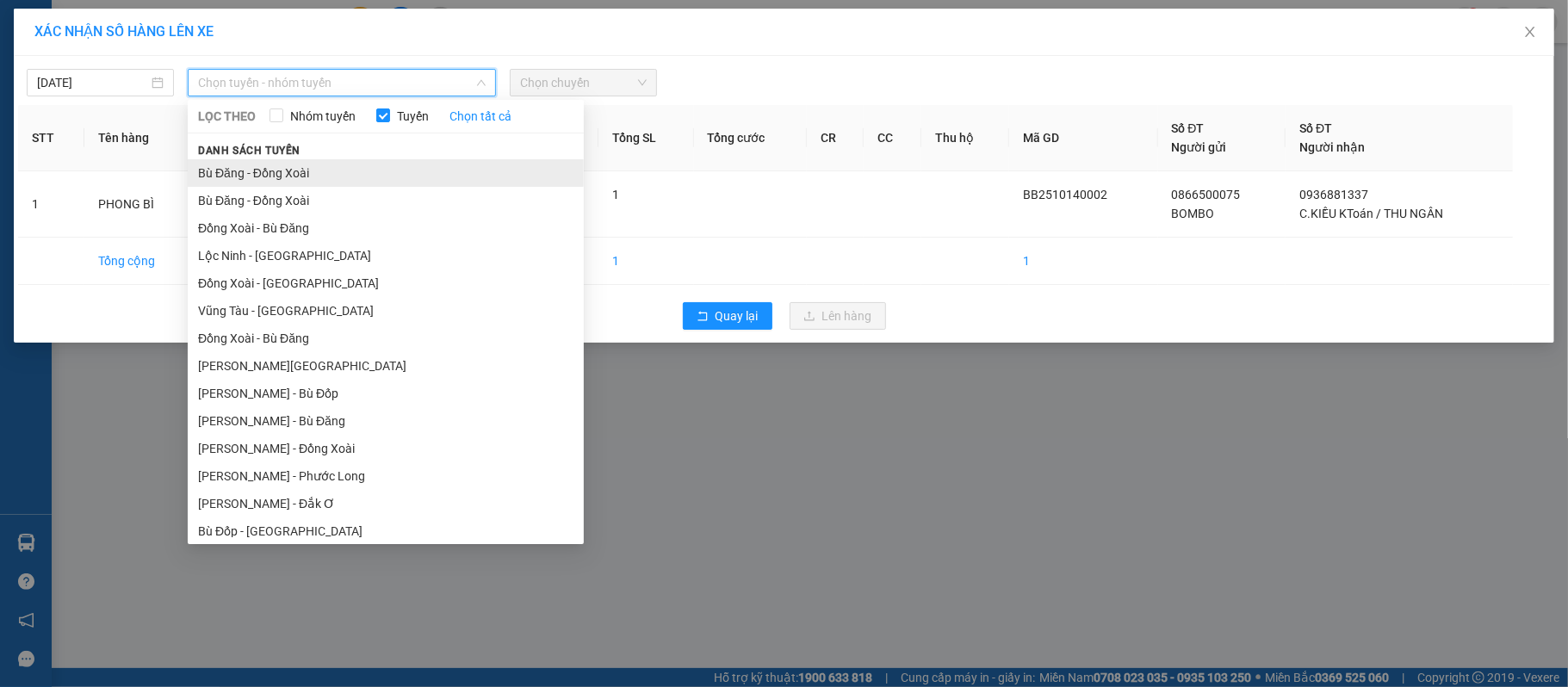
click at [324, 179] on li "Bù Đăng - Đồng Xoài" at bounding box center [385, 173] width 396 height 27
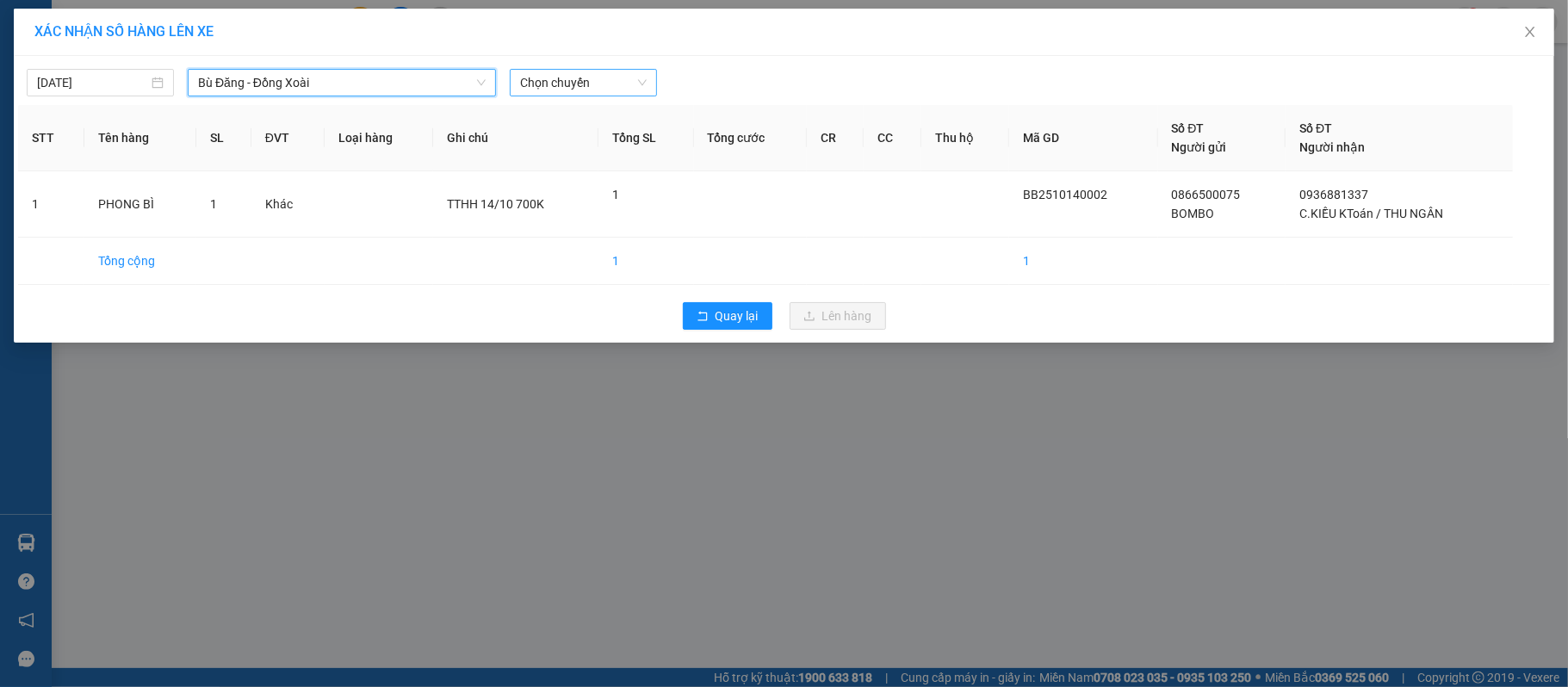
click at [572, 79] on span "Chọn chuyến" at bounding box center [584, 82] width 127 height 25
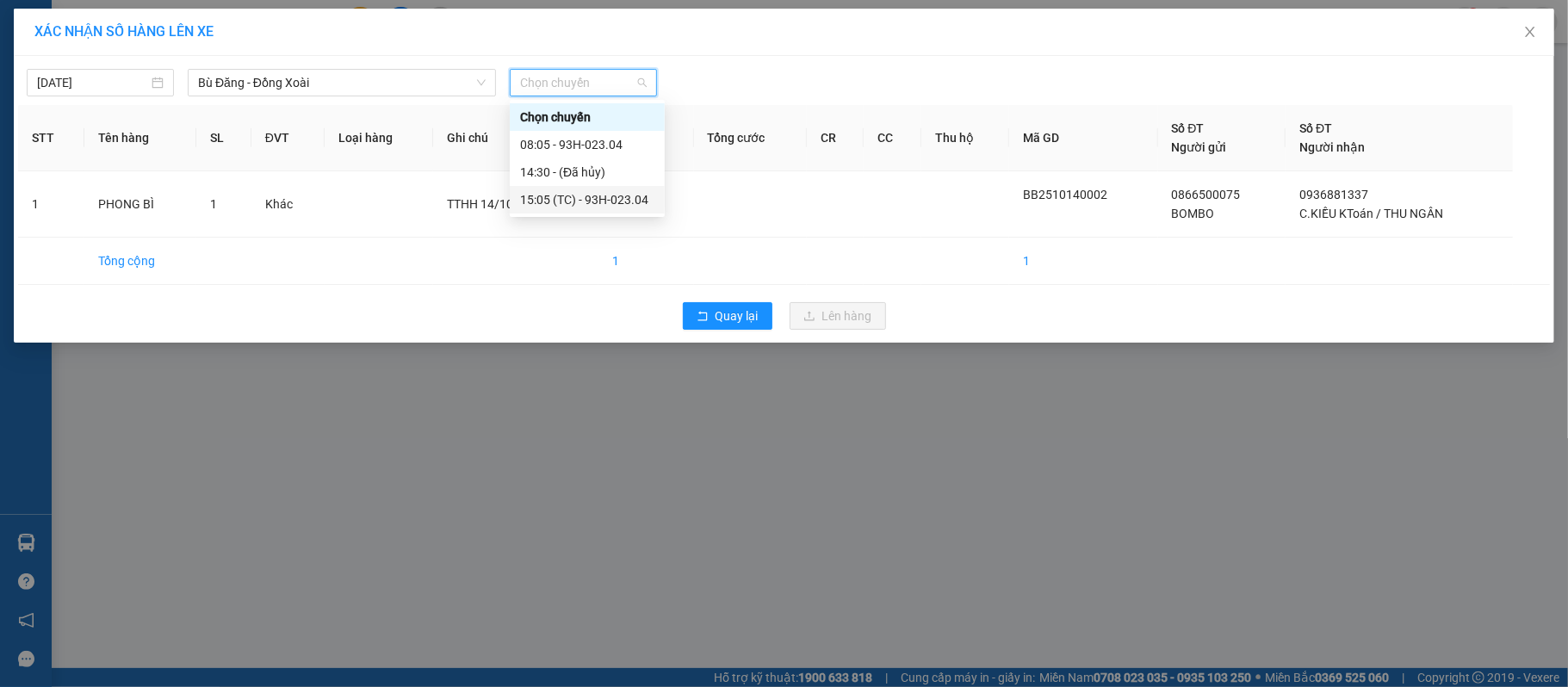
click at [618, 198] on div "15:05 (TC) - 93H-023.04" at bounding box center [587, 199] width 134 height 19
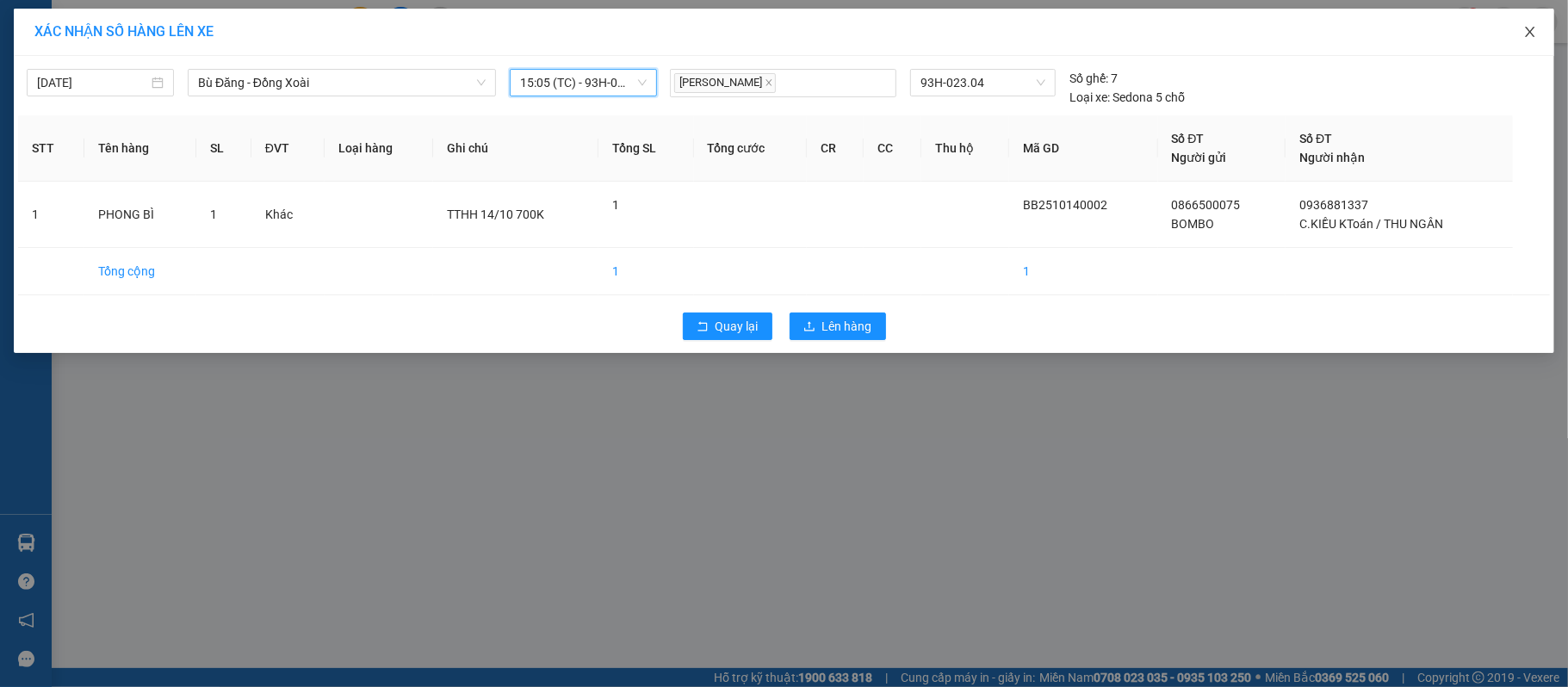
click at [1531, 25] on span "Close" at bounding box center [1530, 32] width 48 height 48
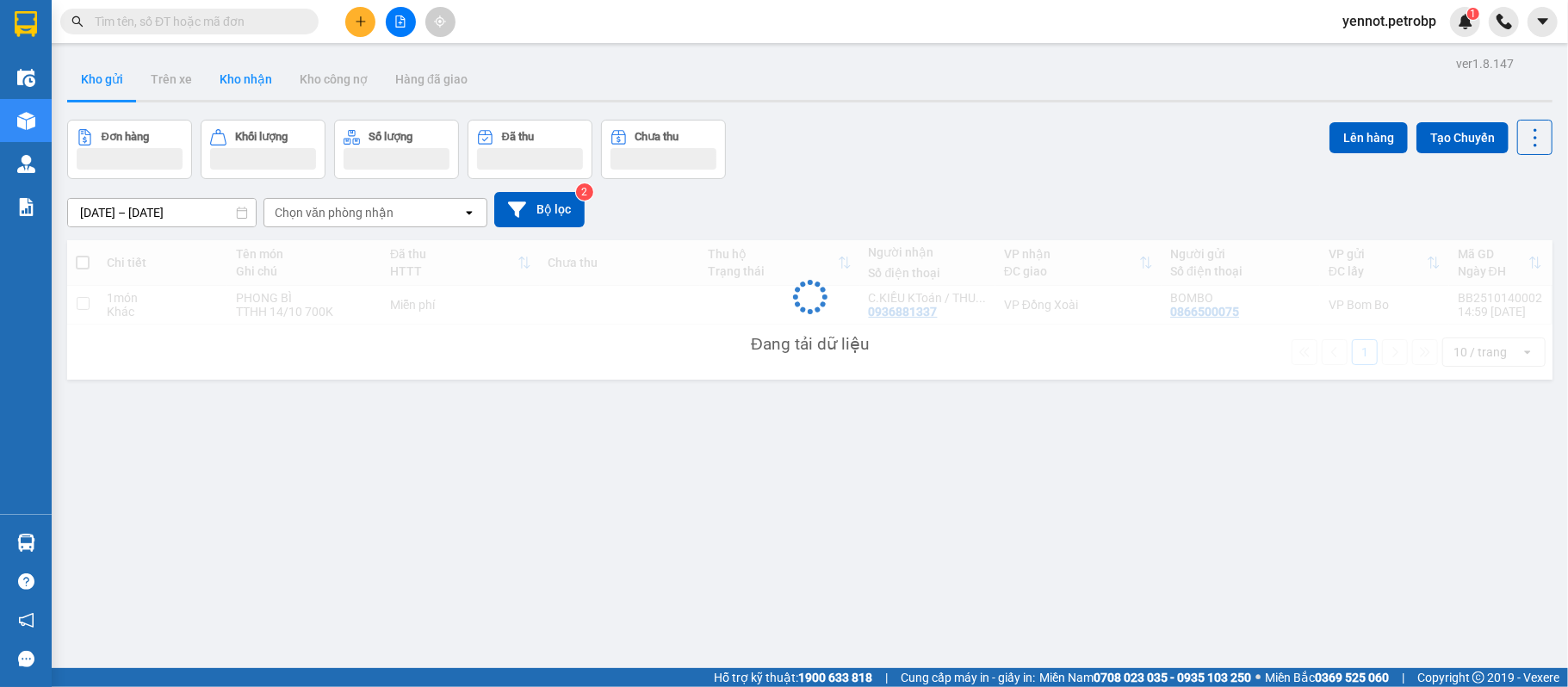
click at [257, 84] on button "Kho nhận" at bounding box center [246, 79] width 80 height 41
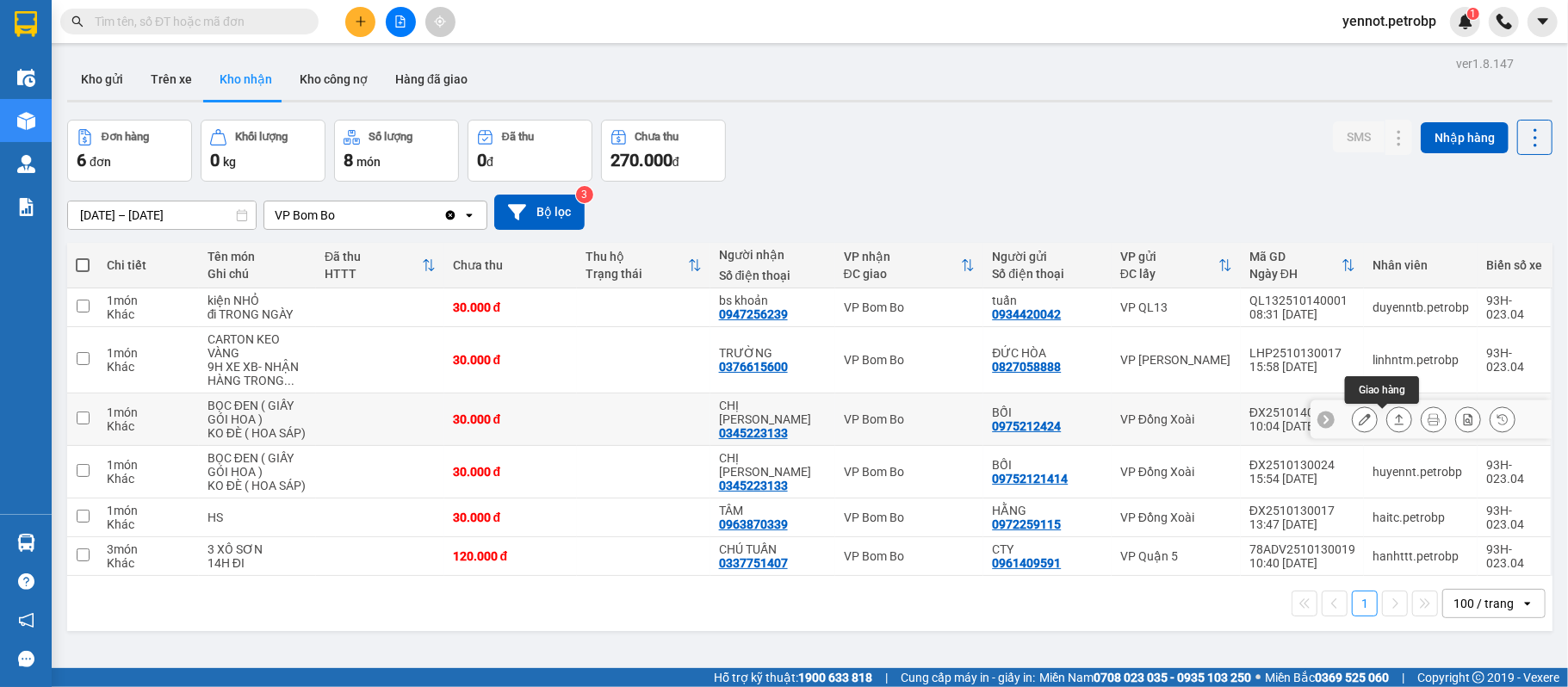
click at [1393, 423] on icon at bounding box center [1399, 419] width 12 height 12
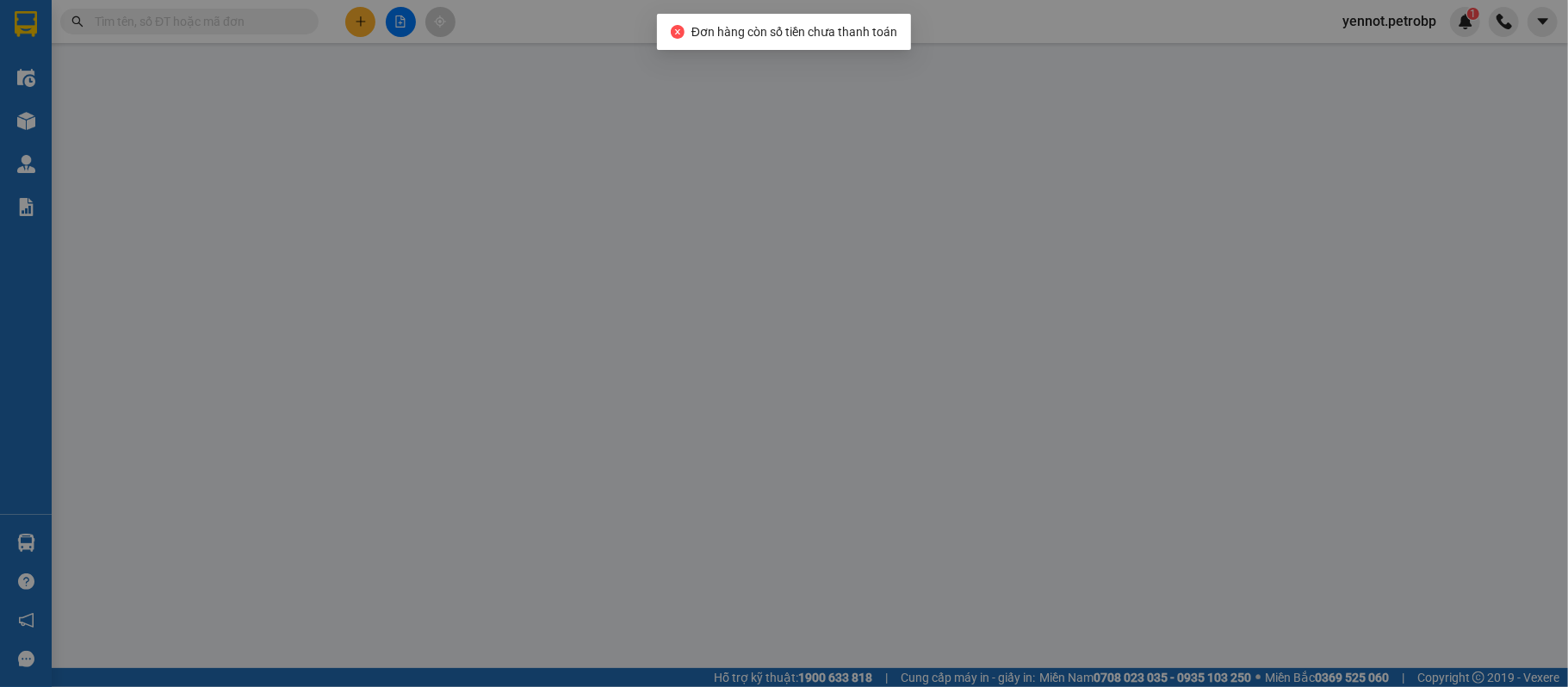
type input "0975212424"
type input "BỐI"
type input "0345223133"
type input "CHỊ [PERSON_NAME]"
type input "30.000"
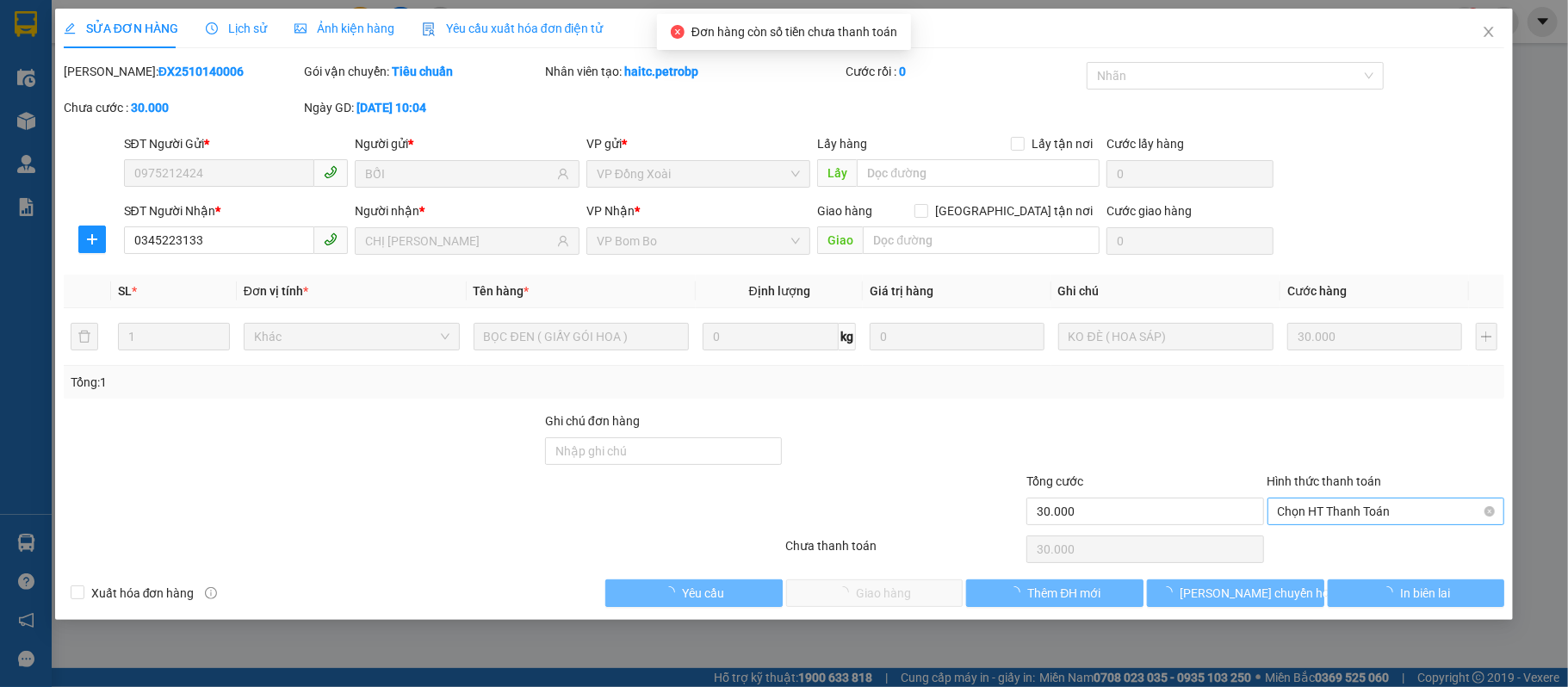
click at [1372, 518] on span "Chọn HT Thanh Toán" at bounding box center [1386, 511] width 217 height 25
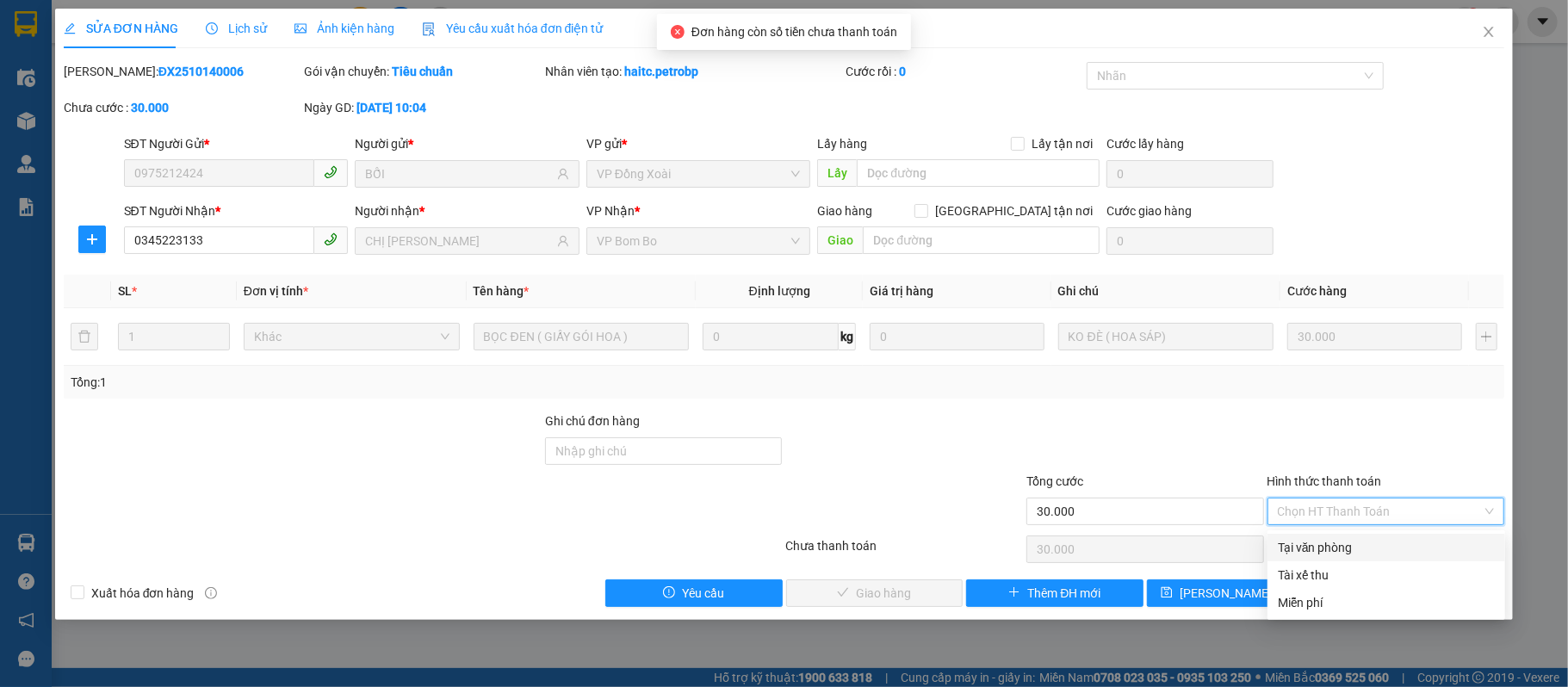
click at [1359, 542] on div "Tại văn phòng" at bounding box center [1386, 547] width 217 height 19
type input "0"
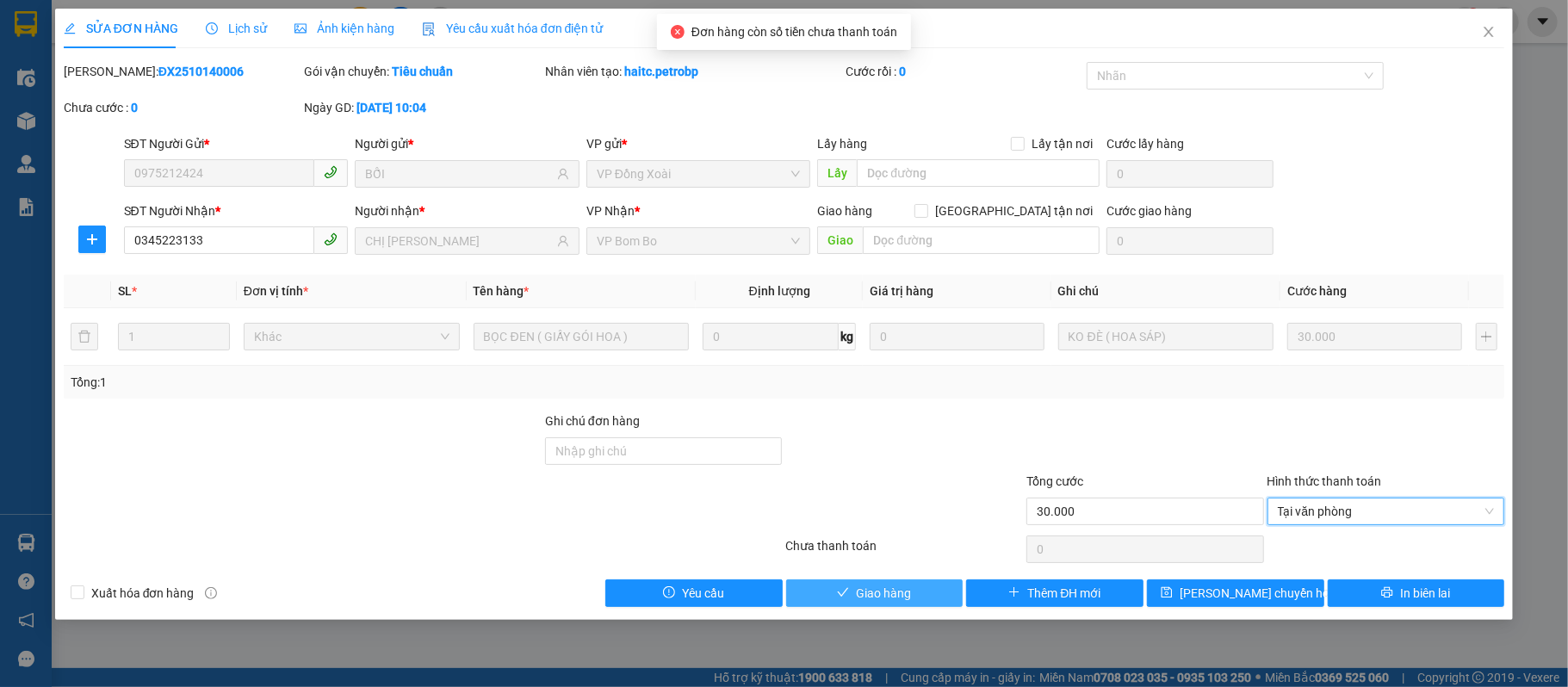
click at [913, 600] on button "Giao hàng" at bounding box center [874, 593] width 177 height 27
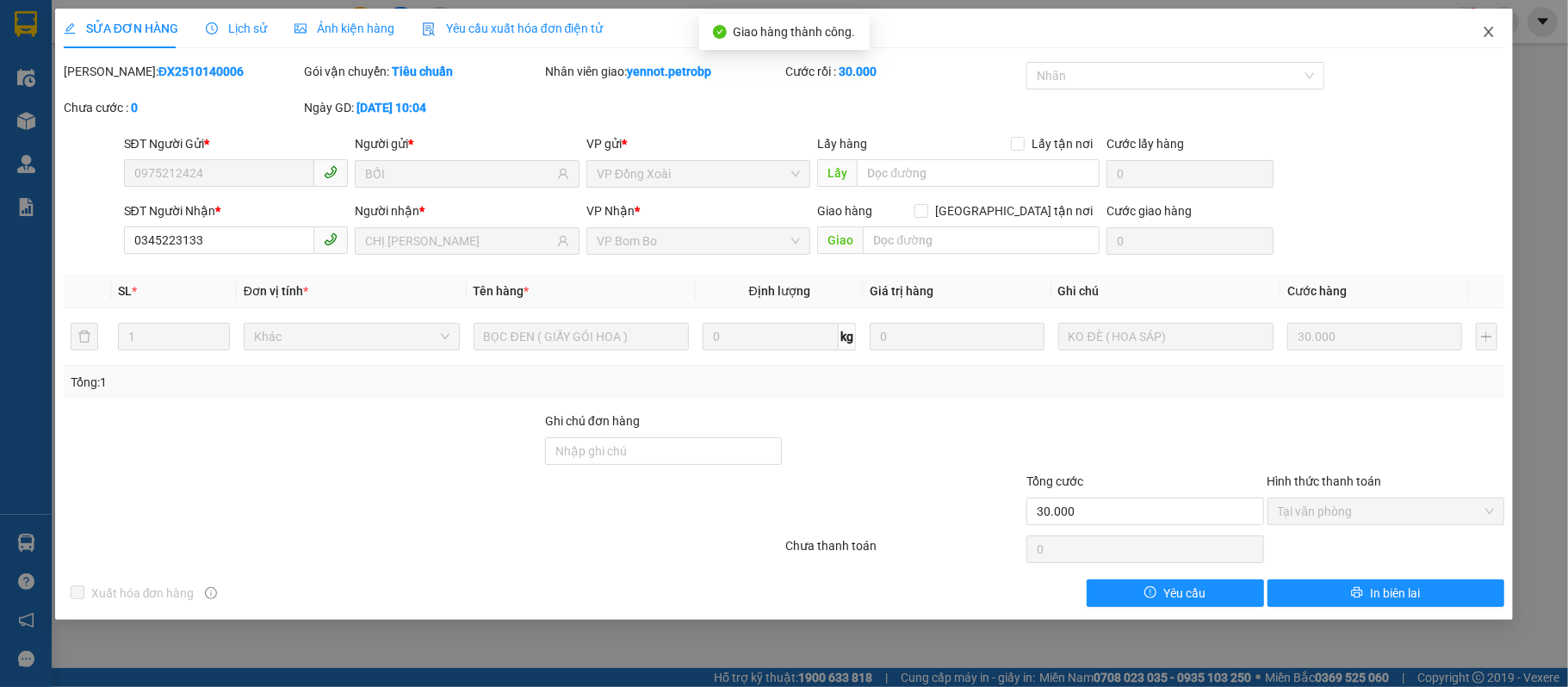
click at [1485, 28] on icon "close" at bounding box center [1489, 32] width 14 height 14
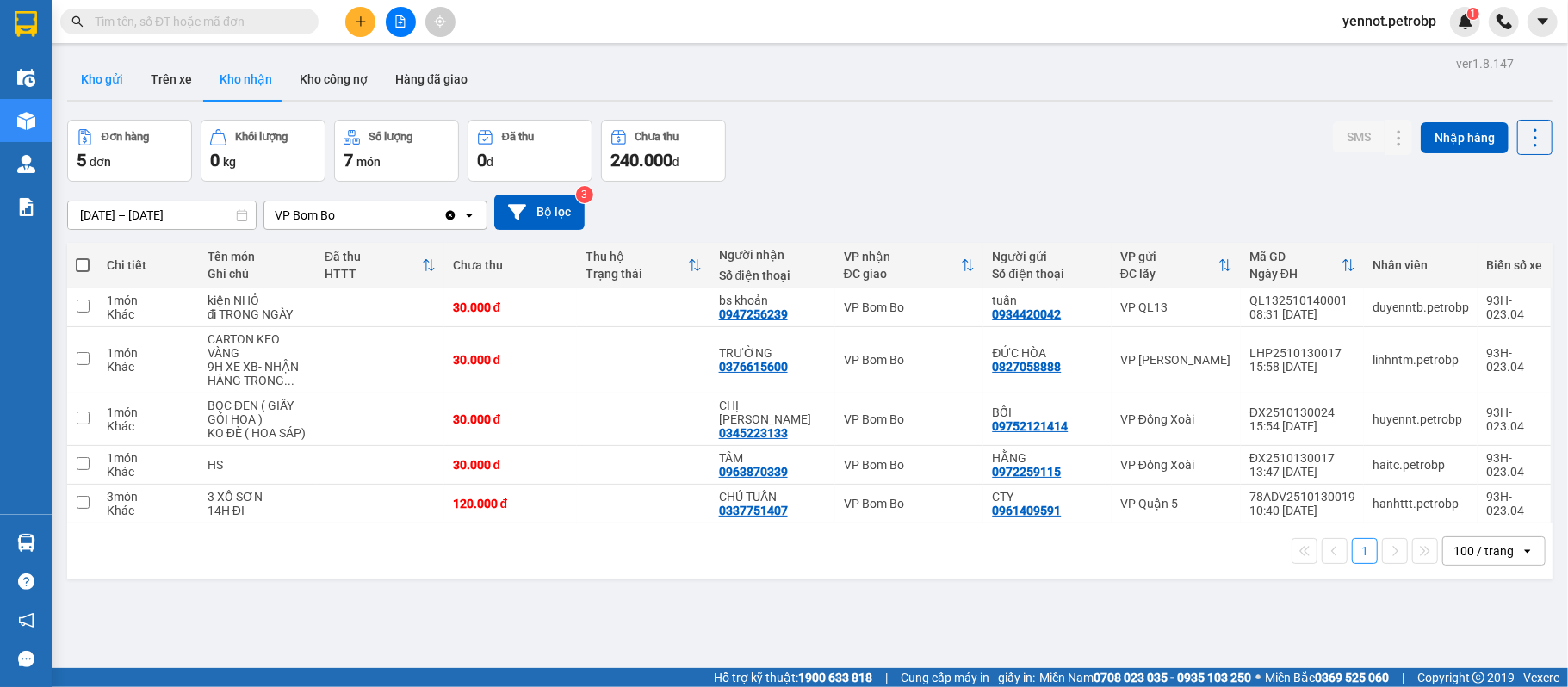
click at [129, 73] on button "Kho gửi" at bounding box center [102, 79] width 69 height 41
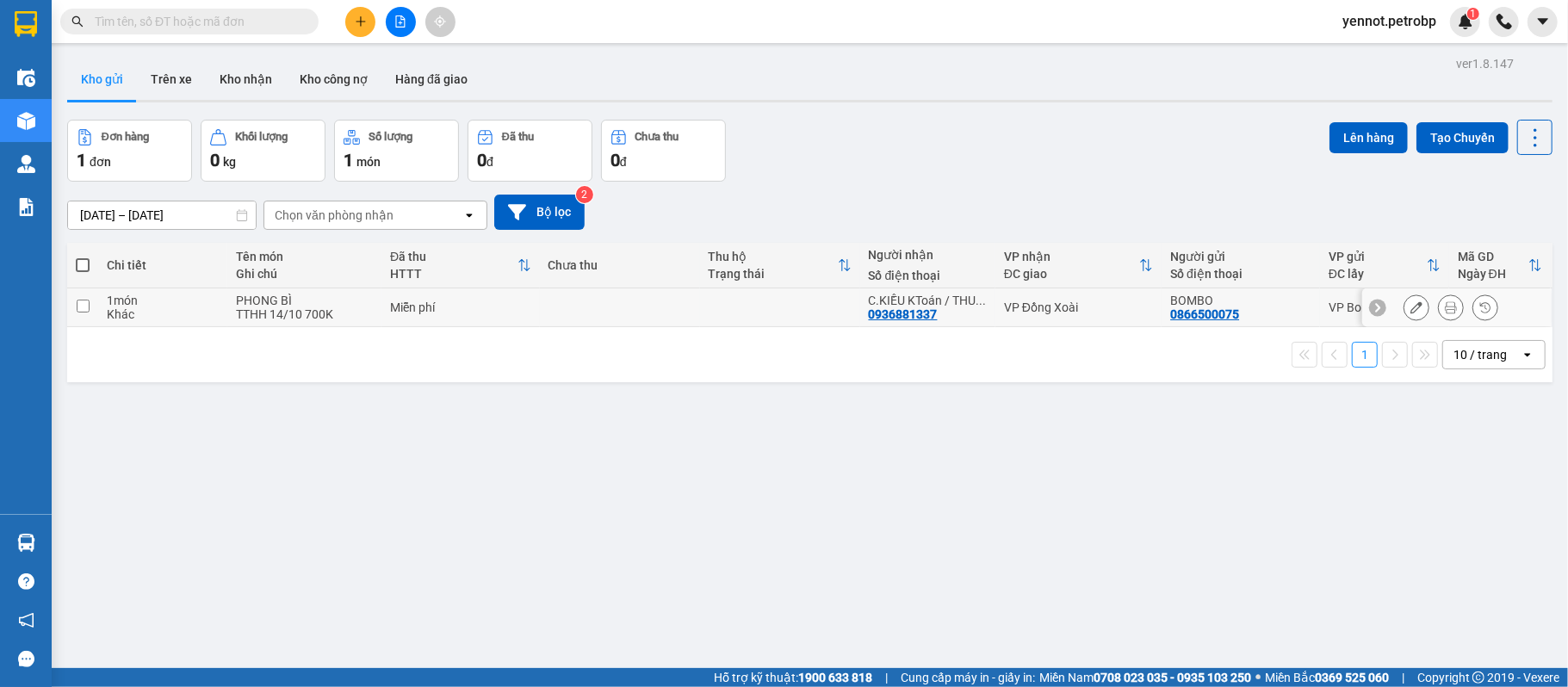
click at [238, 310] on div "TTHH 14/10 700K" at bounding box center [304, 315] width 137 height 14
checkbox input "true"
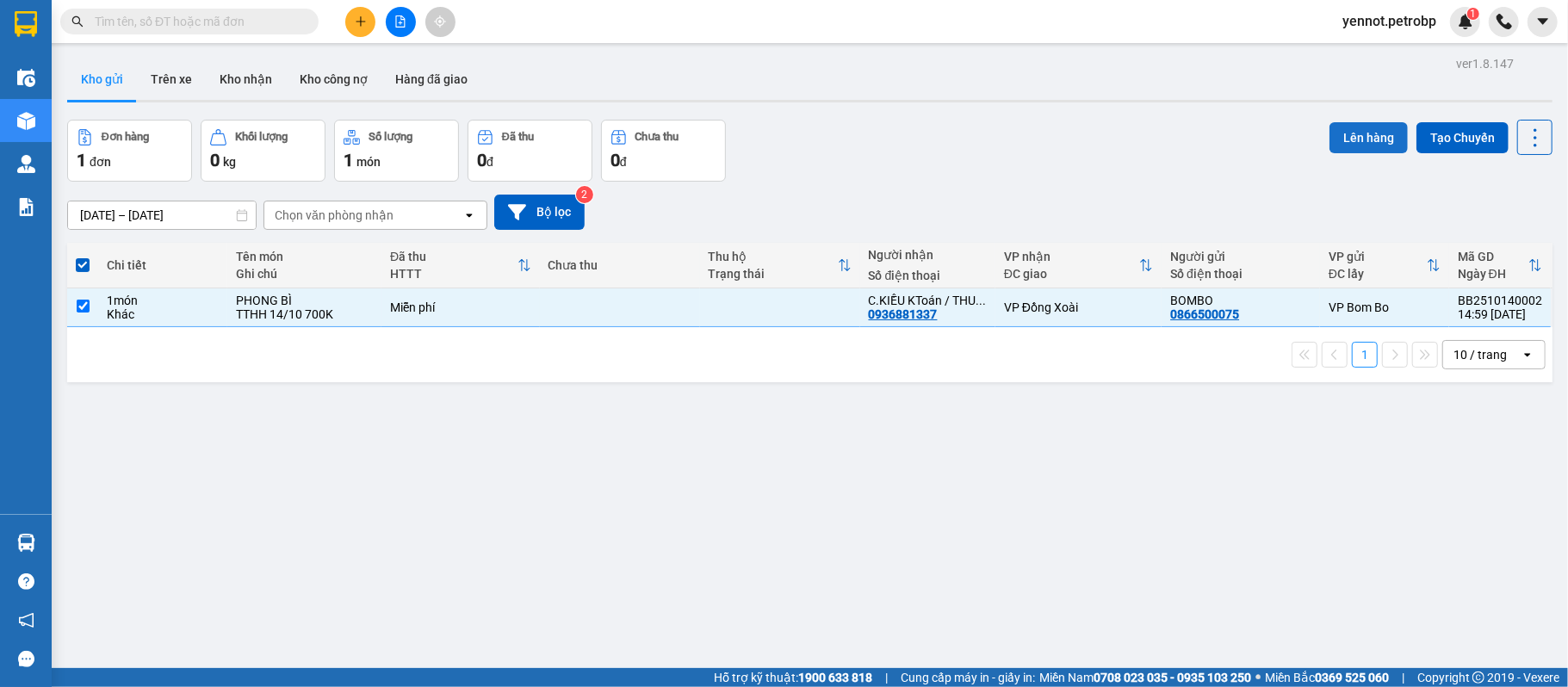
click at [1333, 132] on button "Lên hàng" at bounding box center [1369, 138] width 78 height 31
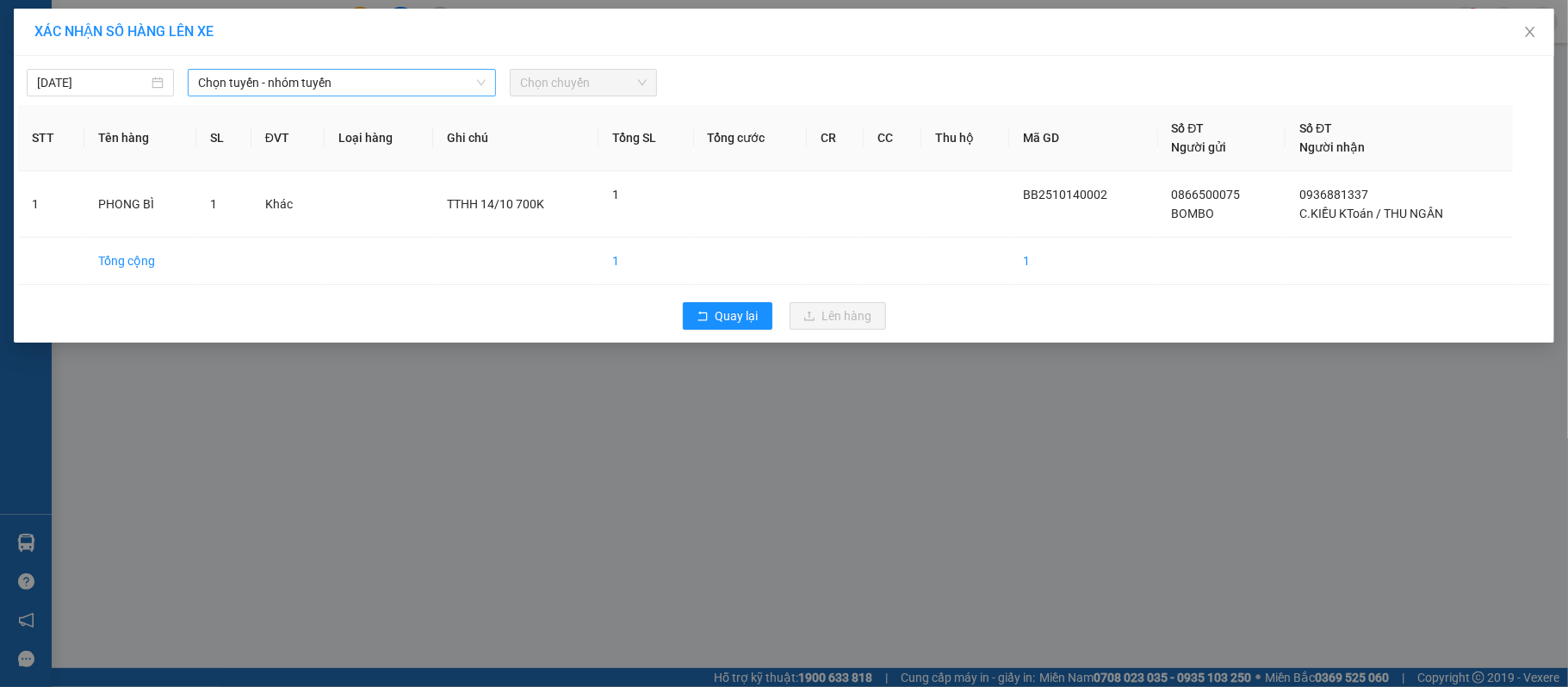
click at [438, 84] on span "Chọn tuyến - nhóm tuyến" at bounding box center [342, 82] width 287 height 25
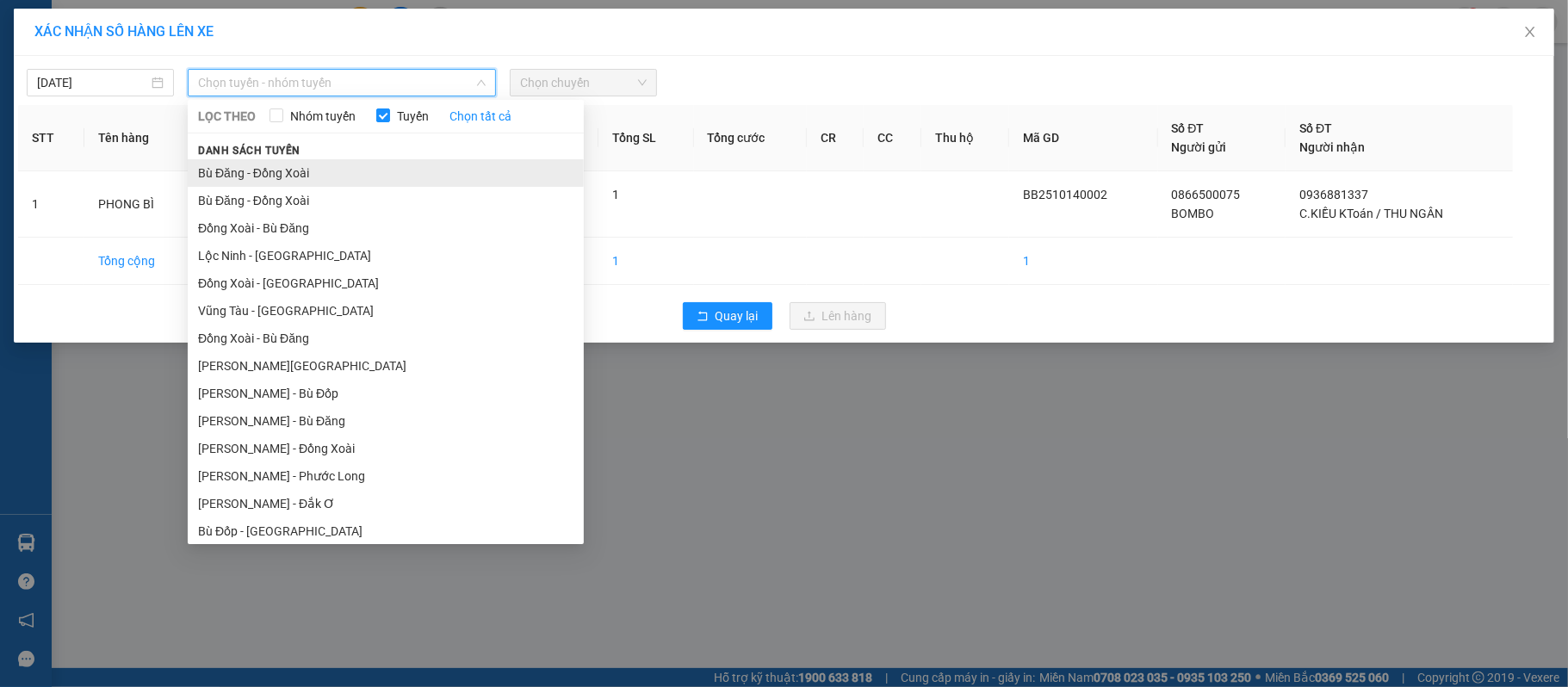
click at [366, 165] on li "Bù Đăng - Đồng Xoài" at bounding box center [385, 173] width 396 height 27
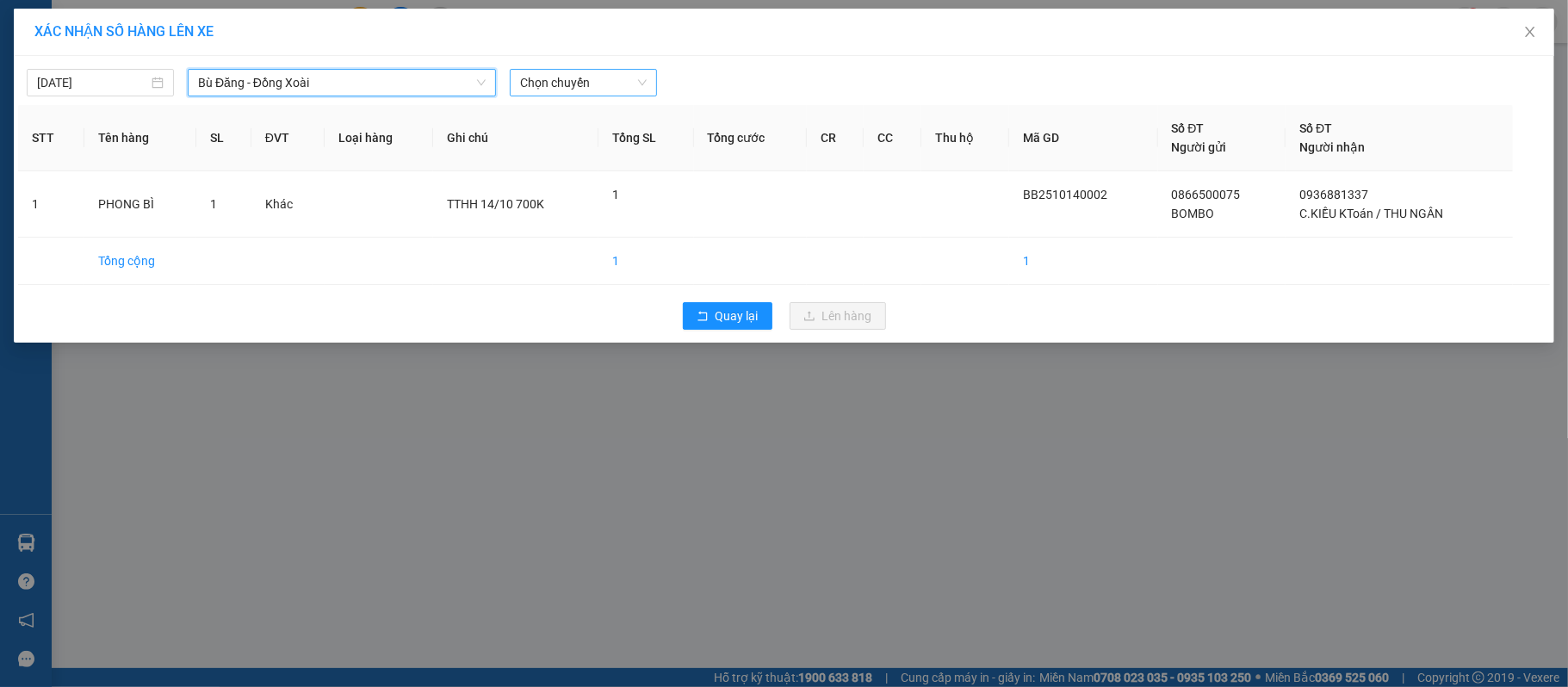
click at [596, 79] on span "Chọn chuyến" at bounding box center [584, 82] width 127 height 25
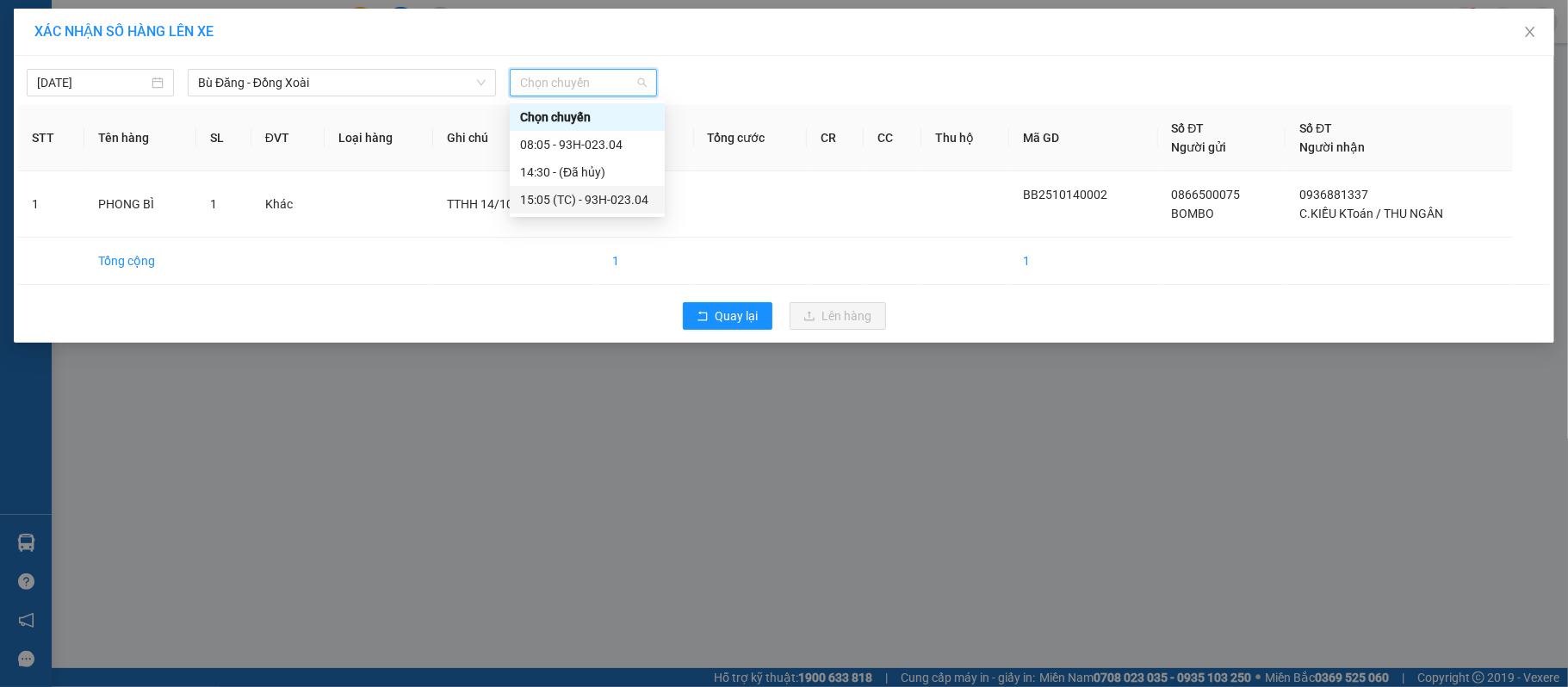
click at [604, 194] on div "15:05 (TC) - 93H-023.04" at bounding box center [587, 199] width 134 height 19
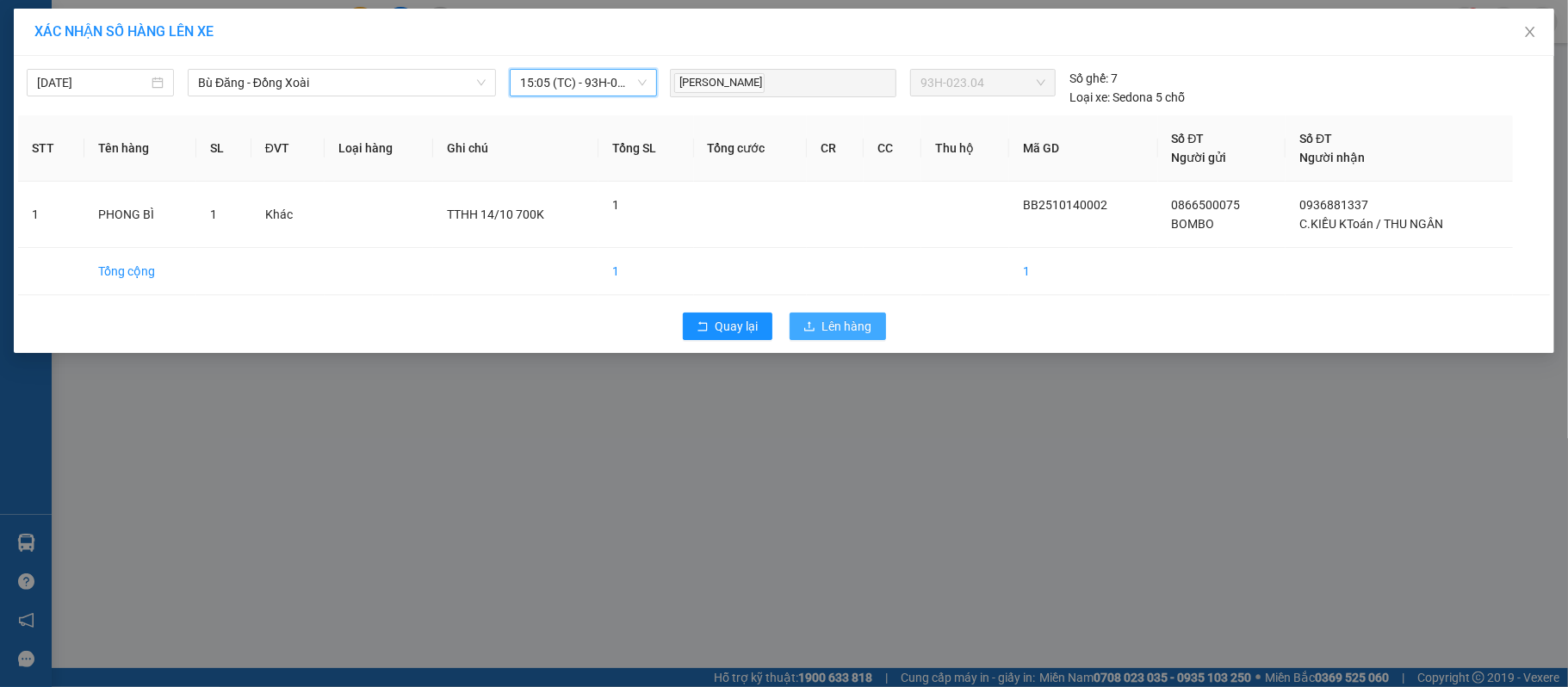
click at [836, 318] on span "Lên hàng" at bounding box center [847, 325] width 50 height 19
